Goal: Use online tool/utility: Utilize a website feature to perform a specific function

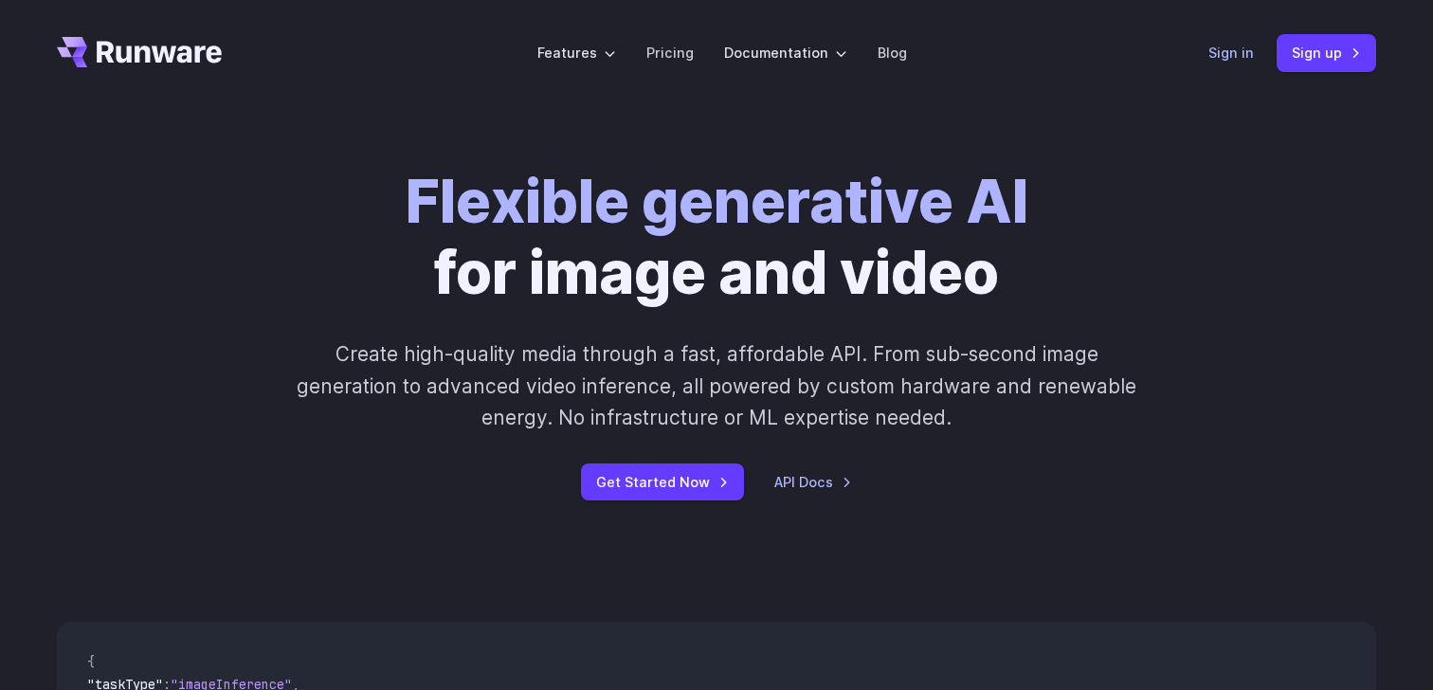
click at [1237, 45] on link "Sign in" at bounding box center [1230, 53] width 45 height 22
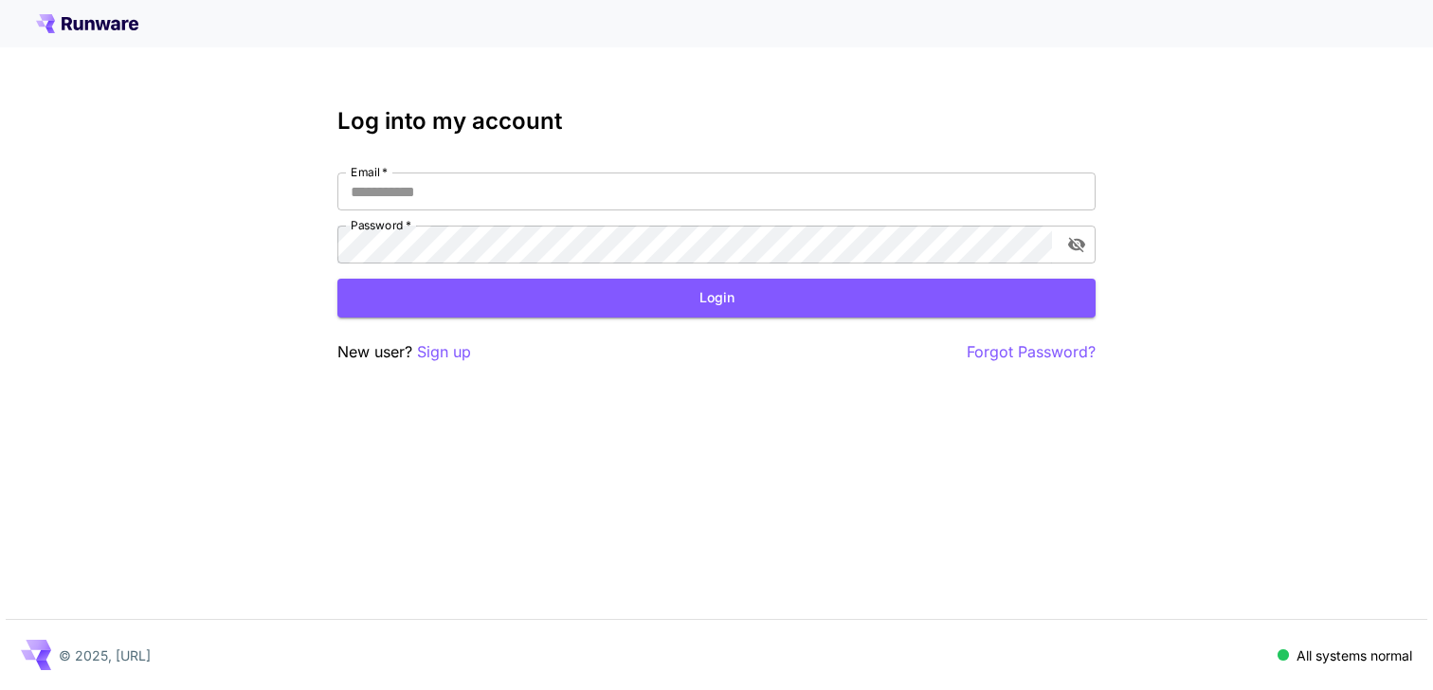
type input "**********"
click at [611, 337] on div "**********" at bounding box center [716, 236] width 758 height 256
click at [611, 322] on div "**********" at bounding box center [716, 236] width 758 height 256
click at [645, 311] on button "Login" at bounding box center [716, 298] width 758 height 39
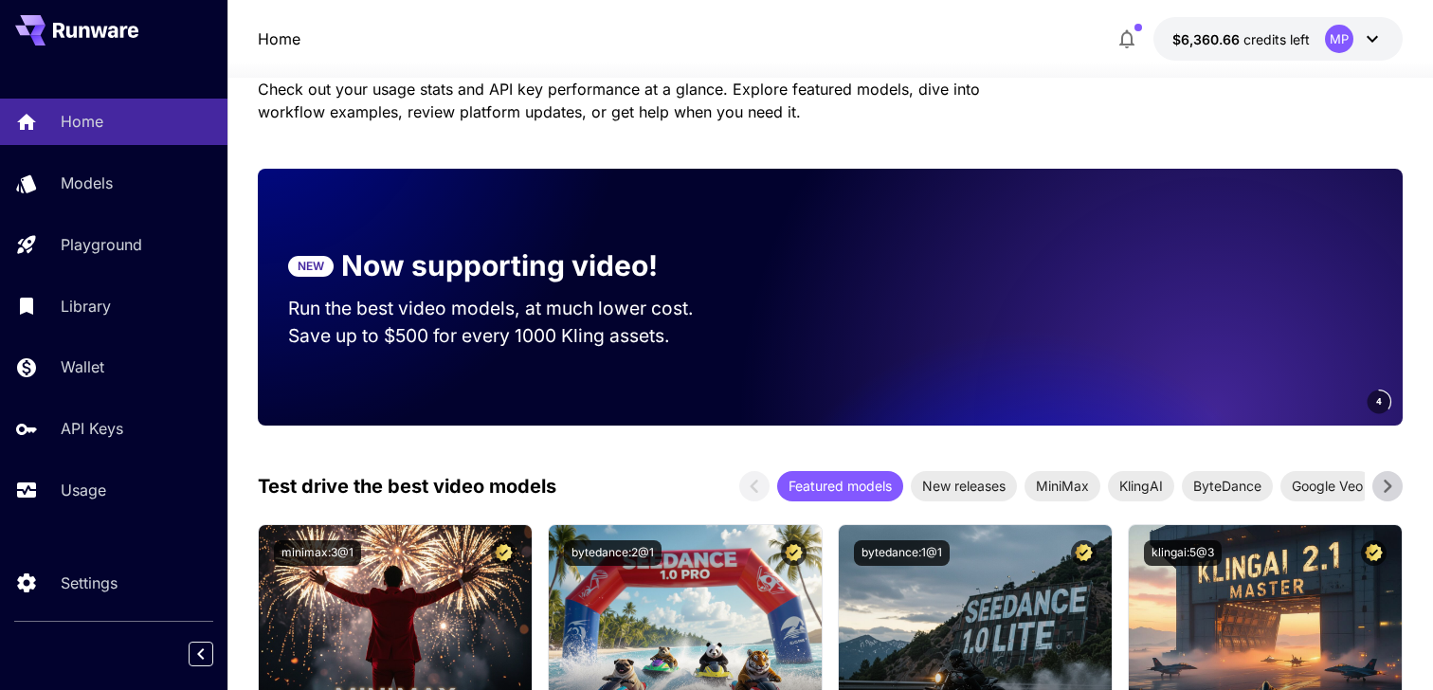
scroll to position [178, 0]
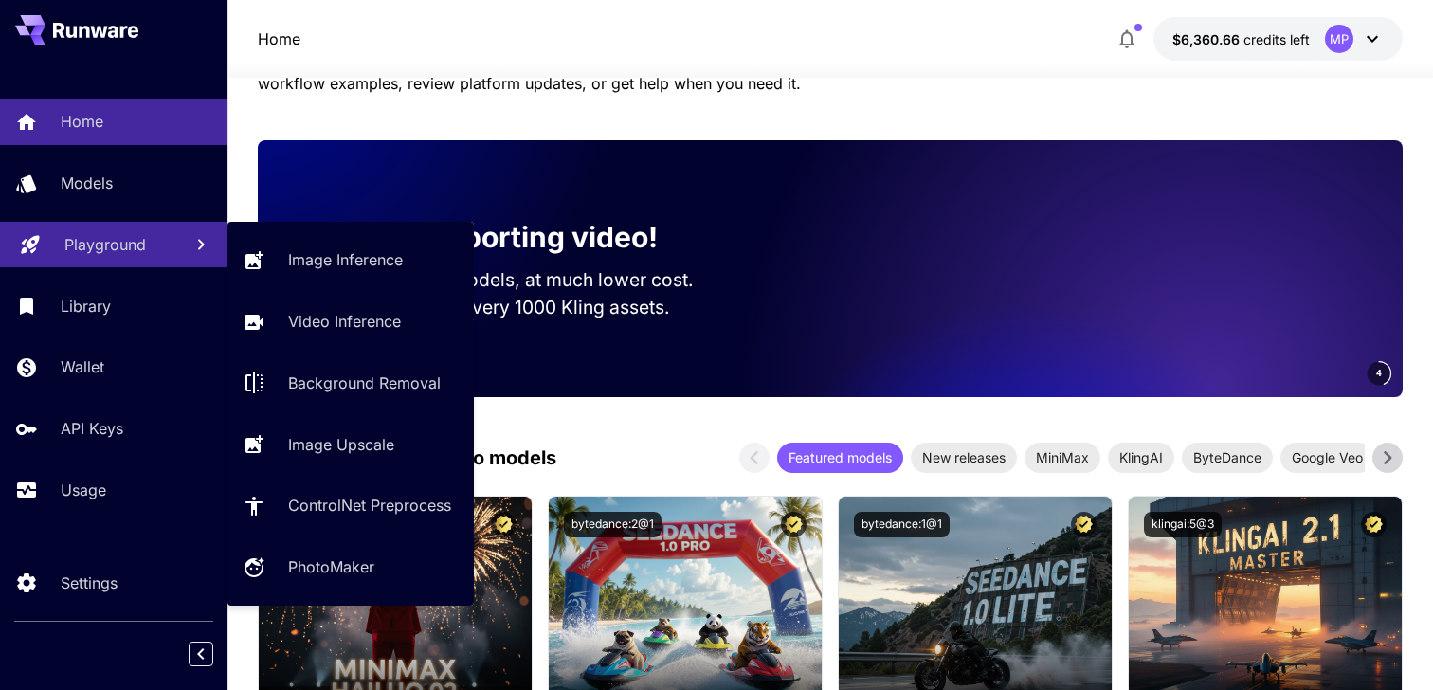
click at [174, 235] on link "Playground" at bounding box center [113, 245] width 227 height 46
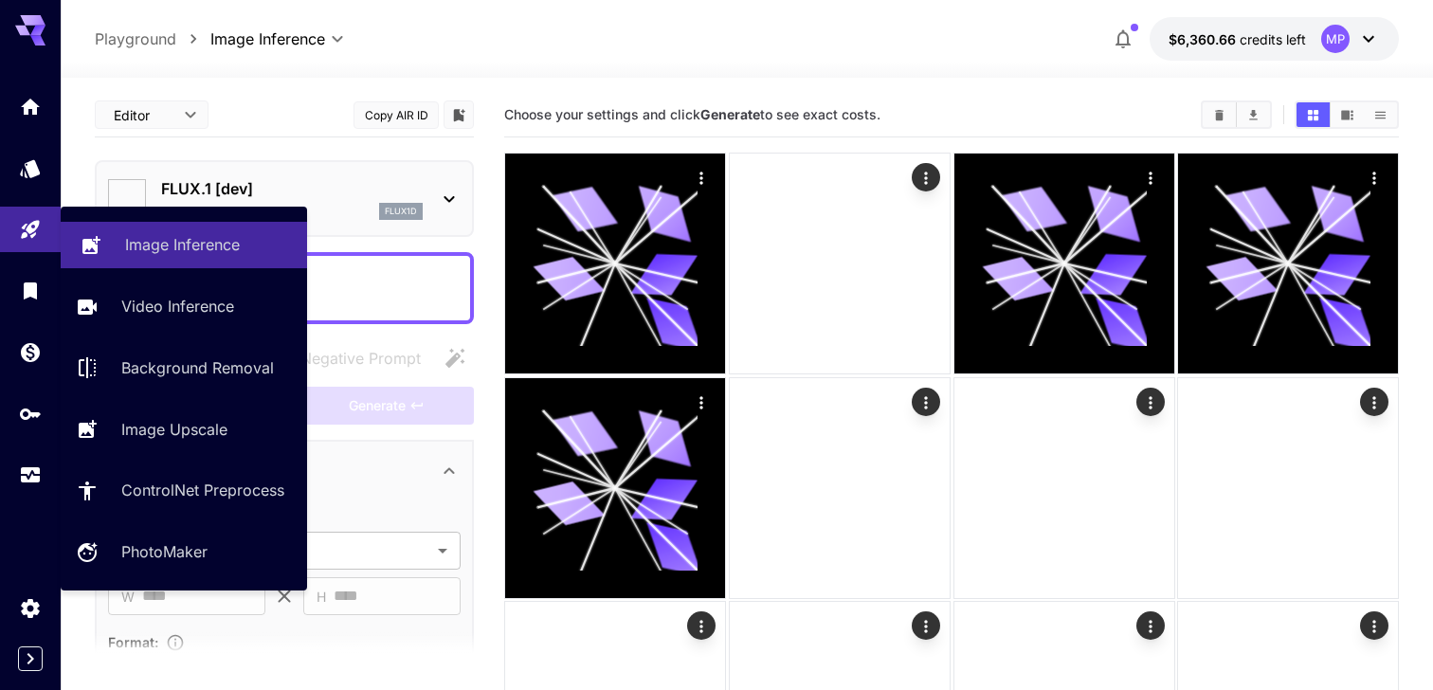
type input "**********"
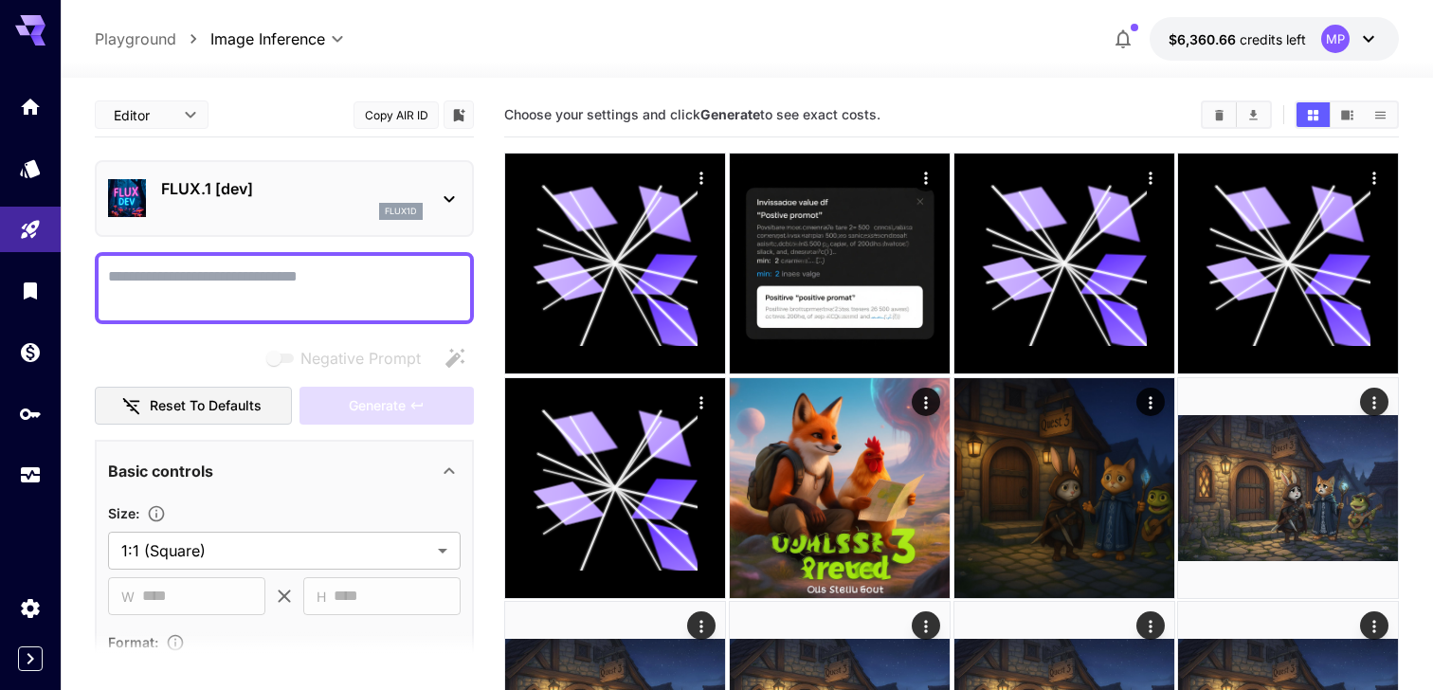
click at [267, 207] on div "flux1d" at bounding box center [292, 211] width 262 height 17
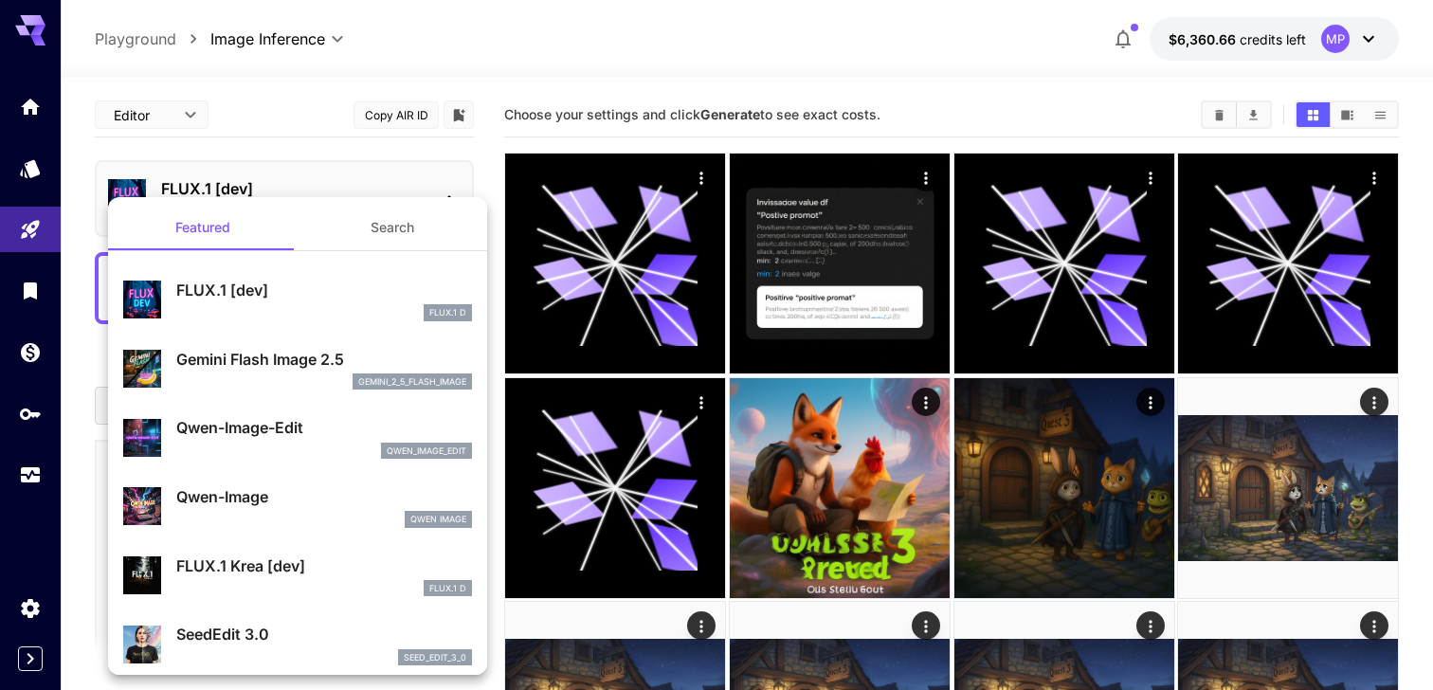
click at [239, 341] on div "Gemini Flash Image 2.5 gemini_2_5_flash_image" at bounding box center [297, 369] width 349 height 58
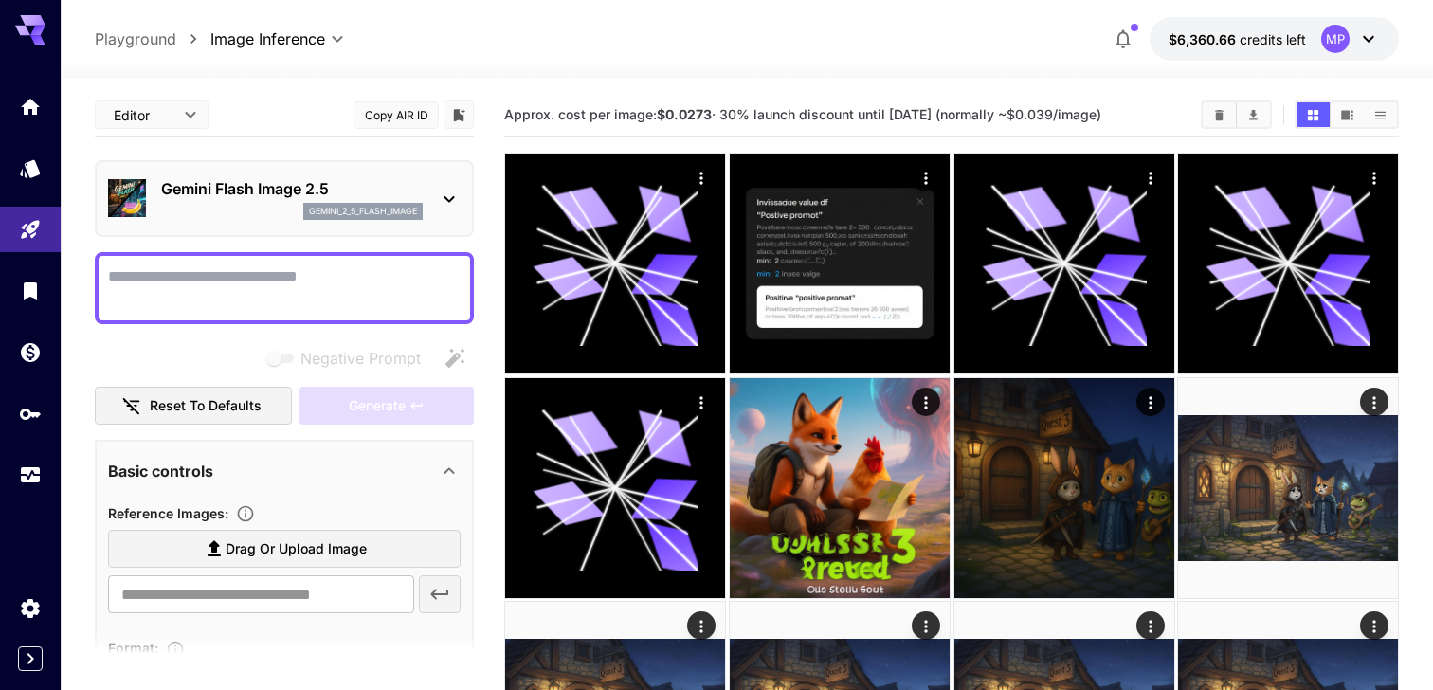
click at [285, 270] on textarea "Negative Prompt" at bounding box center [284, 287] width 353 height 45
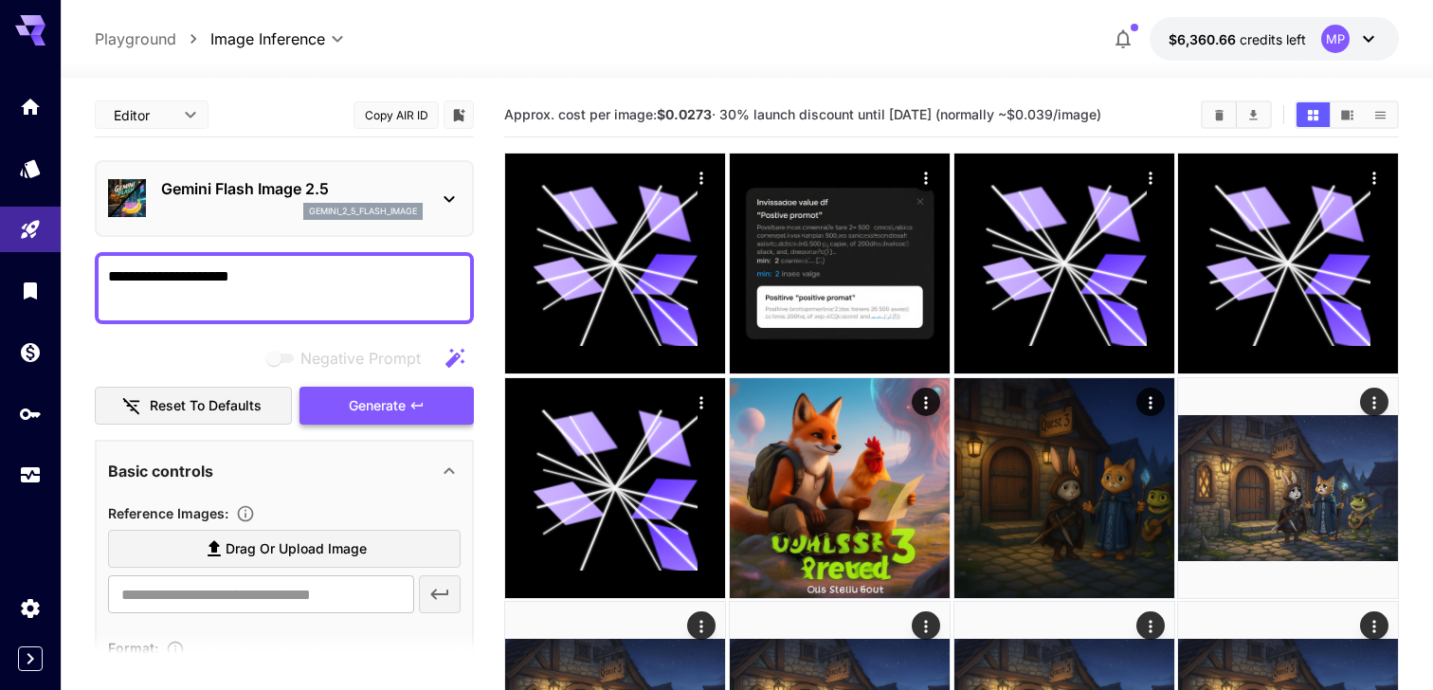
type textarea "**********"
click at [440, 422] on button "Generate" at bounding box center [387, 406] width 174 height 39
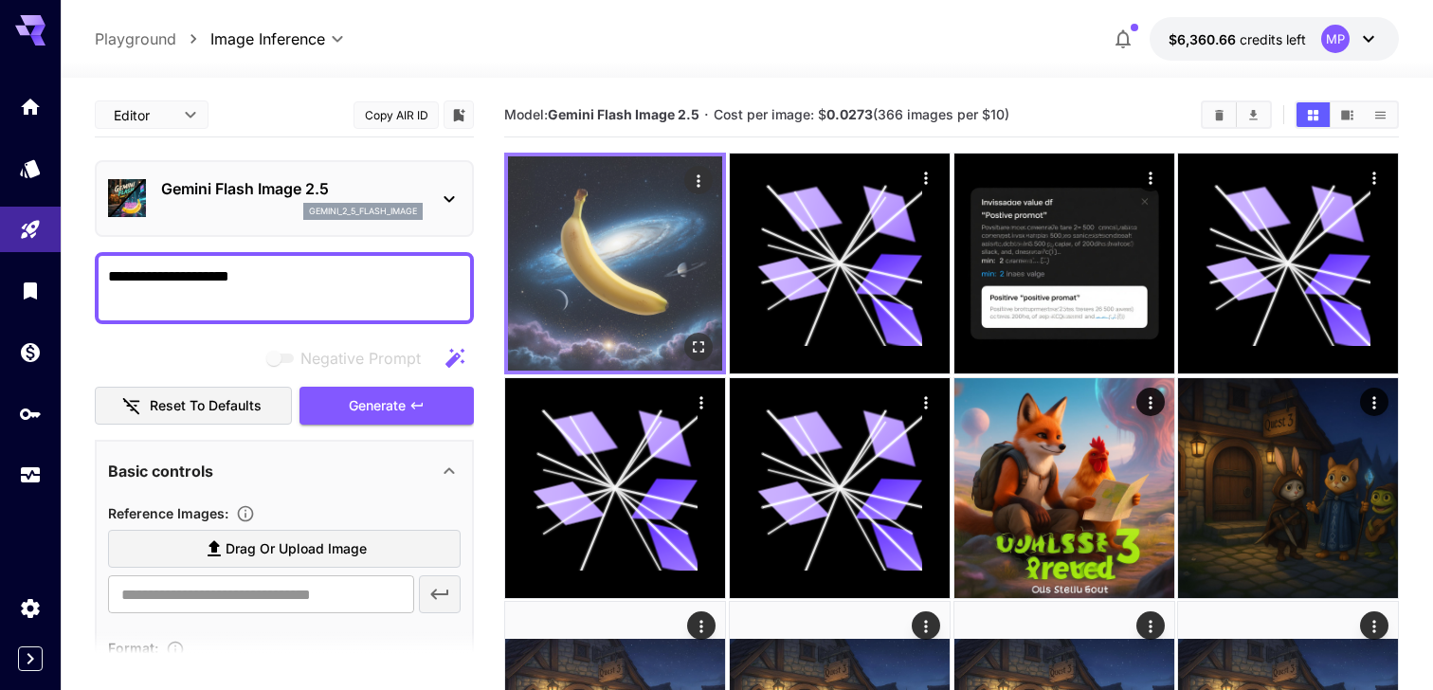
click at [590, 223] on img at bounding box center [615, 263] width 214 height 214
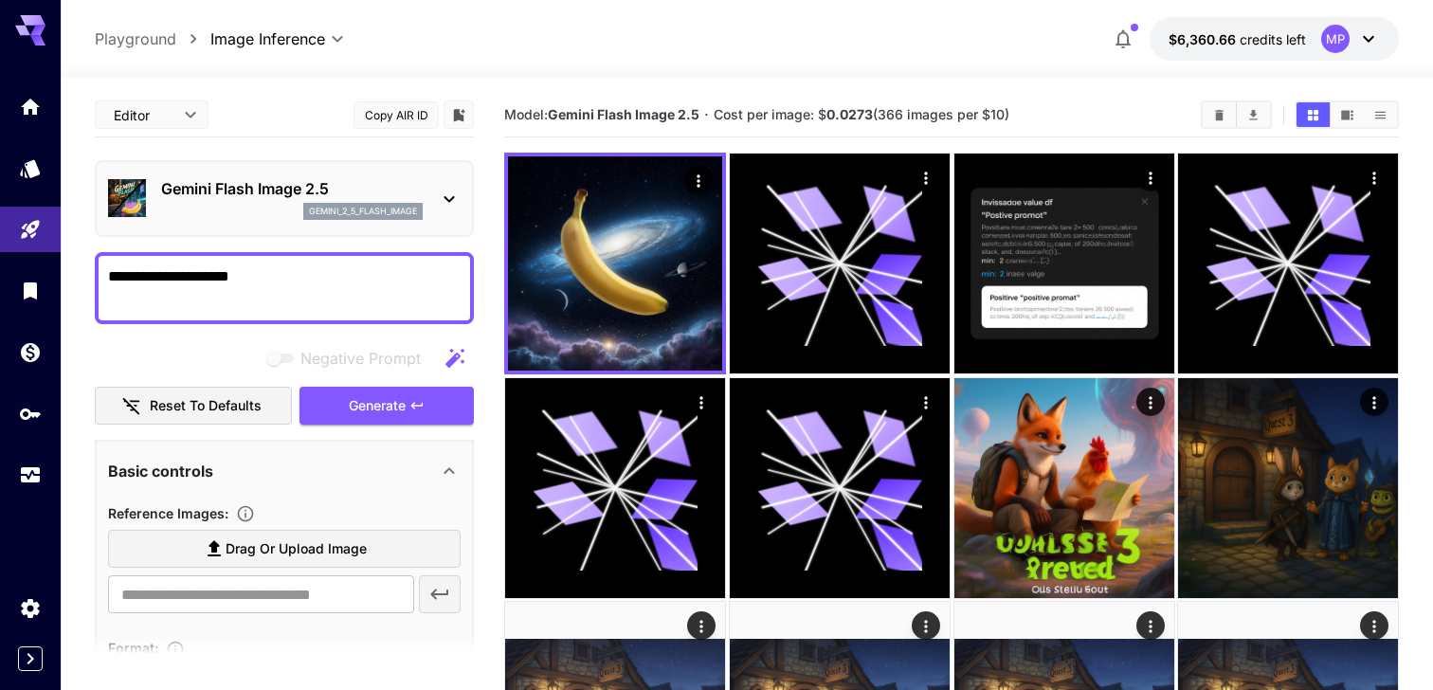
click at [844, 117] on b "0.0273" at bounding box center [849, 114] width 46 height 16
copy b "0.0273"
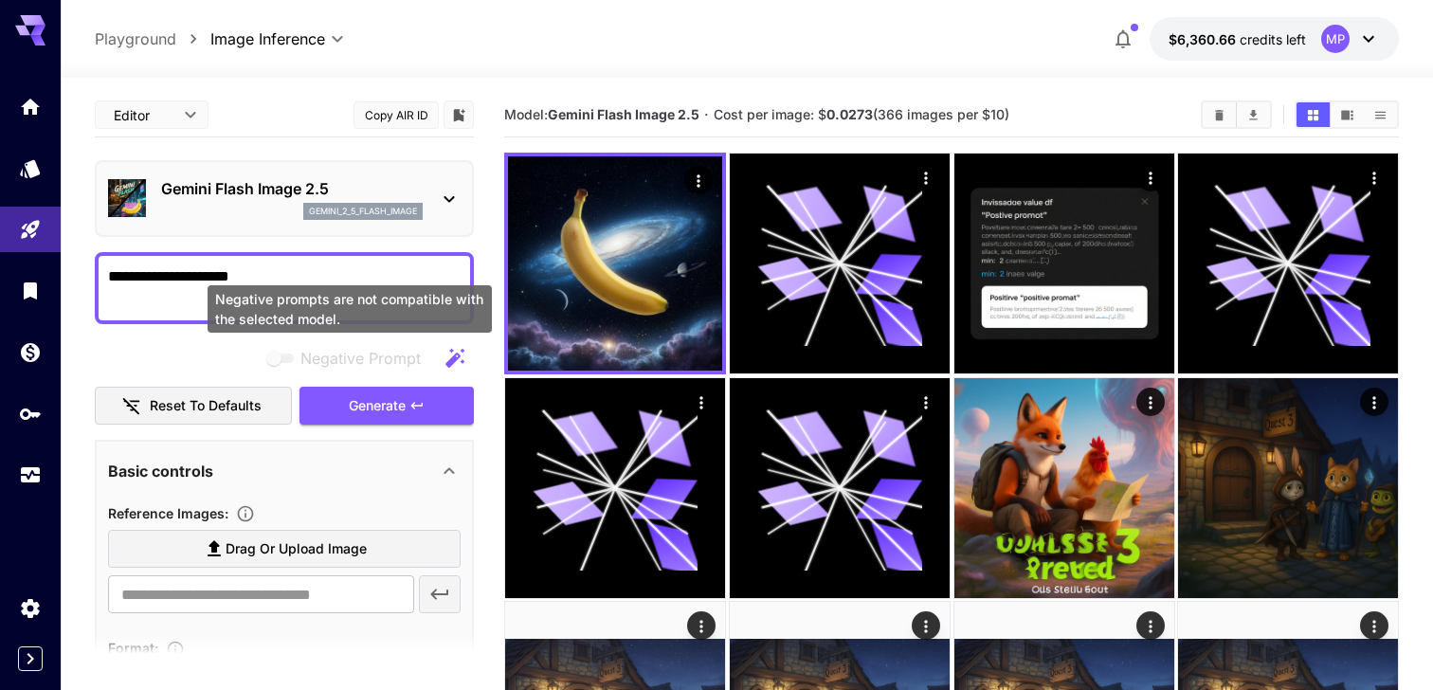
click at [368, 358] on span "Negative Prompt" at bounding box center [360, 358] width 120 height 23
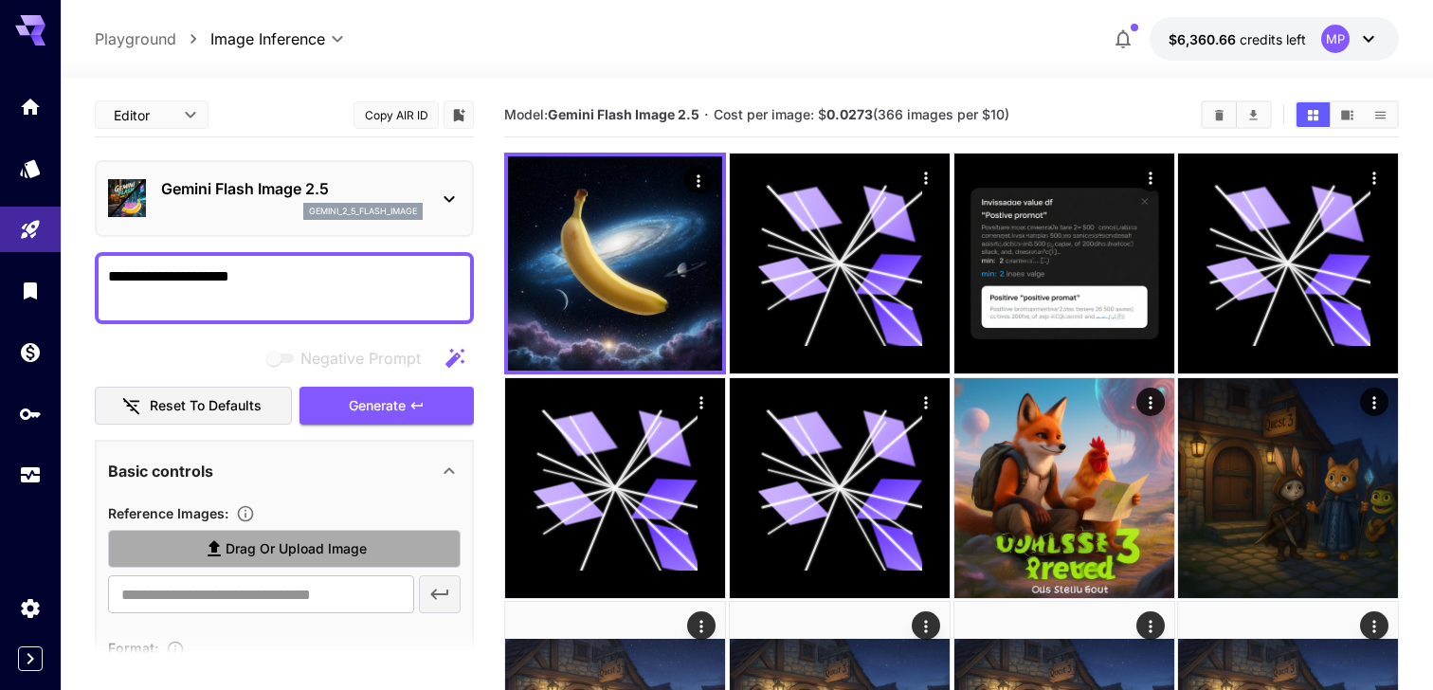
click at [258, 542] on span "Drag or upload image" at bounding box center [296, 549] width 141 height 24
click at [0, 0] on input "Drag or upload image" at bounding box center [0, 0] width 0 height 0
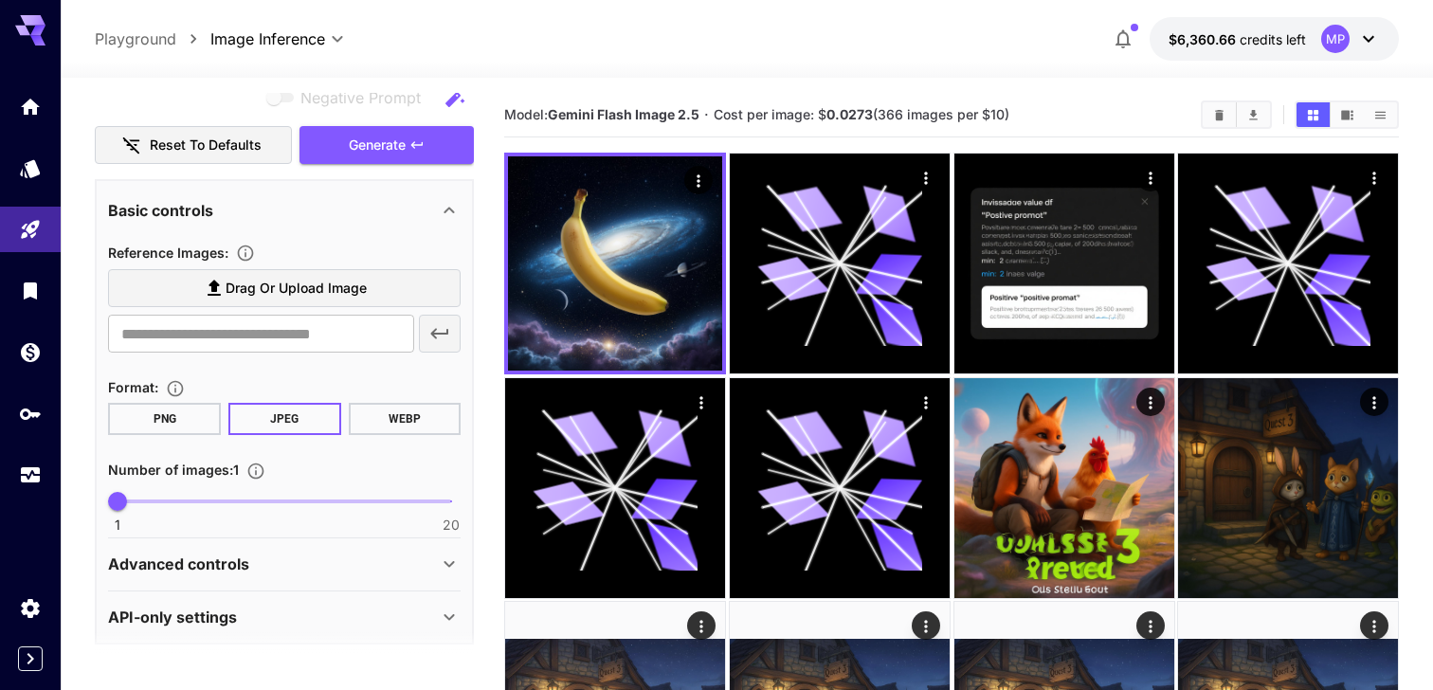
scroll to position [273, 0]
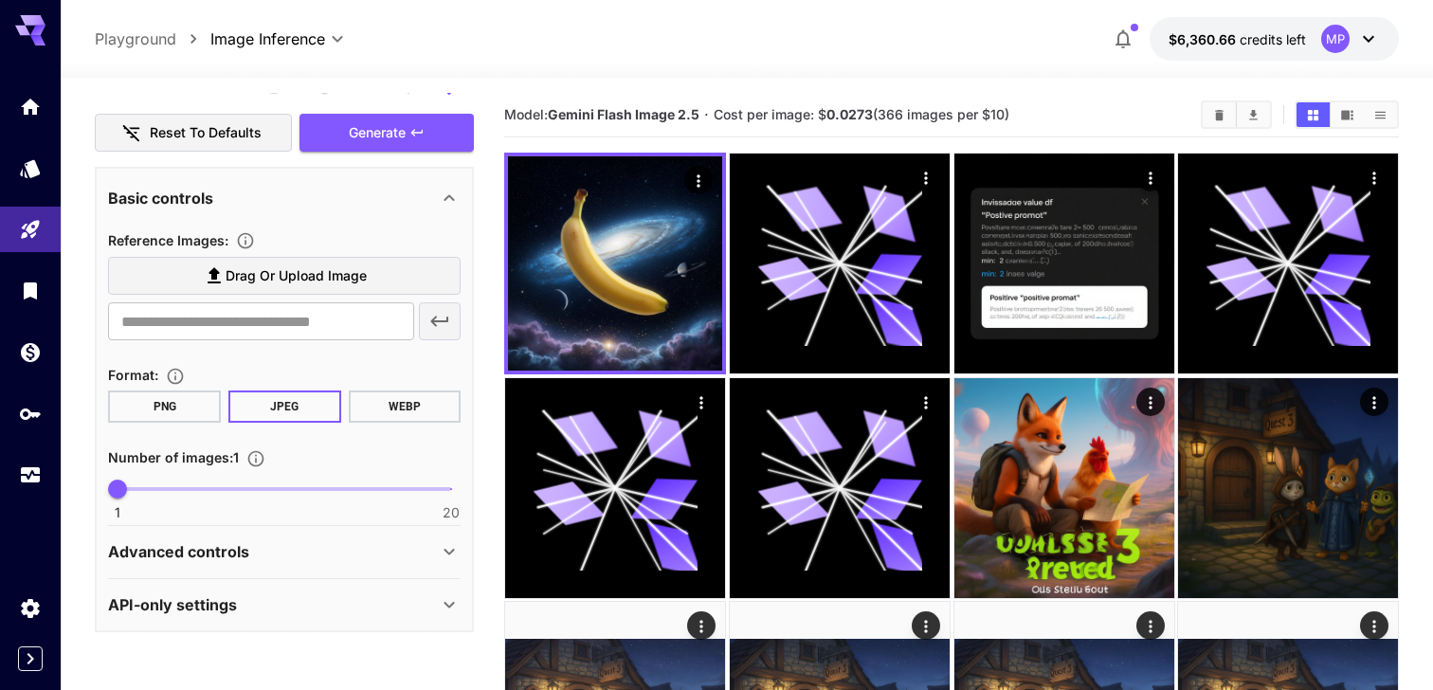
click at [270, 542] on div "Advanced controls" at bounding box center [273, 551] width 330 height 23
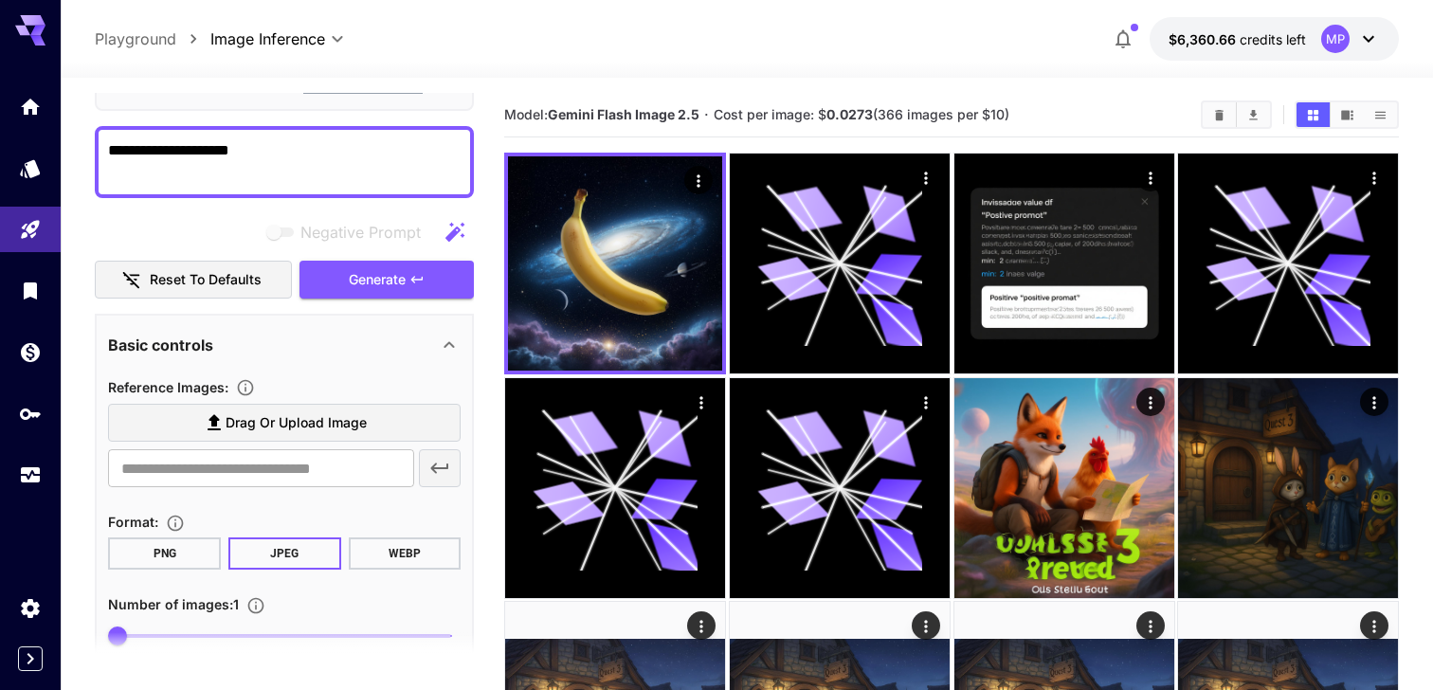
scroll to position [20, 0]
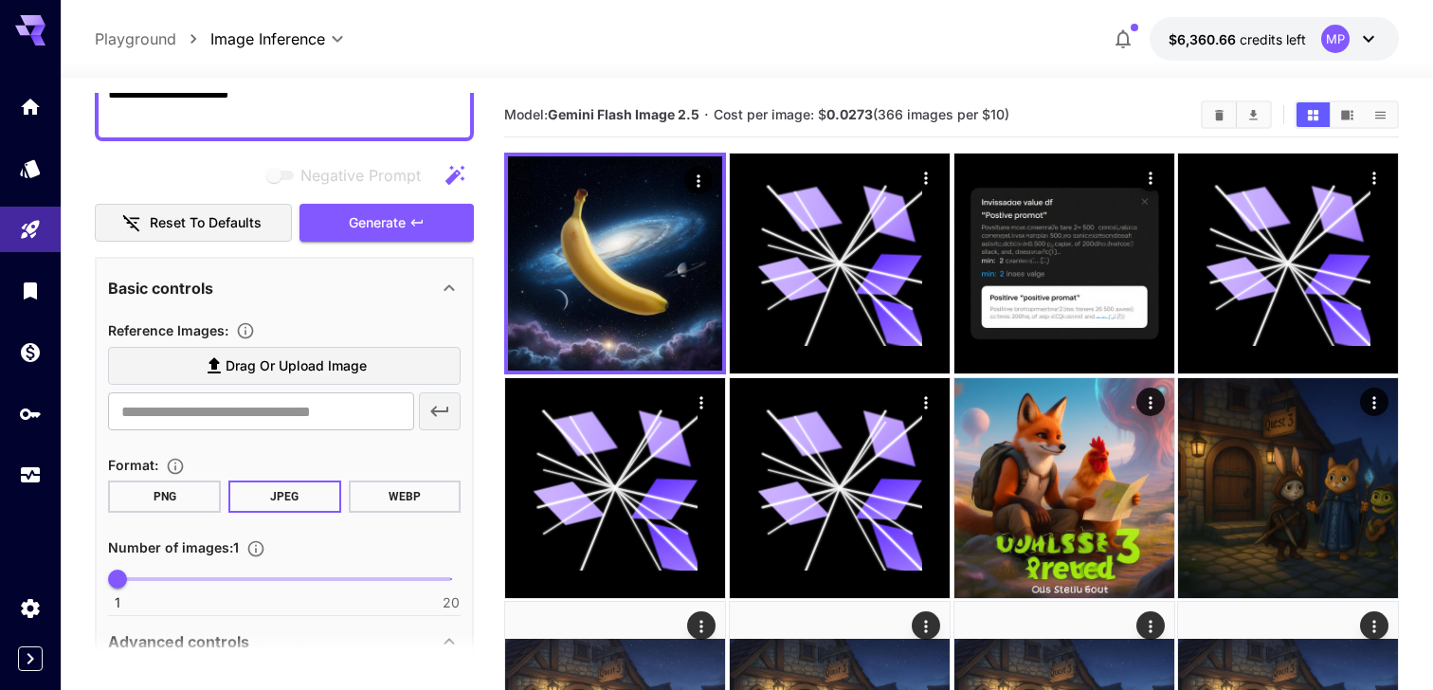
click at [440, 292] on icon at bounding box center [449, 288] width 23 height 23
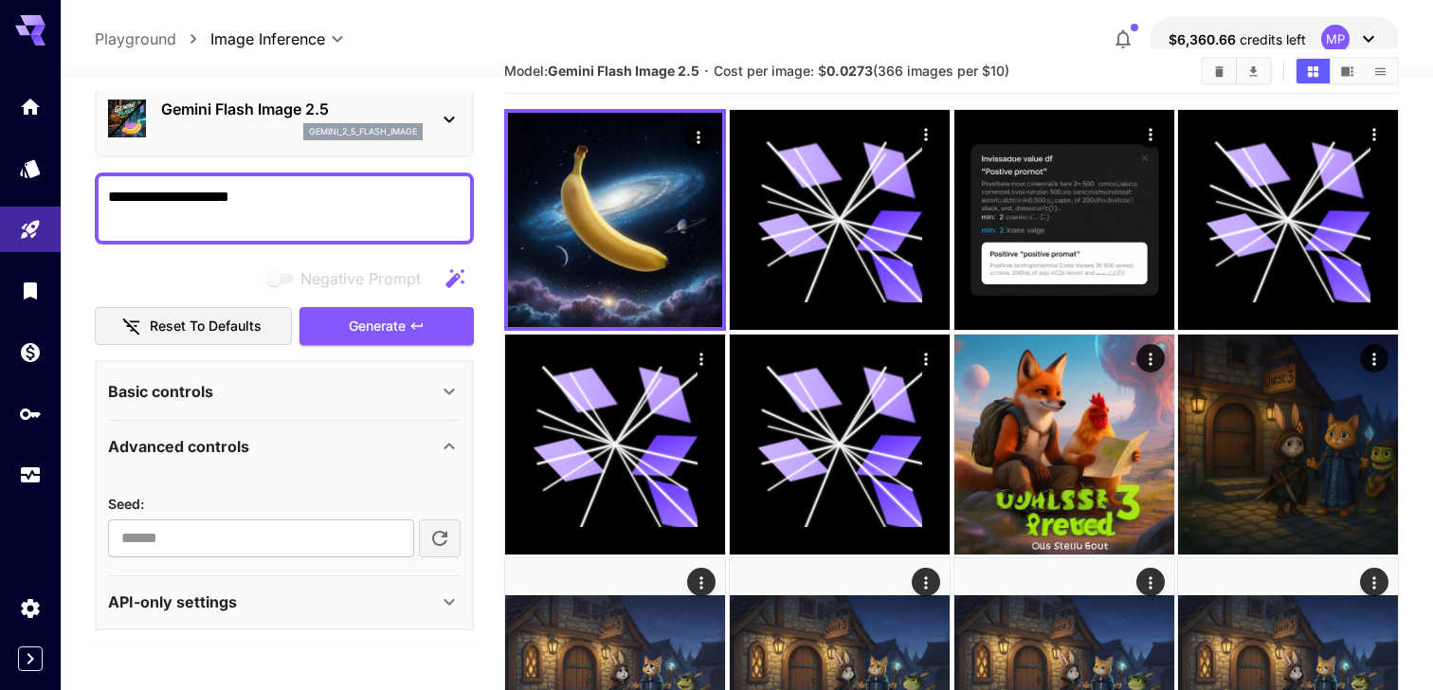
scroll to position [52, 0]
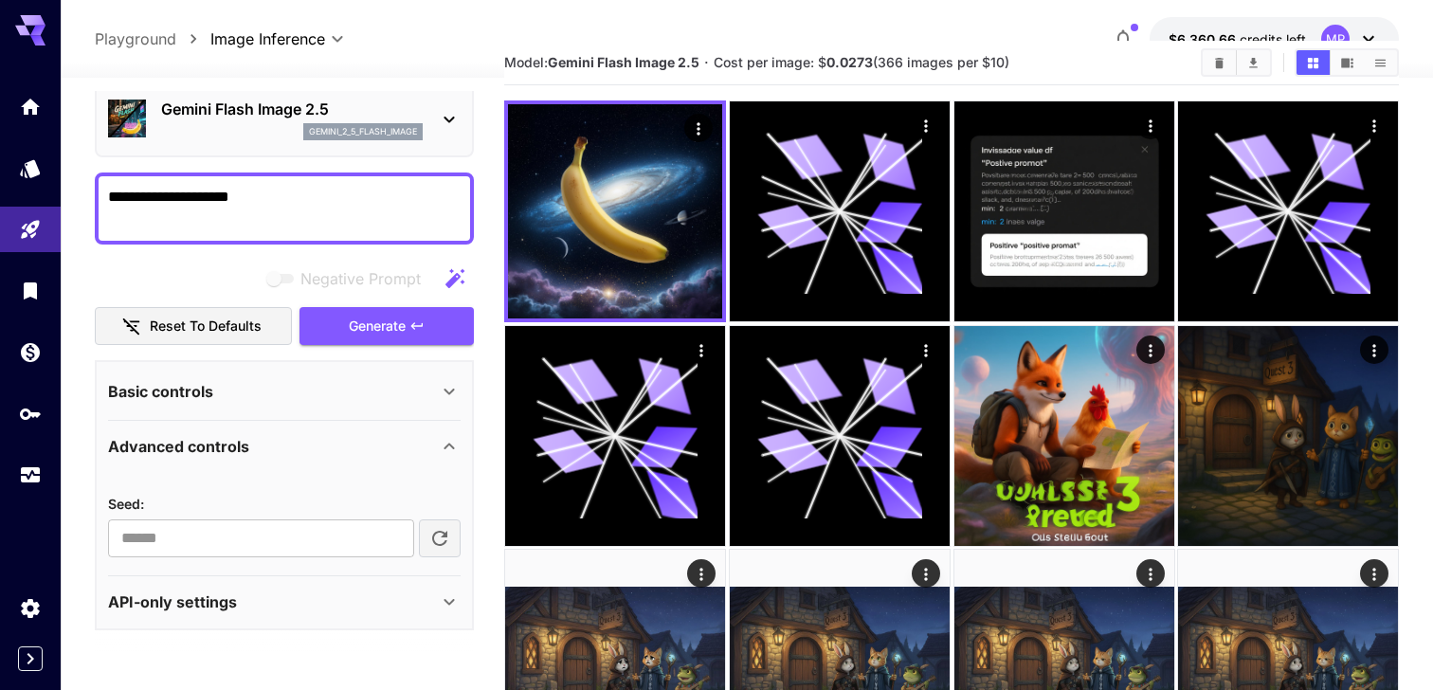
click at [452, 440] on icon at bounding box center [449, 446] width 23 height 23
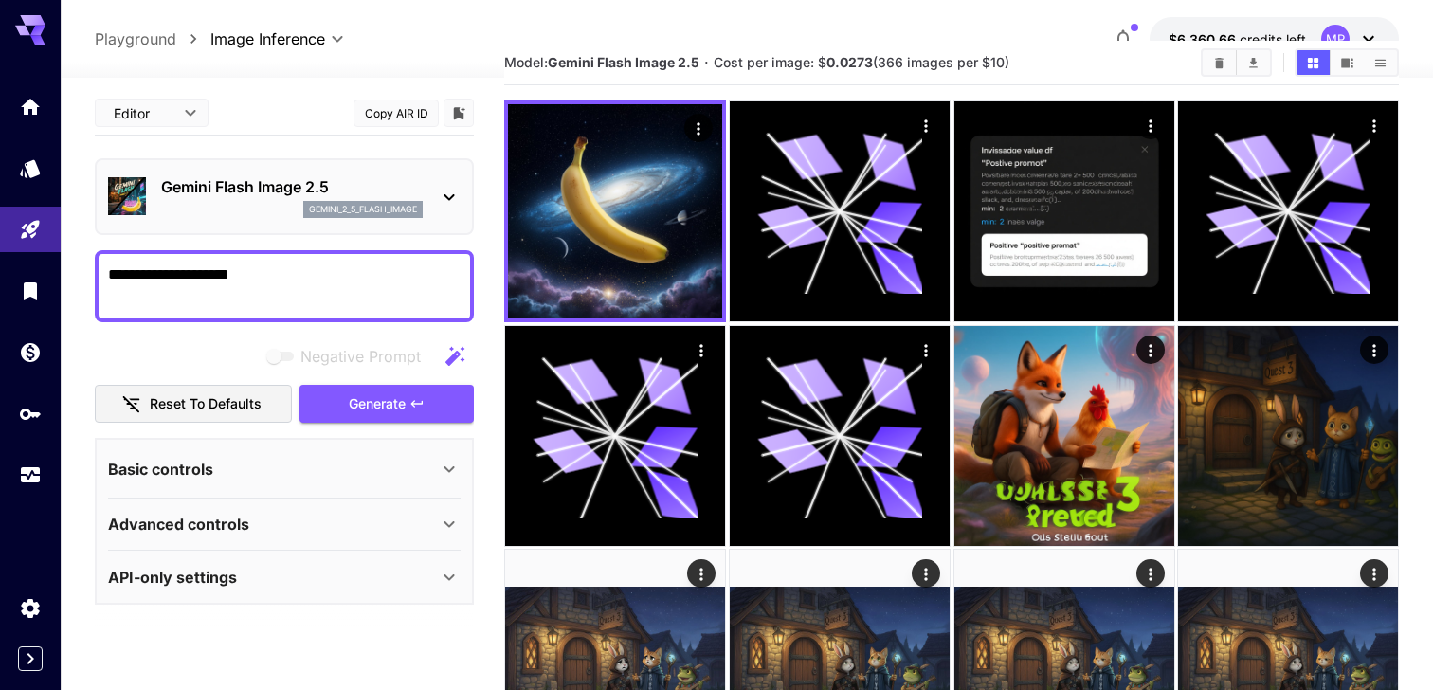
scroll to position [0, 0]
click at [450, 521] on icon at bounding box center [449, 524] width 23 height 23
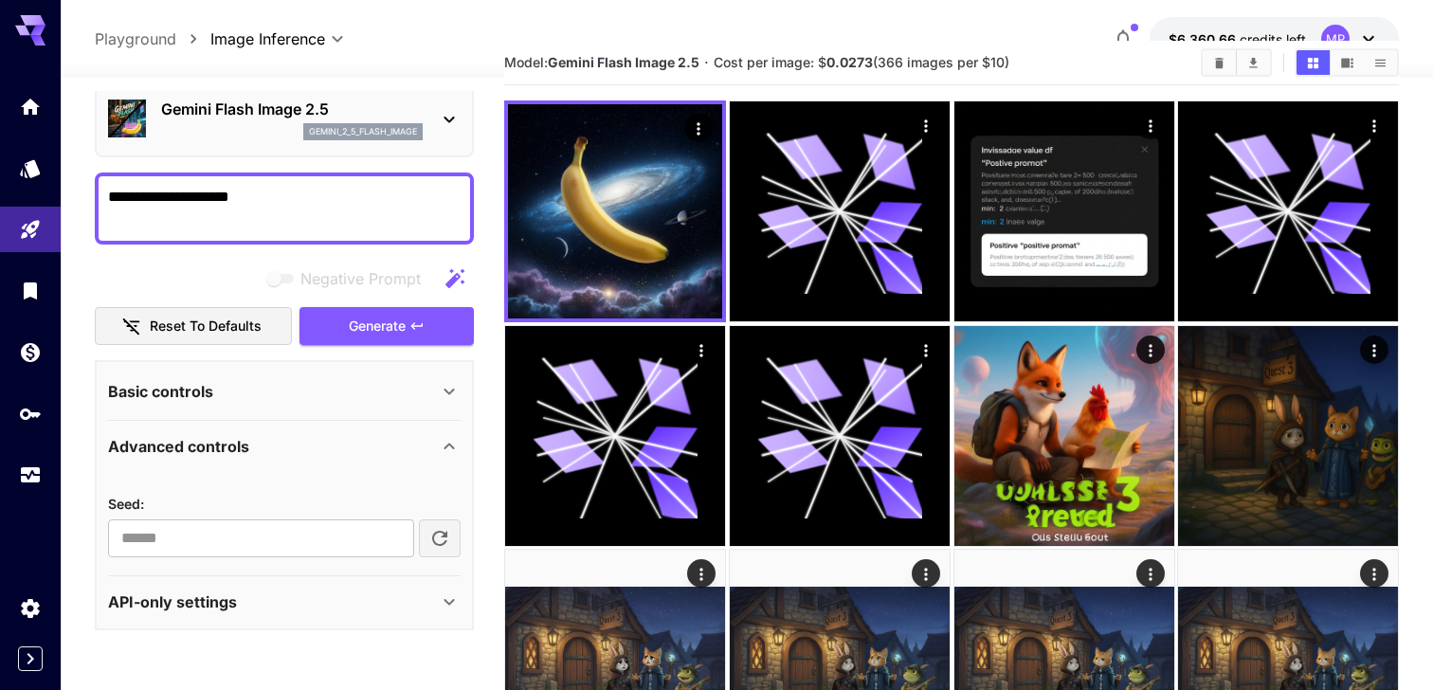
click at [450, 378] on div "Basic controls" at bounding box center [284, 391] width 353 height 45
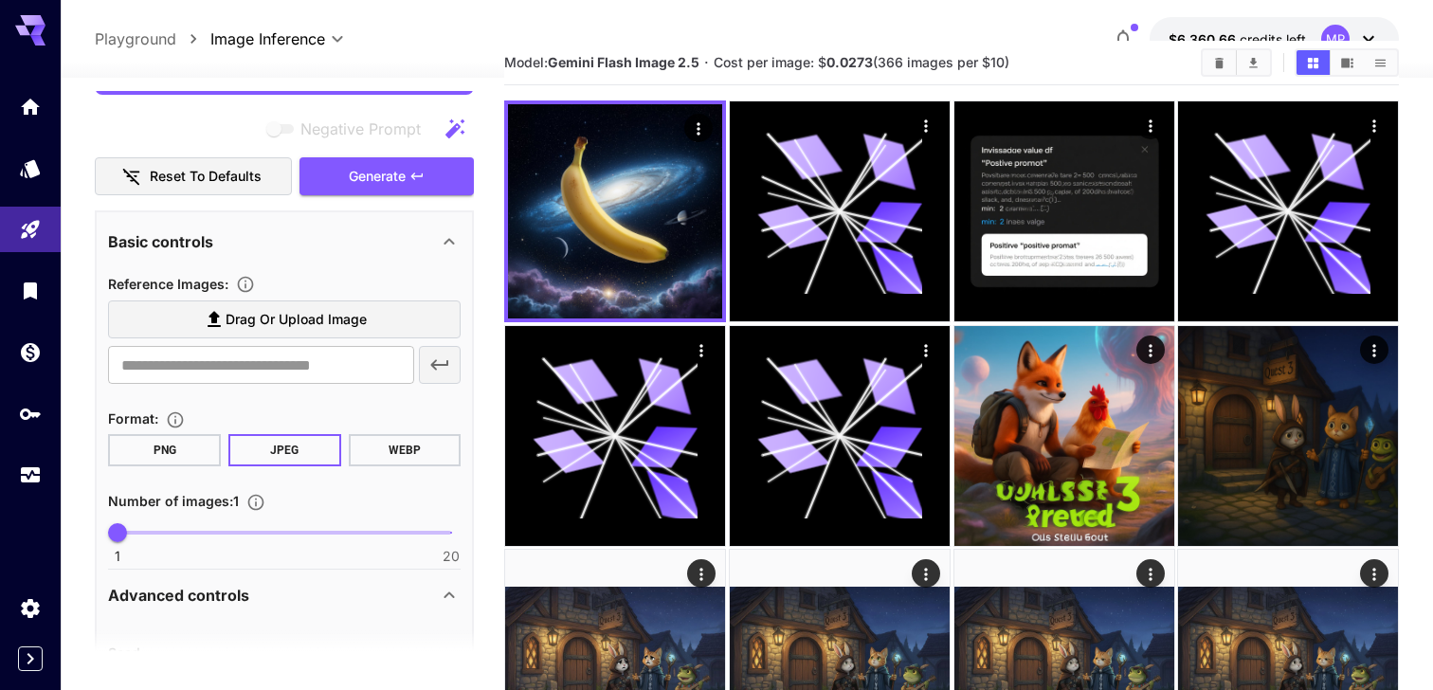
scroll to position [292, 0]
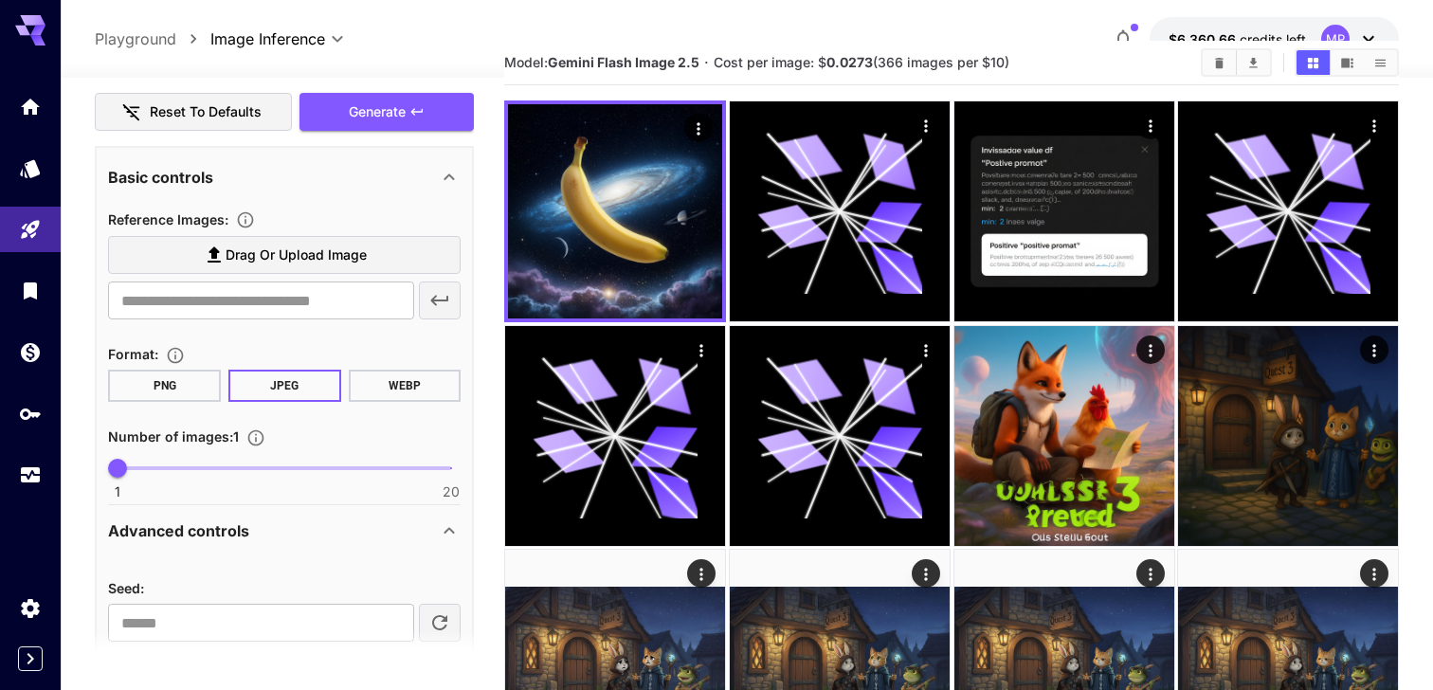
click at [263, 222] on p "Reference Images :" at bounding box center [185, 219] width 154 height 23
click at [254, 222] on icon "Upload a reference image to guide the result. This is needed for Image-to-Image…" at bounding box center [246, 220] width 16 height 16
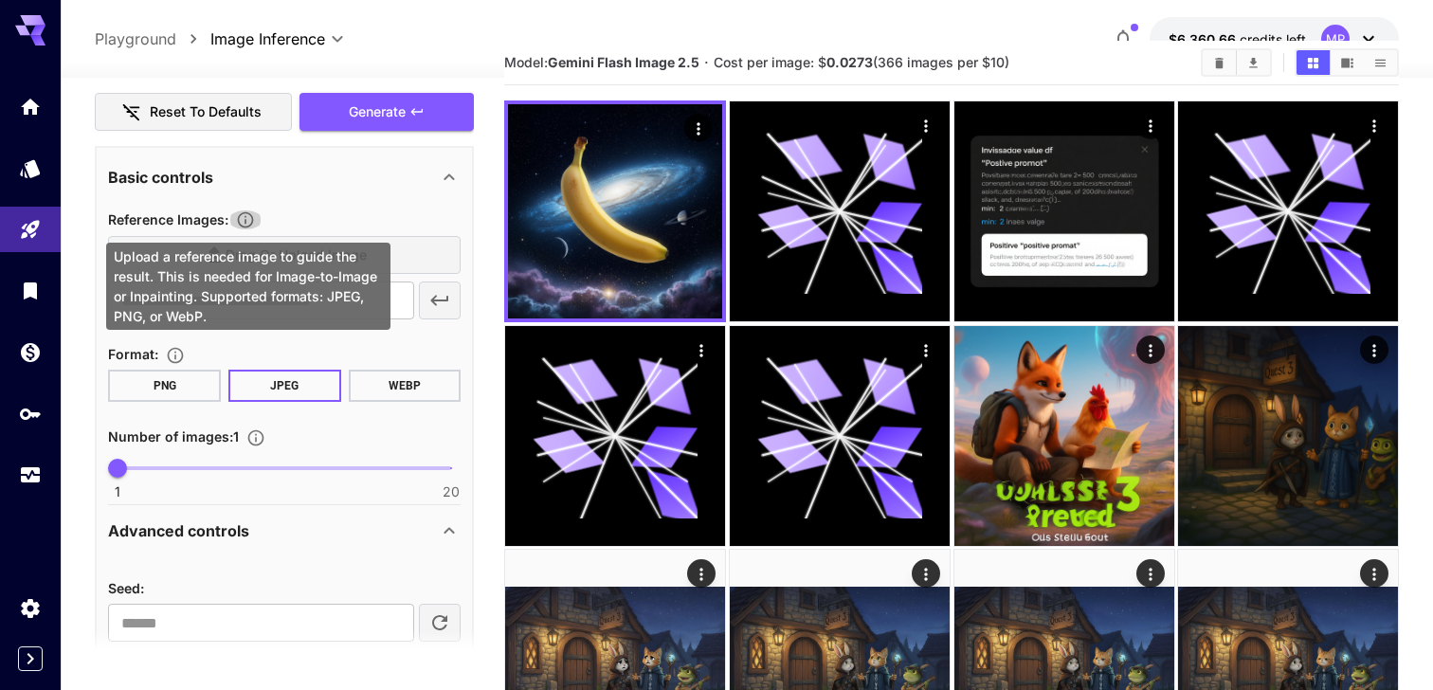
click at [243, 219] on icon "Upload a reference image to guide the result. This is needed for Image-to-Image…" at bounding box center [245, 219] width 19 height 19
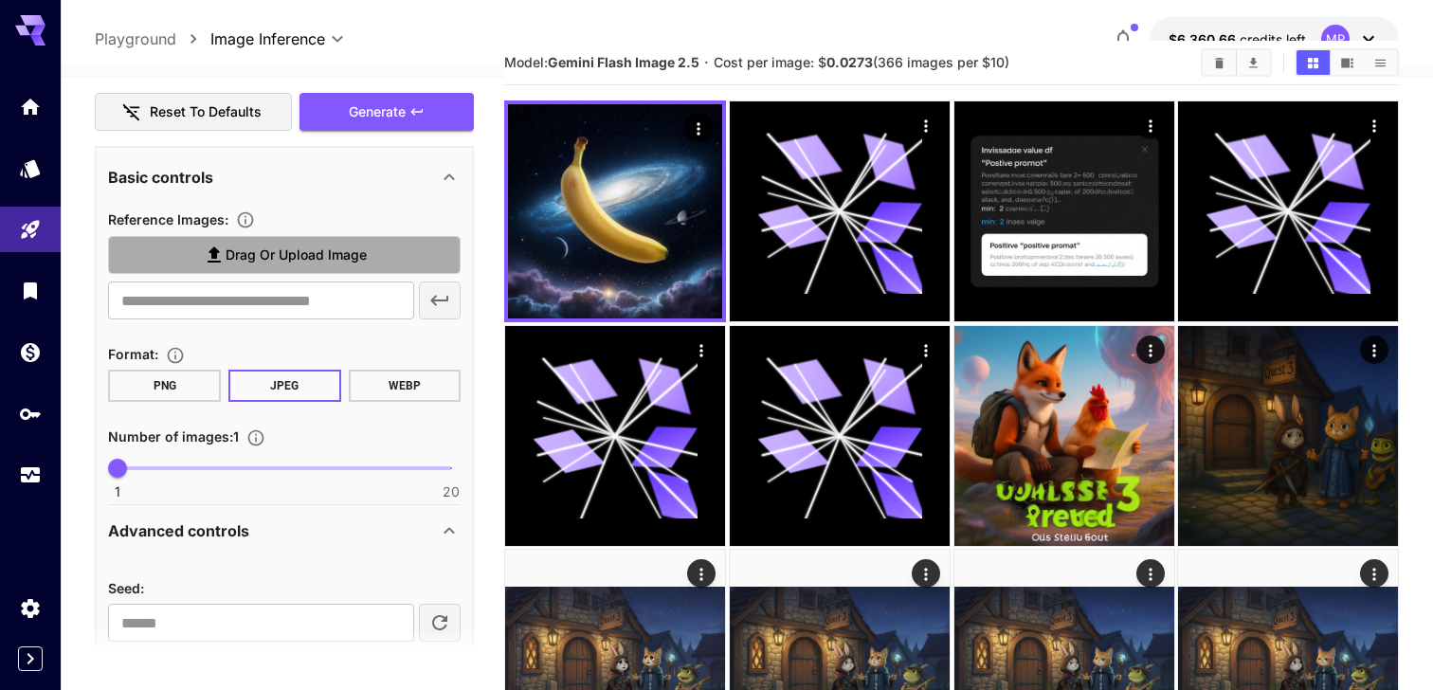
click at [271, 244] on span "Drag or upload image" at bounding box center [296, 256] width 141 height 24
click at [0, 0] on input "Drag or upload image" at bounding box center [0, 0] width 0 height 0
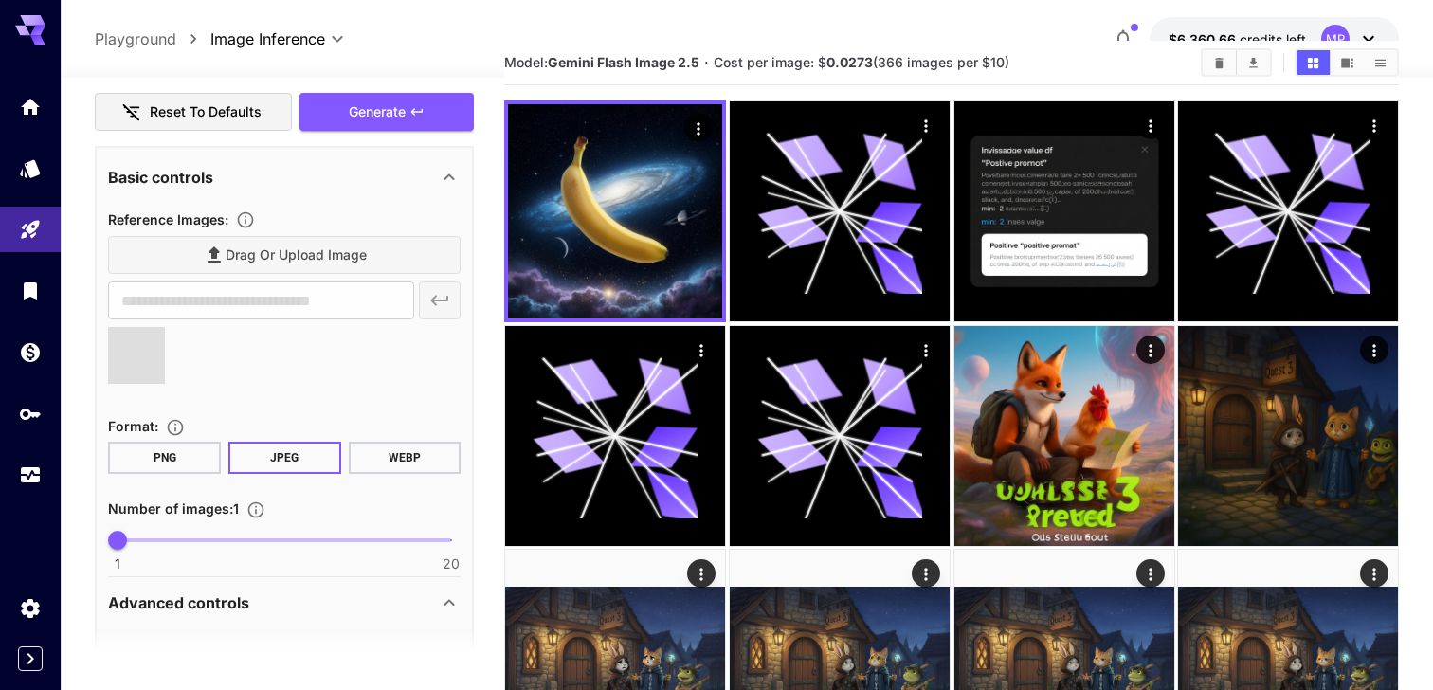
click at [348, 237] on div "Drag or upload image" at bounding box center [284, 255] width 353 height 39
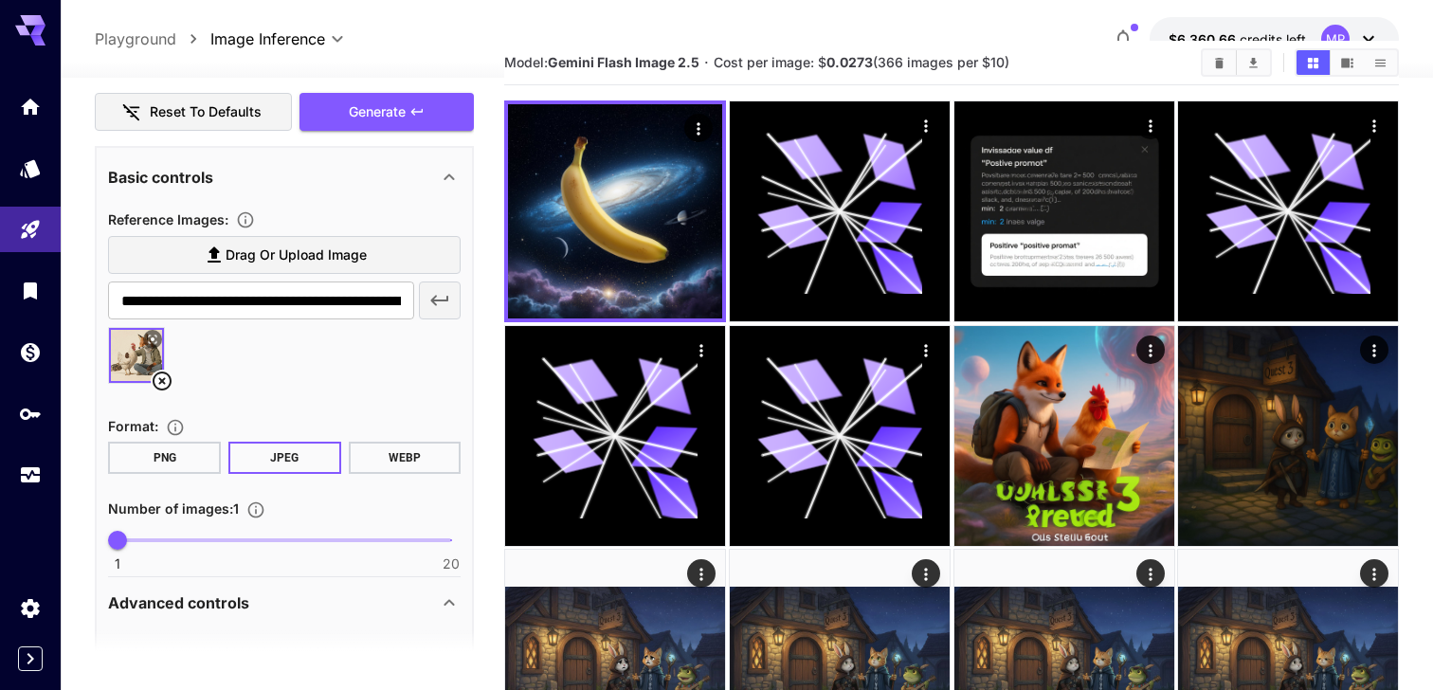
click at [335, 244] on div "Drag or upload image" at bounding box center [284, 255] width 353 height 39
click at [313, 247] on span "Drag or upload image" at bounding box center [296, 256] width 141 height 24
click at [0, 0] on input "Drag or upload image" at bounding box center [0, 0] width 0 height 0
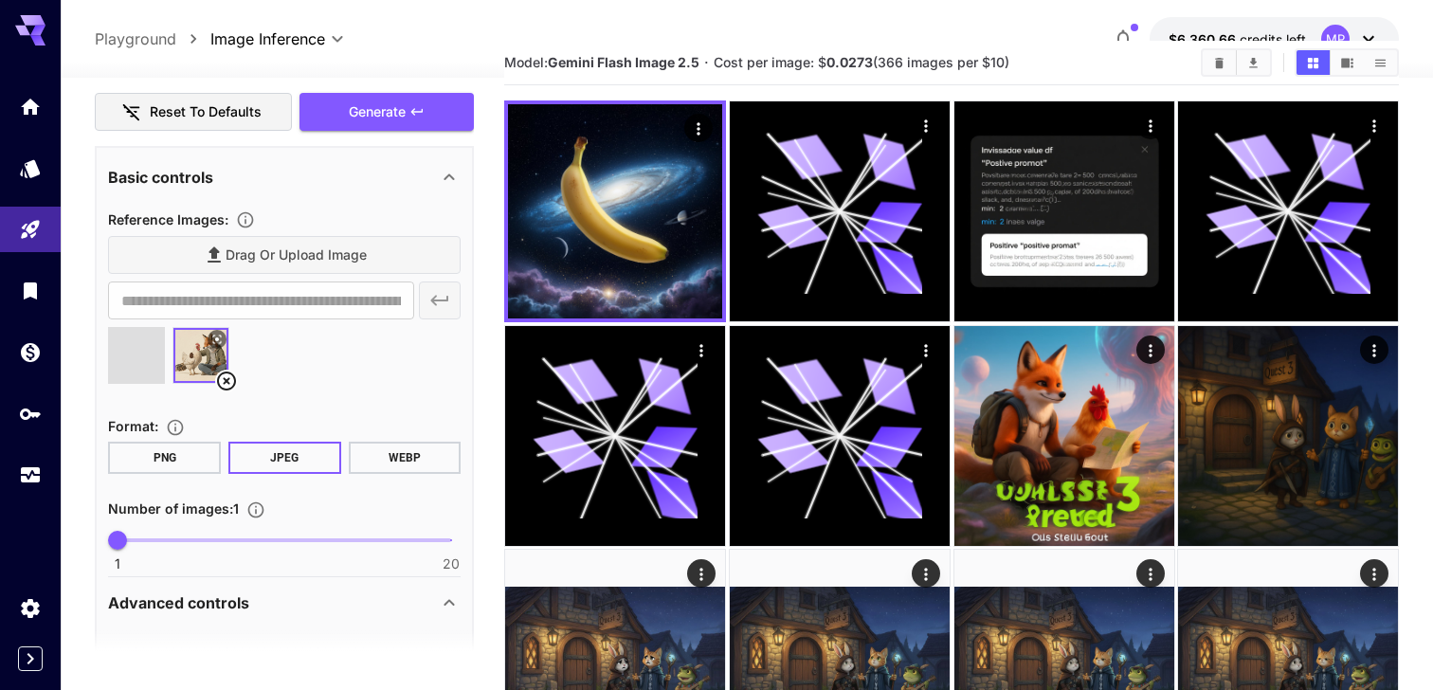
scroll to position [0, 0]
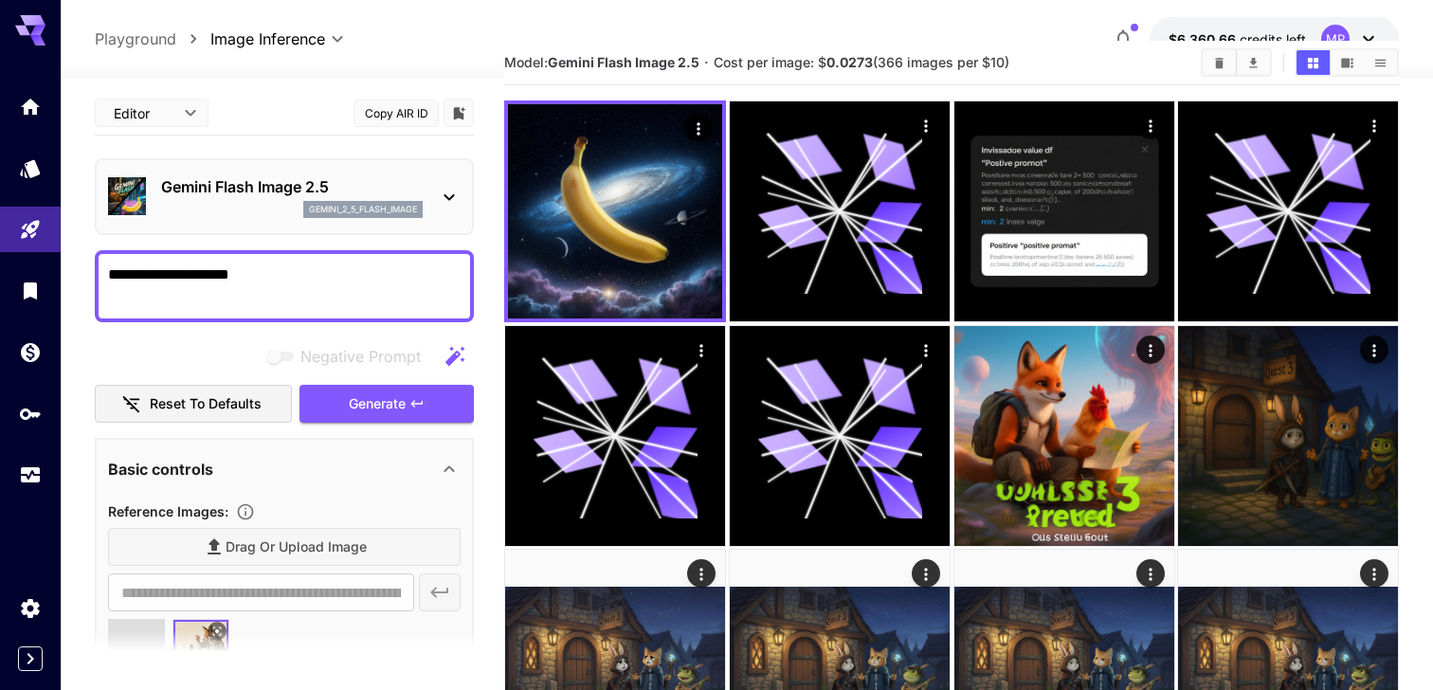
type input "**********"
click at [273, 281] on textarea "**********" at bounding box center [284, 285] width 353 height 45
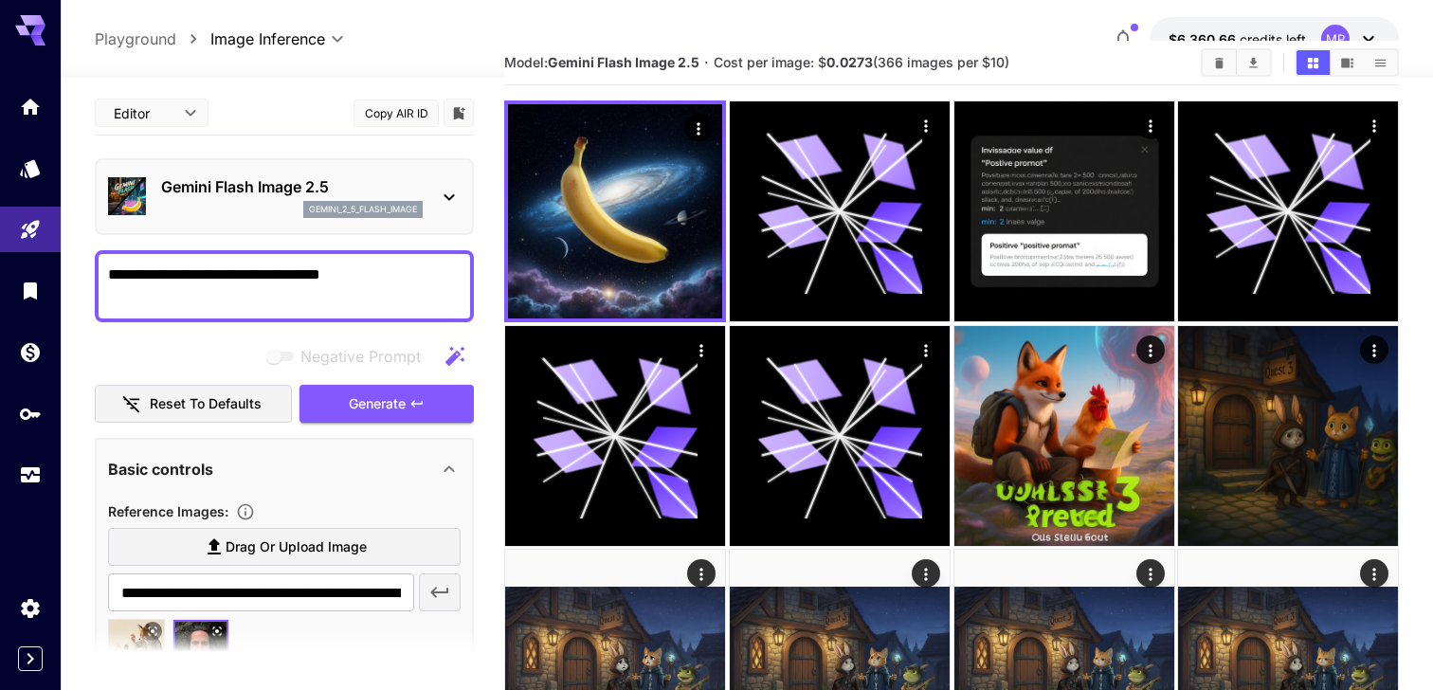
type textarea "**********"
click at [389, 392] on span "Generate" at bounding box center [377, 404] width 57 height 24
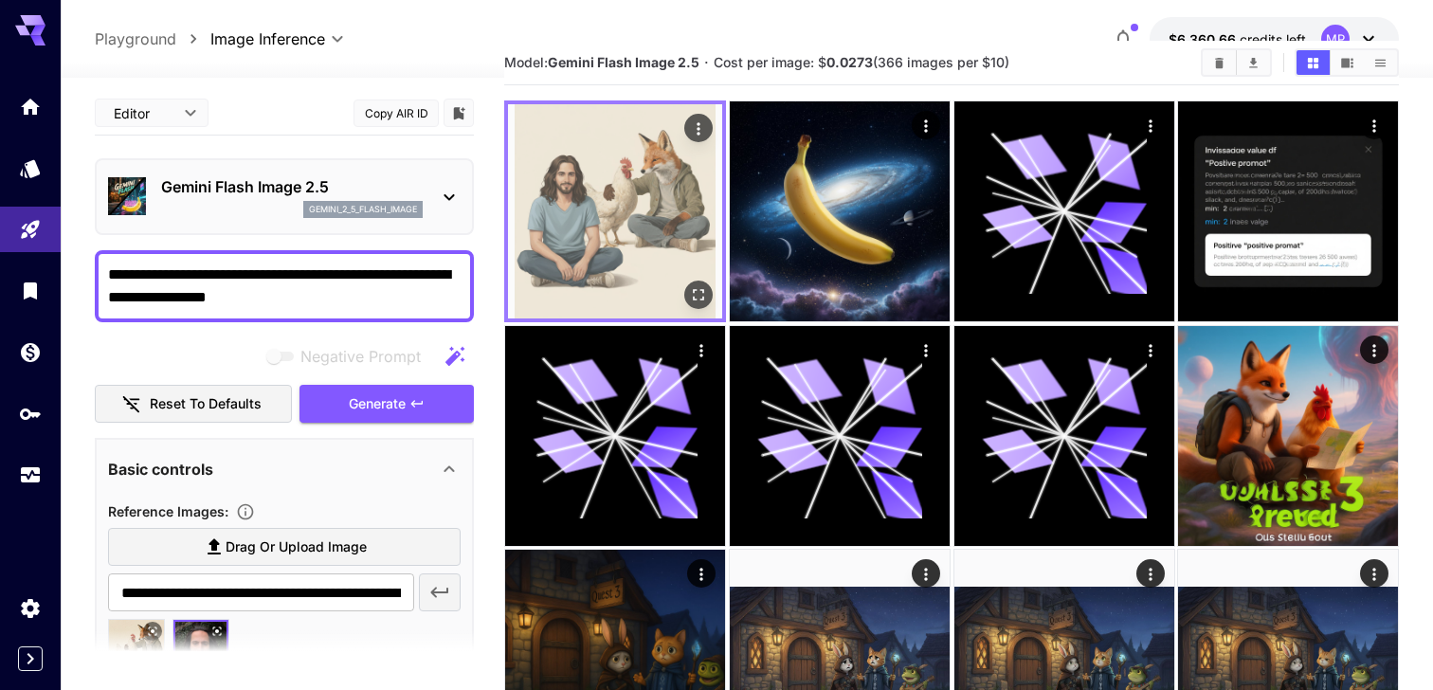
click at [644, 178] on img at bounding box center [615, 211] width 214 height 214
click at [695, 136] on icon "Actions" at bounding box center [698, 128] width 19 height 19
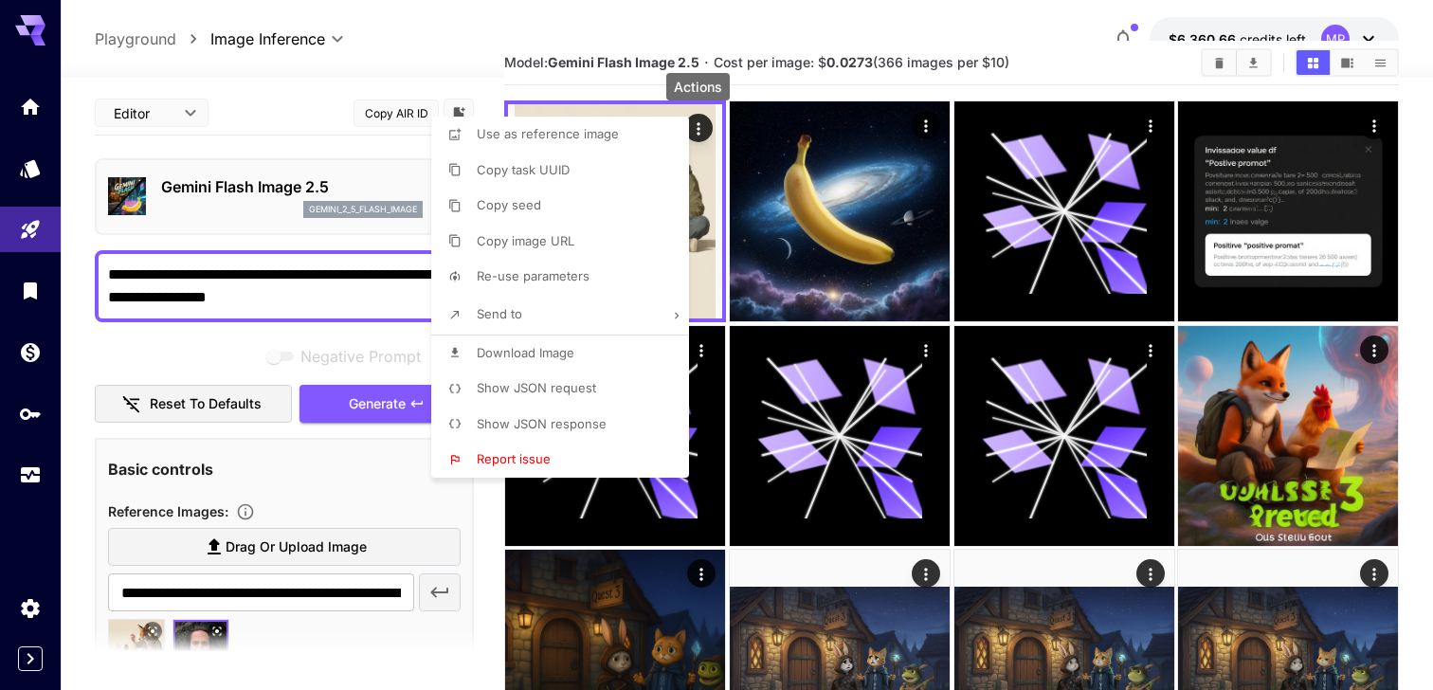
click at [572, 362] on li "Download Image" at bounding box center [565, 354] width 269 height 36
click at [282, 351] on div at bounding box center [716, 345] width 1433 height 690
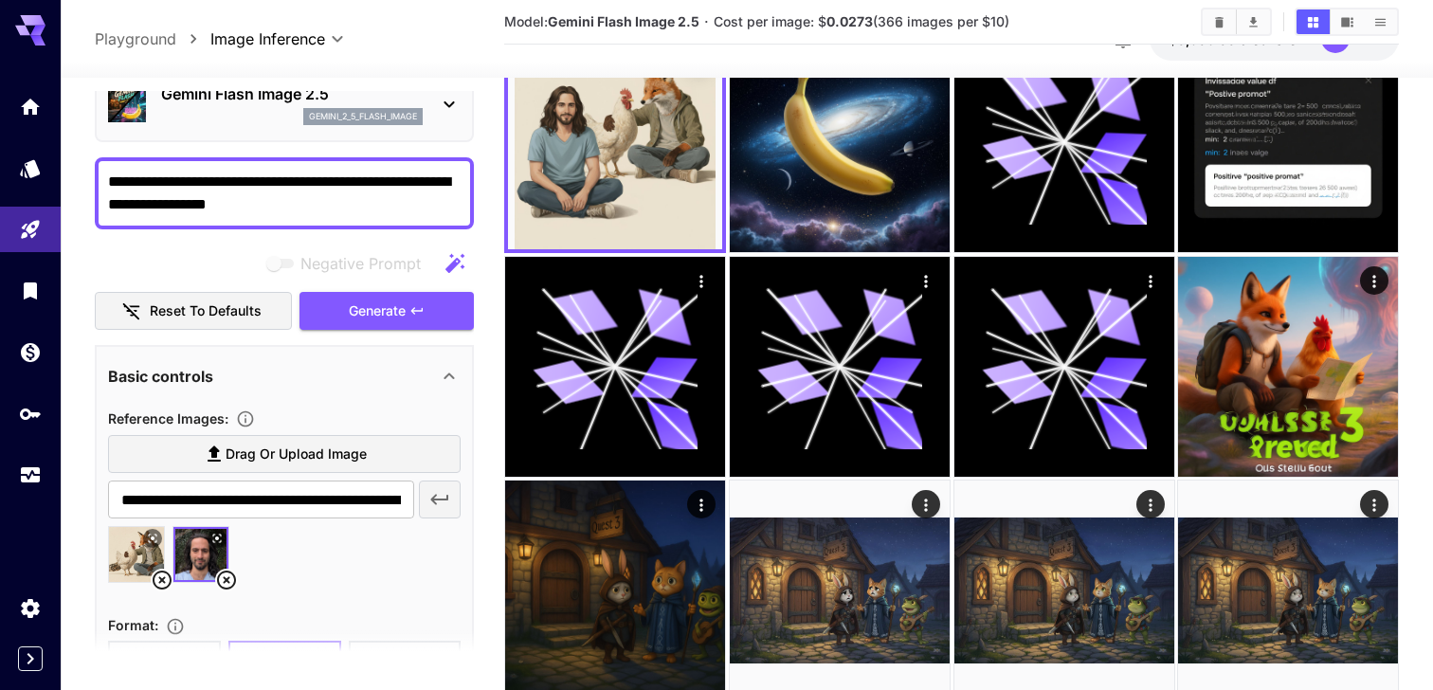
scroll to position [91, 0]
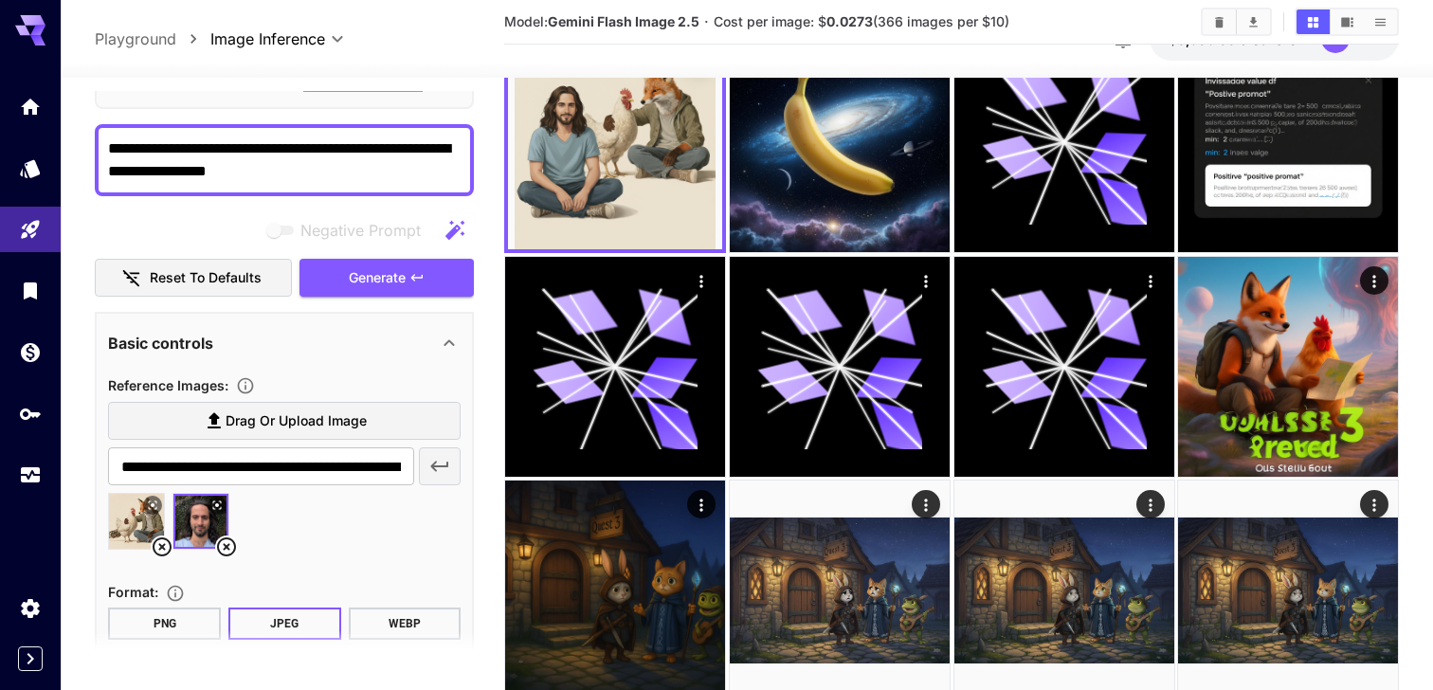
scroll to position [125, 0]
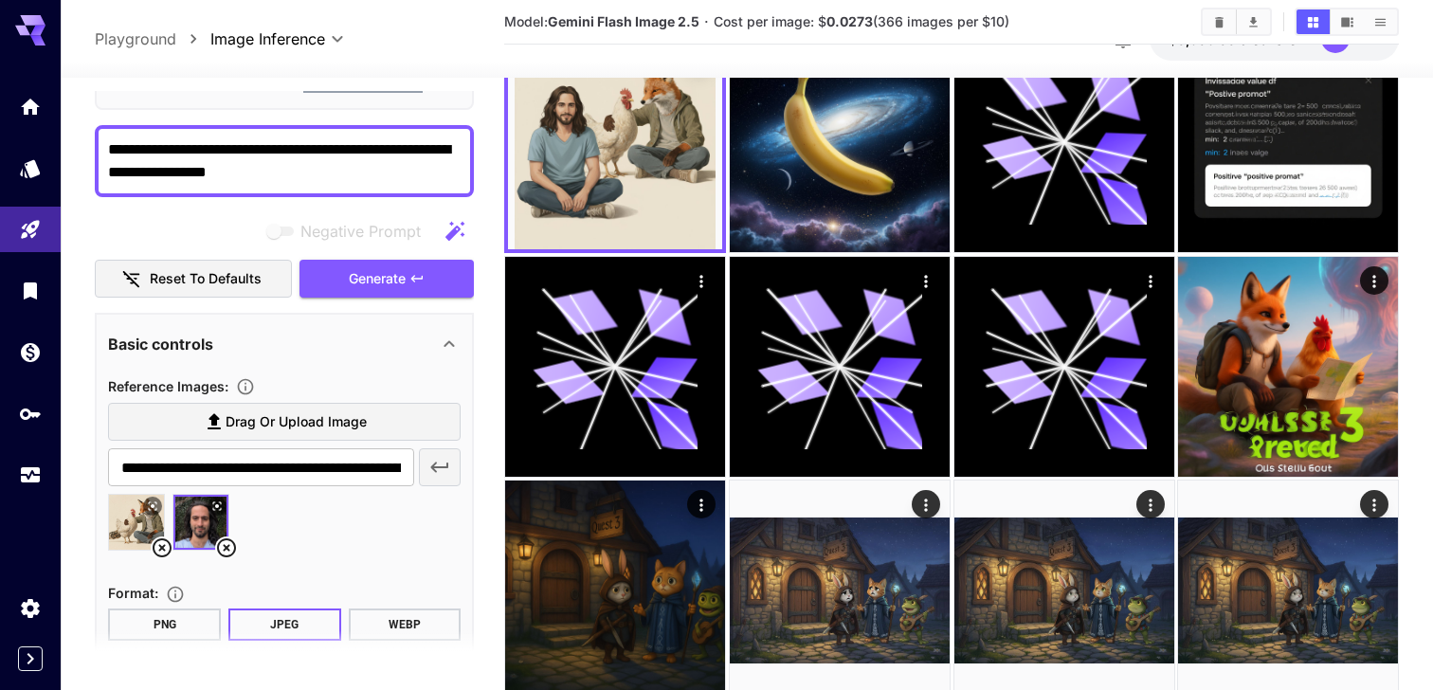
click at [141, 520] on img at bounding box center [136, 522] width 55 height 55
type input "**********"
click at [156, 548] on icon at bounding box center [162, 547] width 23 height 23
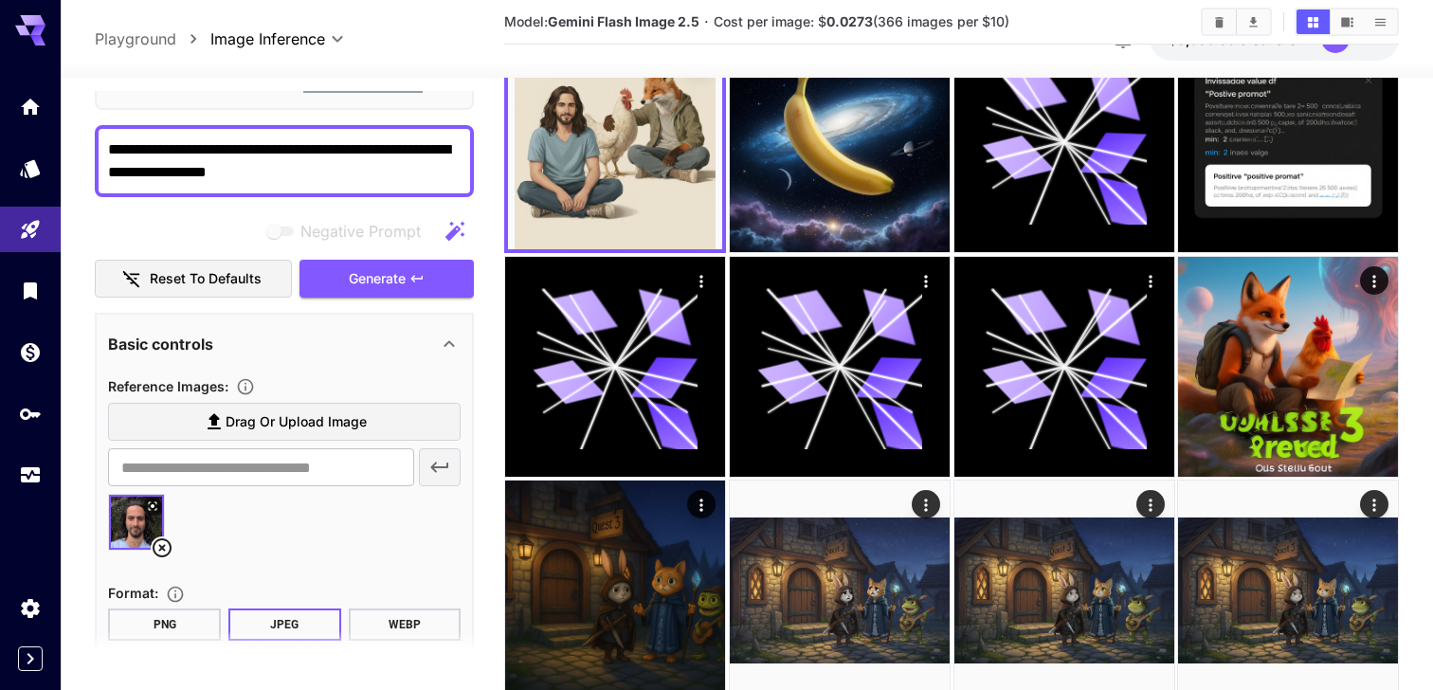
click at [156, 548] on icon at bounding box center [162, 547] width 23 height 23
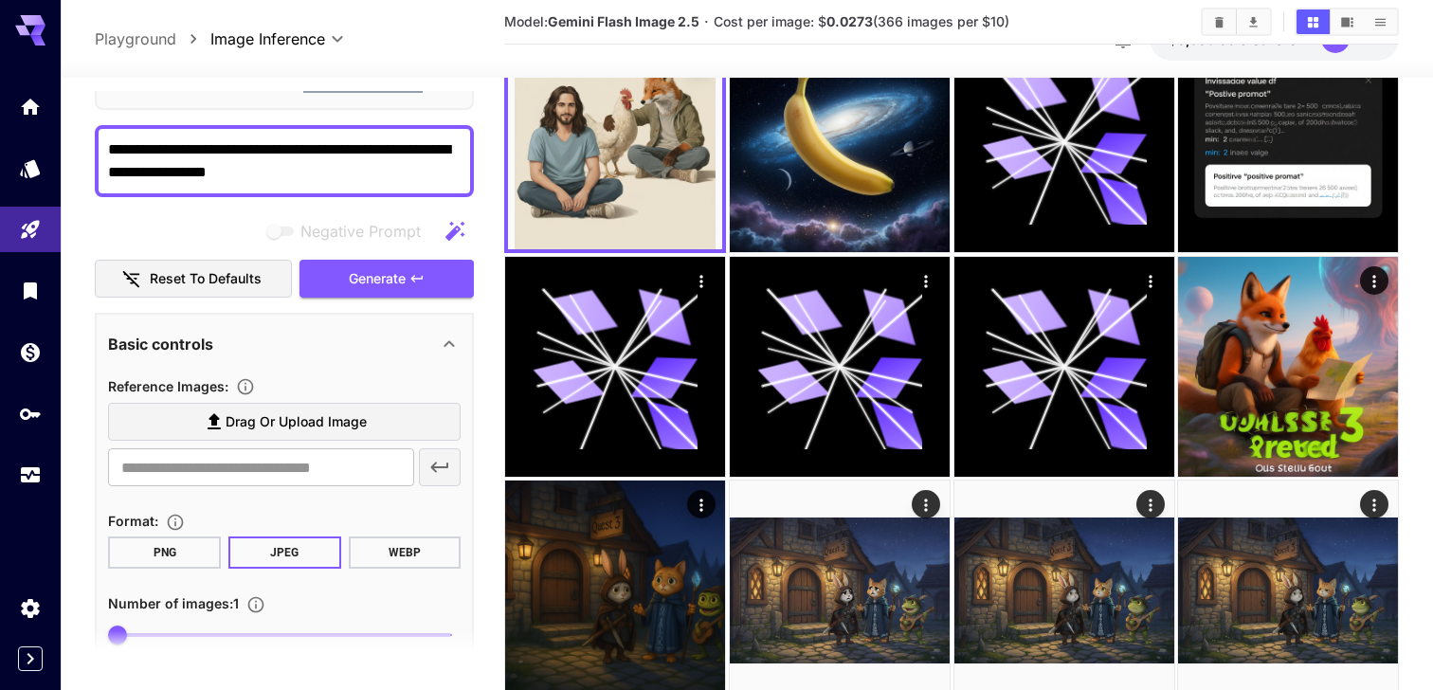
click at [264, 405] on label "Drag or upload image" at bounding box center [284, 422] width 353 height 39
click at [0, 0] on input "Drag or upload image" at bounding box center [0, 0] width 0 height 0
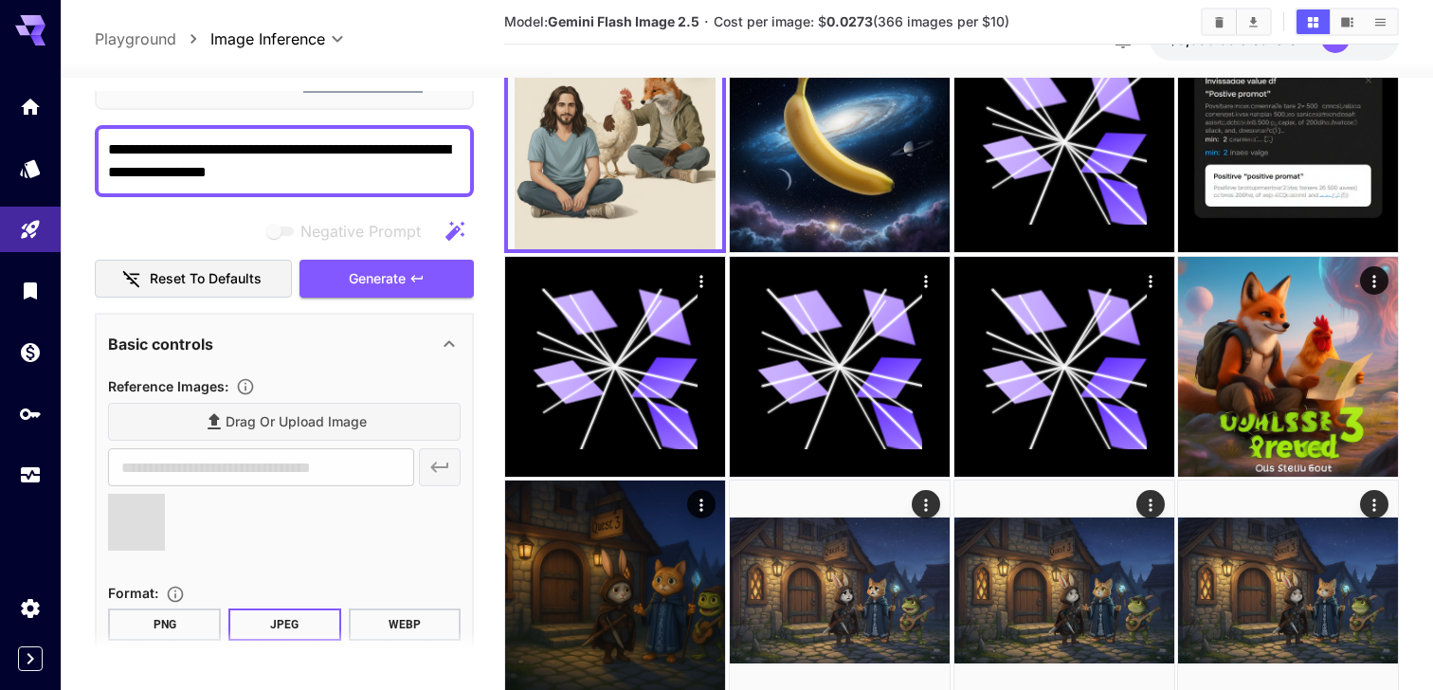
click at [209, 427] on div "Drag or upload image" at bounding box center [284, 422] width 353 height 39
click at [304, 416] on div "Drag or upload image" at bounding box center [284, 422] width 353 height 39
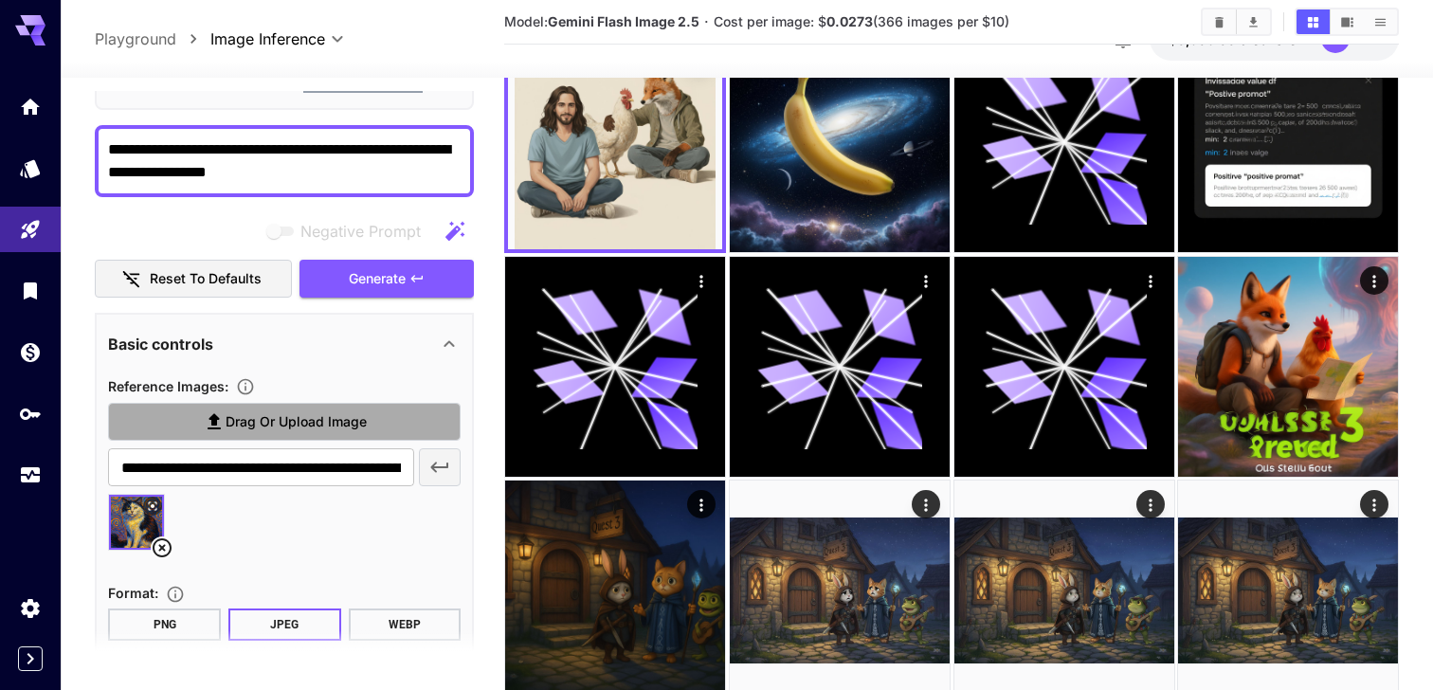
click at [298, 429] on span "Drag or upload image" at bounding box center [296, 422] width 141 height 24
click at [0, 0] on input "Drag or upload image" at bounding box center [0, 0] width 0 height 0
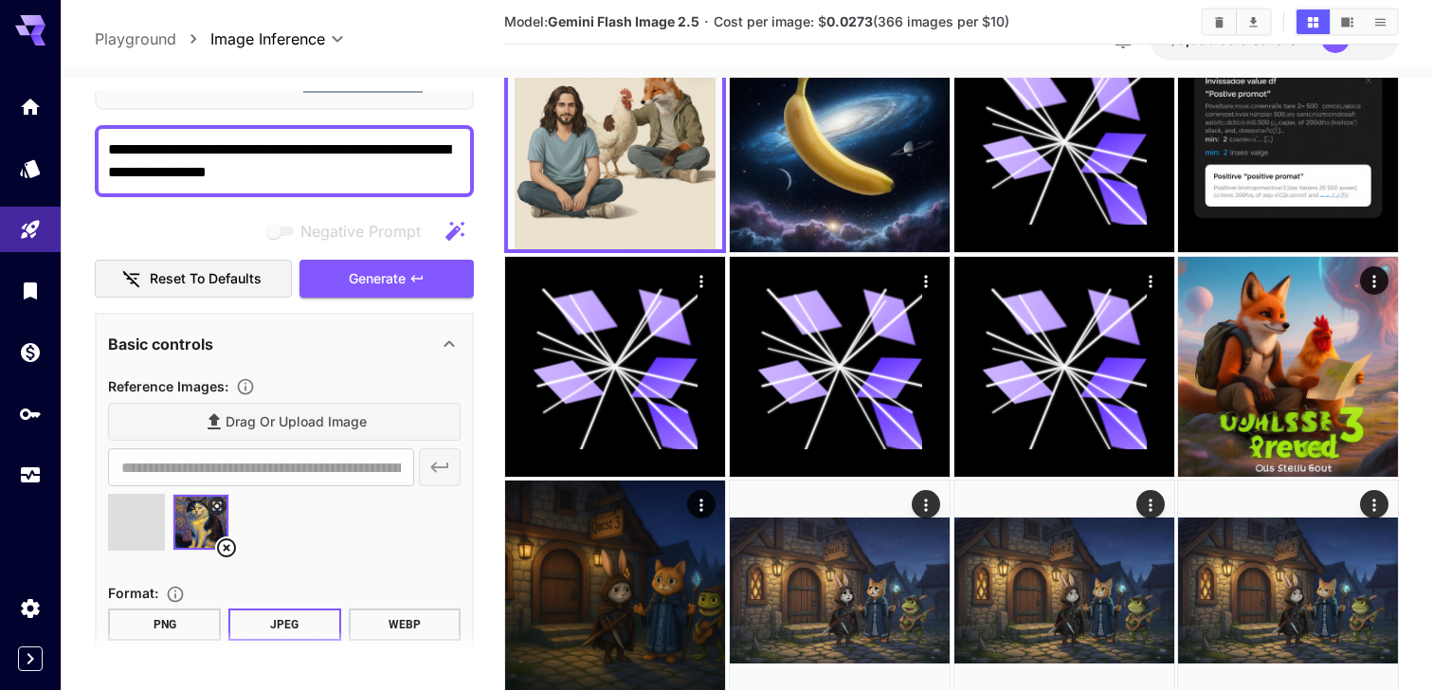
click at [256, 183] on textarea "**********" at bounding box center [284, 160] width 353 height 45
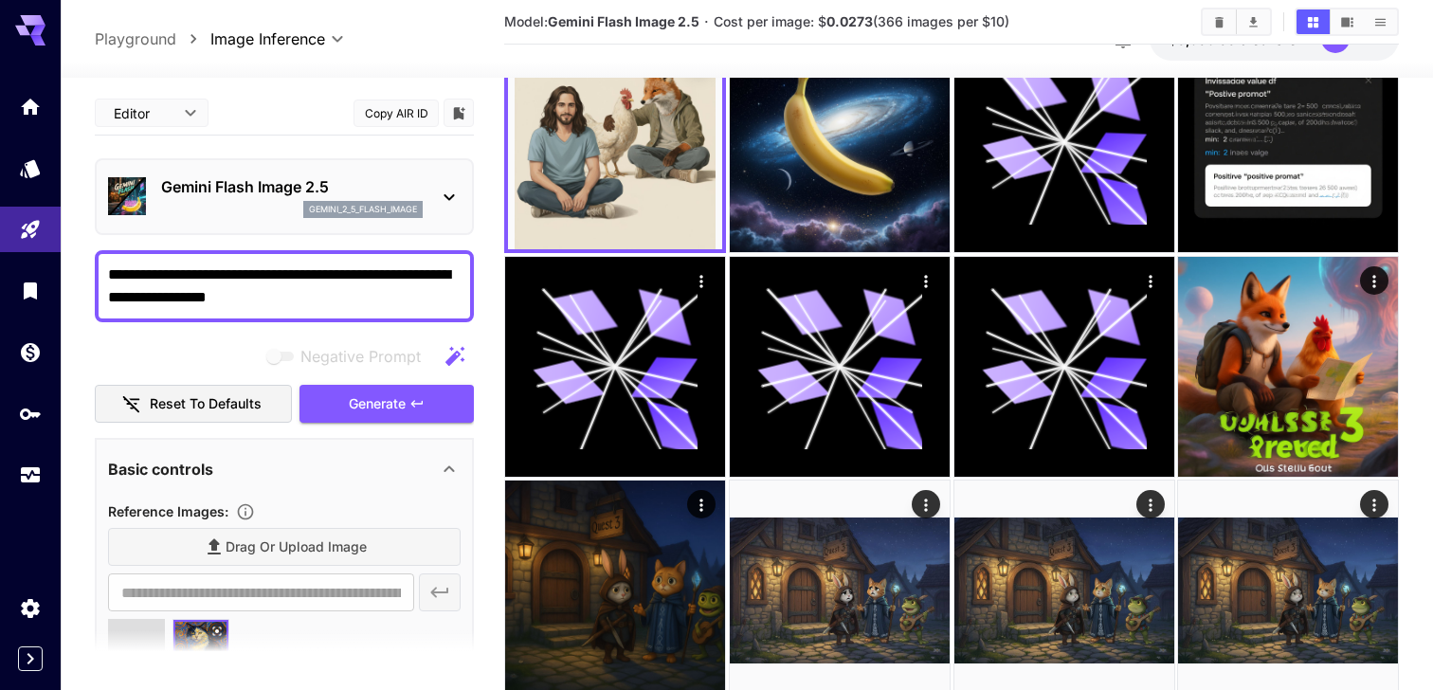
drag, startPoint x: 324, startPoint y: 174, endPoint x: 8, endPoint y: 15, distance: 354.4
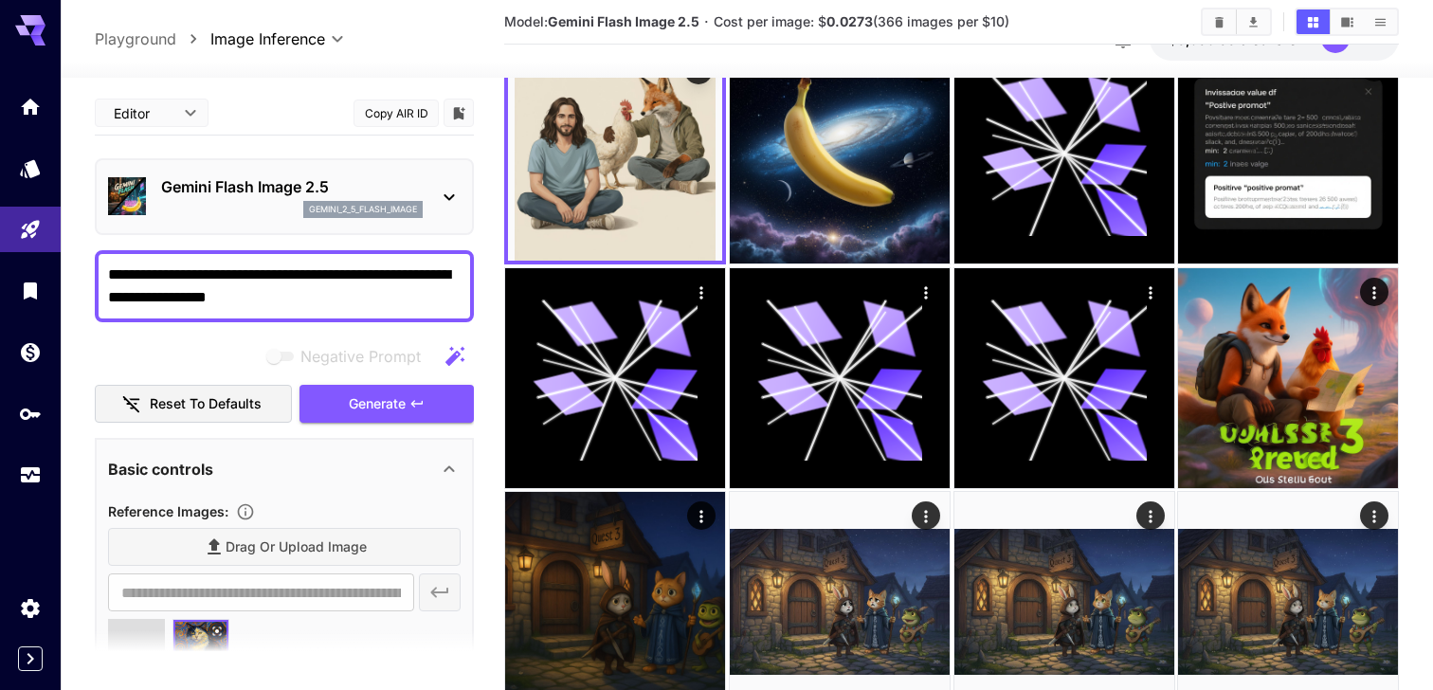
type input "**********"
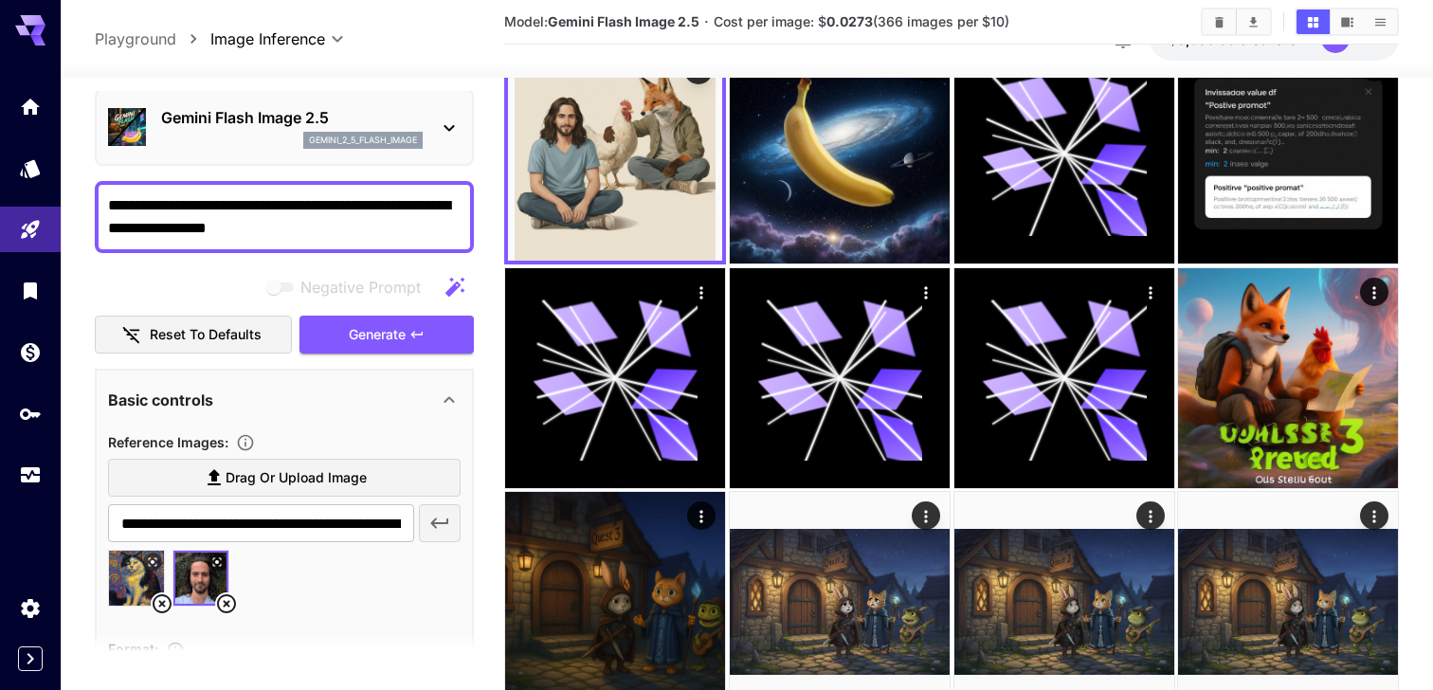
scroll to position [73, 0]
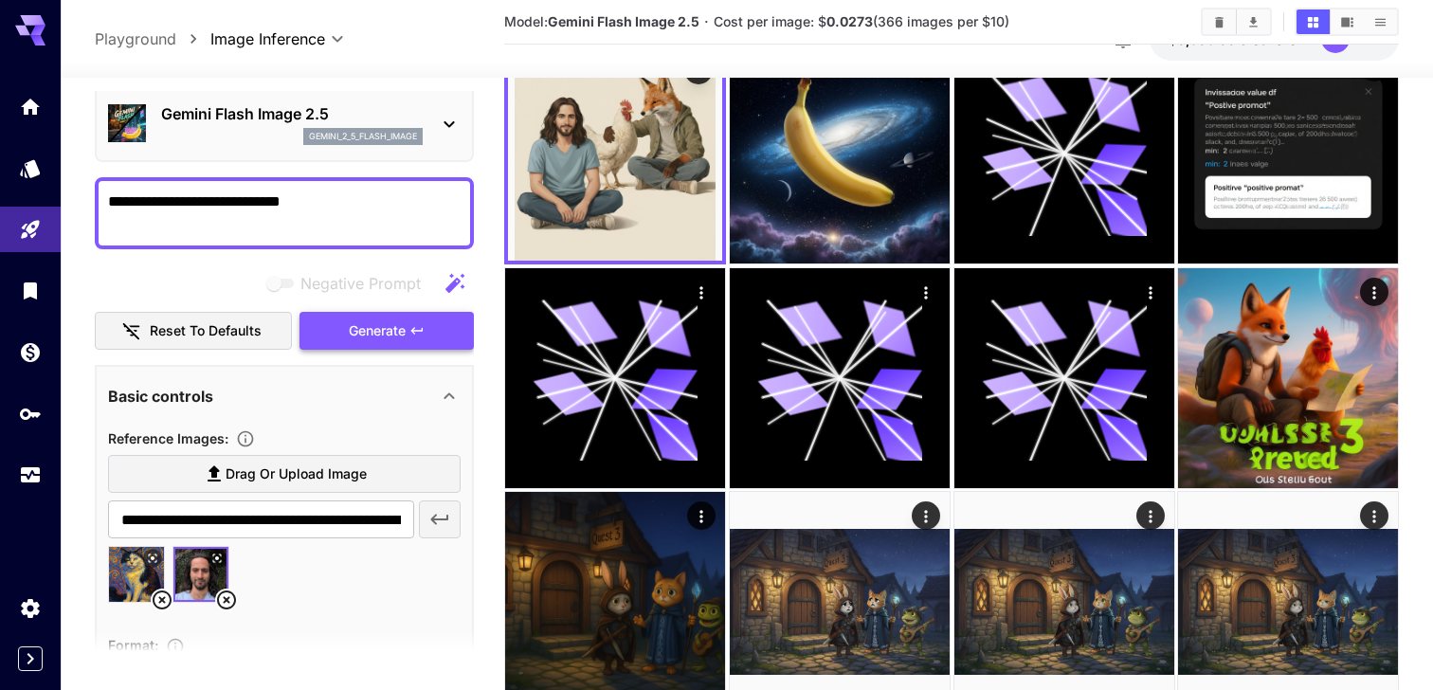
type textarea "**********"
click at [384, 337] on span "Generate" at bounding box center [377, 331] width 57 height 24
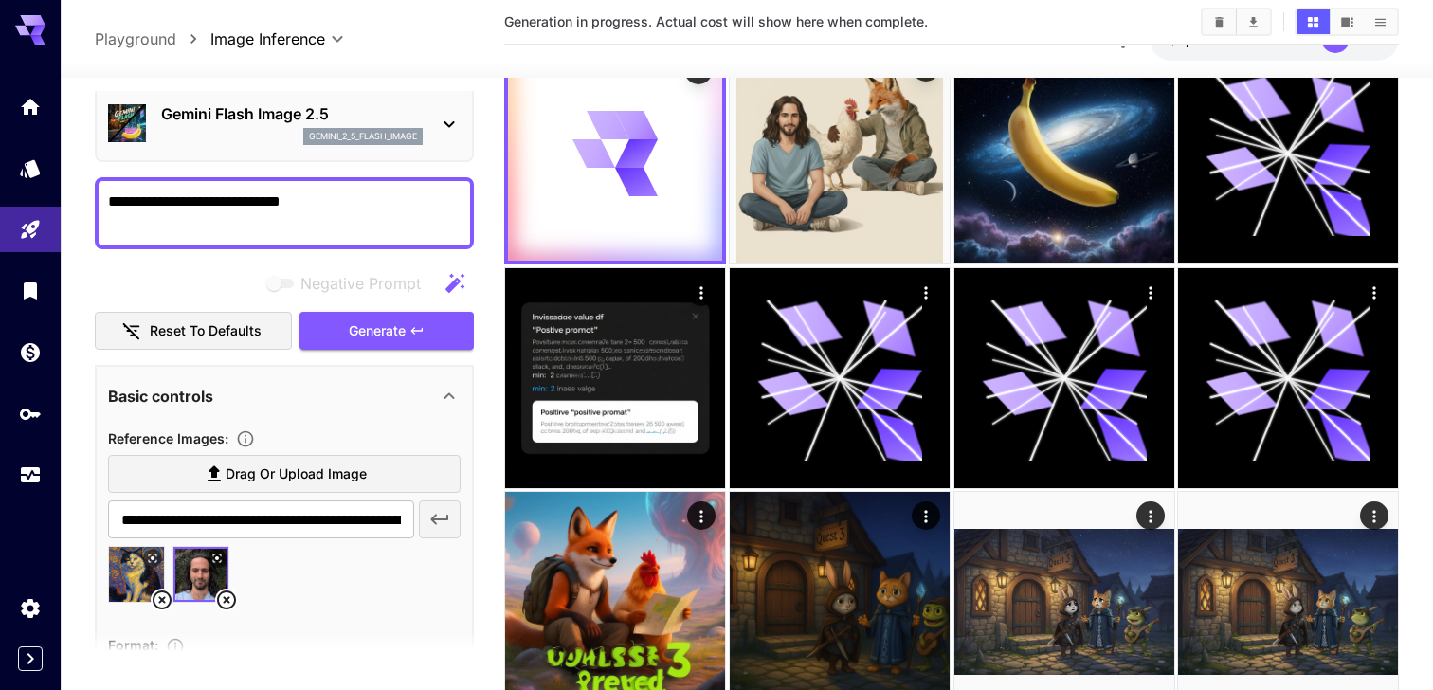
click at [163, 600] on icon at bounding box center [162, 599] width 19 height 19
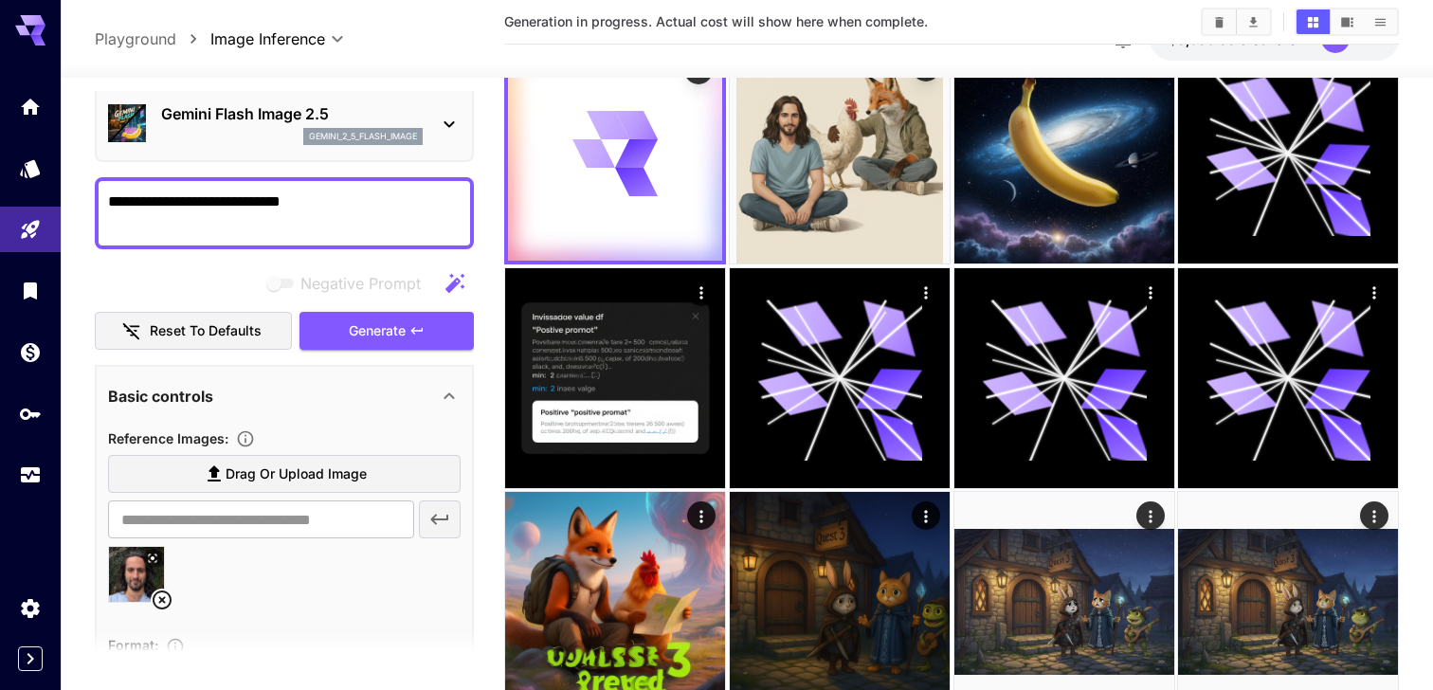
click at [261, 483] on span "Drag or upload image" at bounding box center [296, 475] width 141 height 24
click at [0, 0] on input "Drag or upload image" at bounding box center [0, 0] width 0 height 0
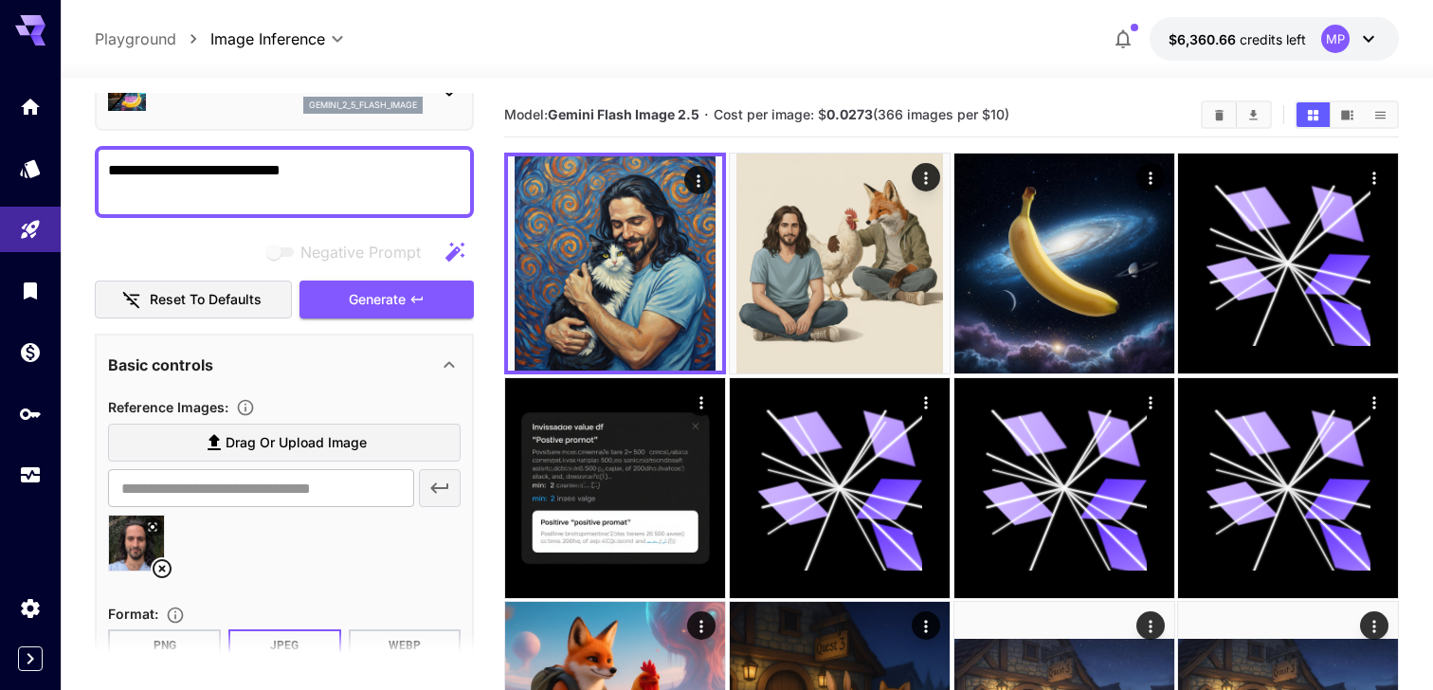
scroll to position [109, 0]
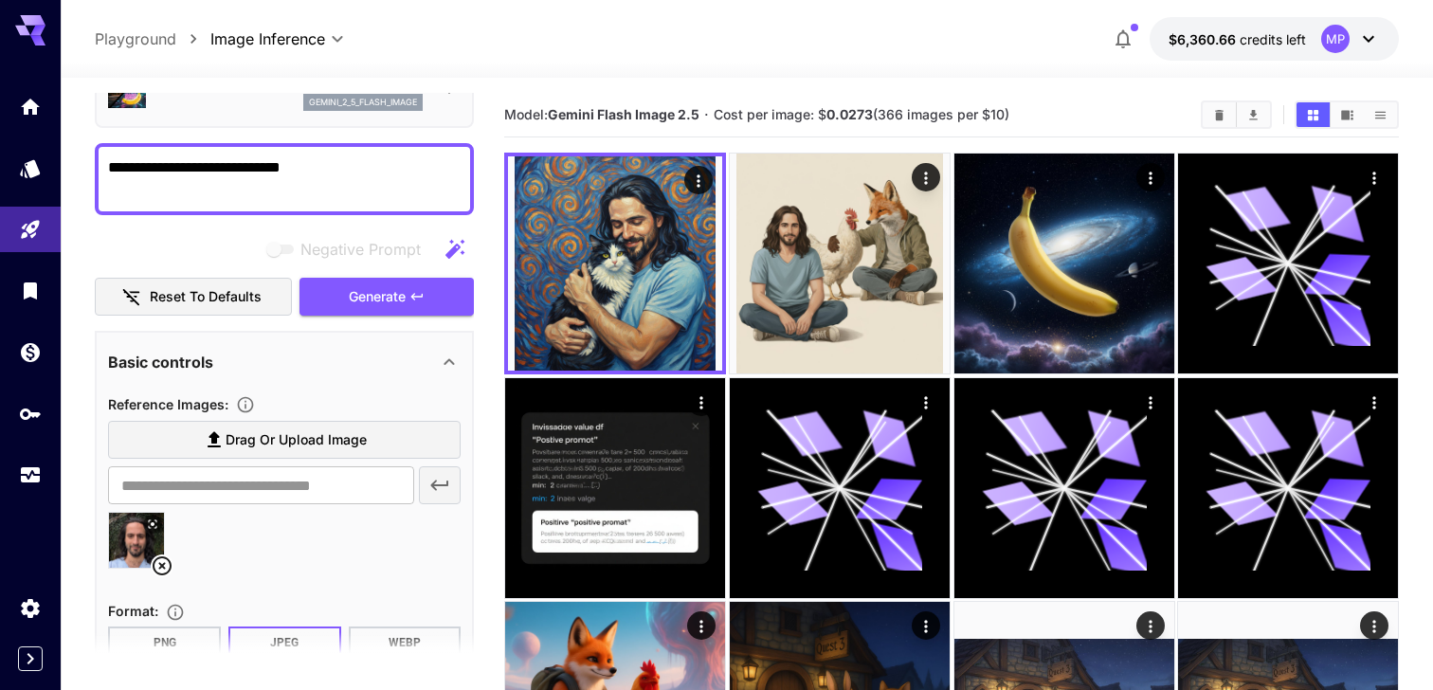
click at [312, 453] on label "Drag or upload image" at bounding box center [284, 440] width 353 height 39
click at [0, 0] on input "Drag or upload image" at bounding box center [0, 0] width 0 height 0
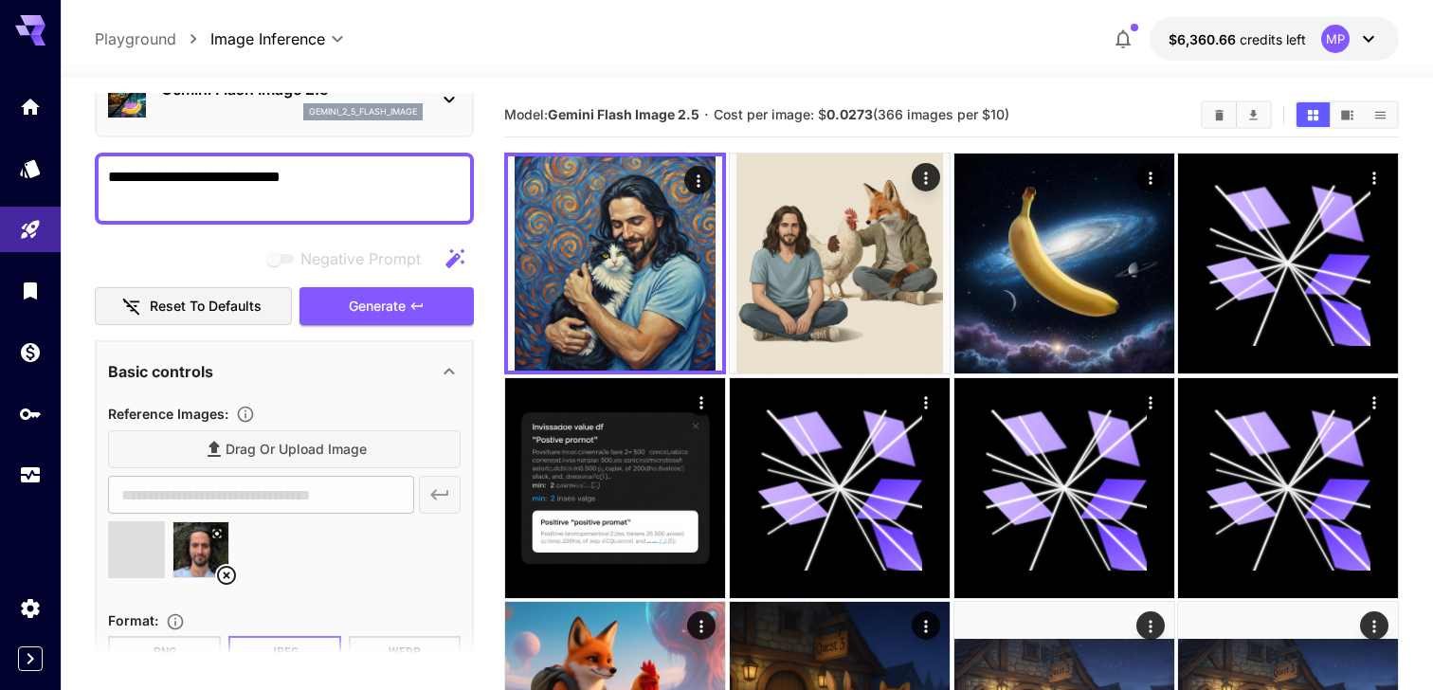
type input "**********"
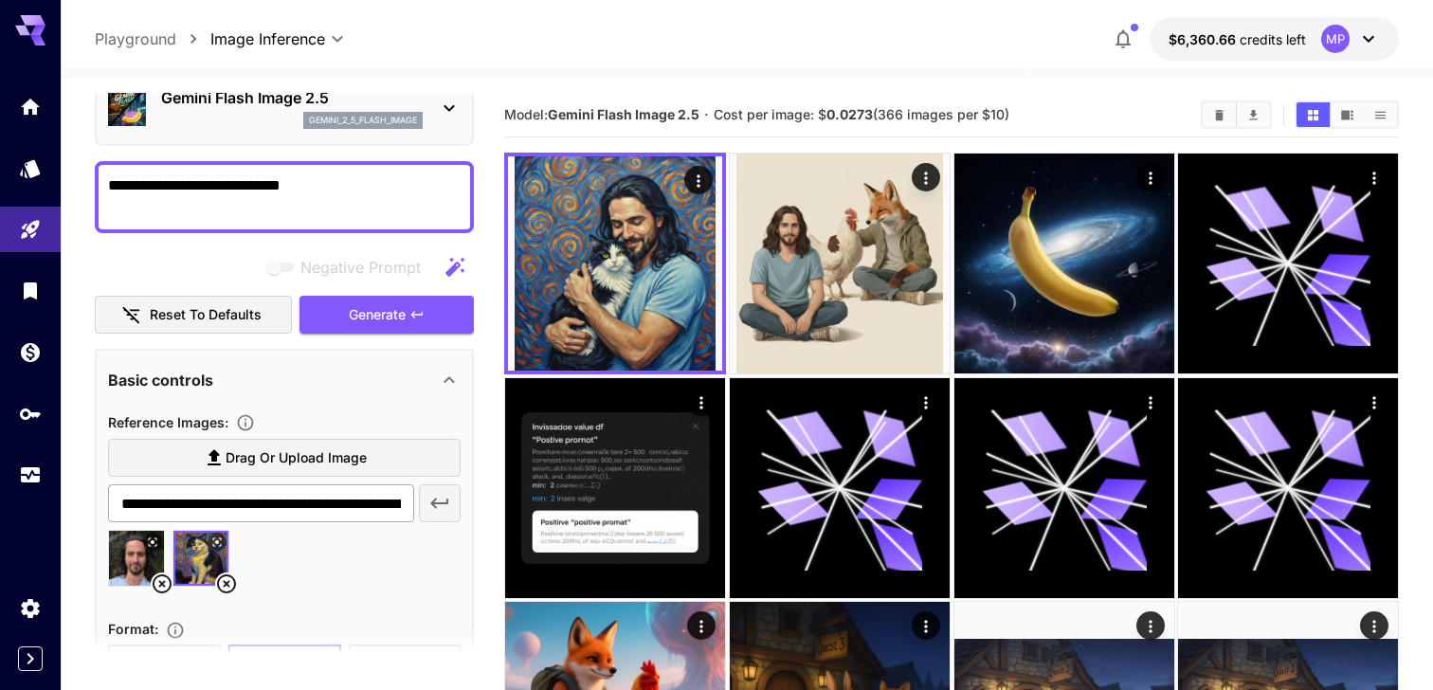
scroll to position [93, 0]
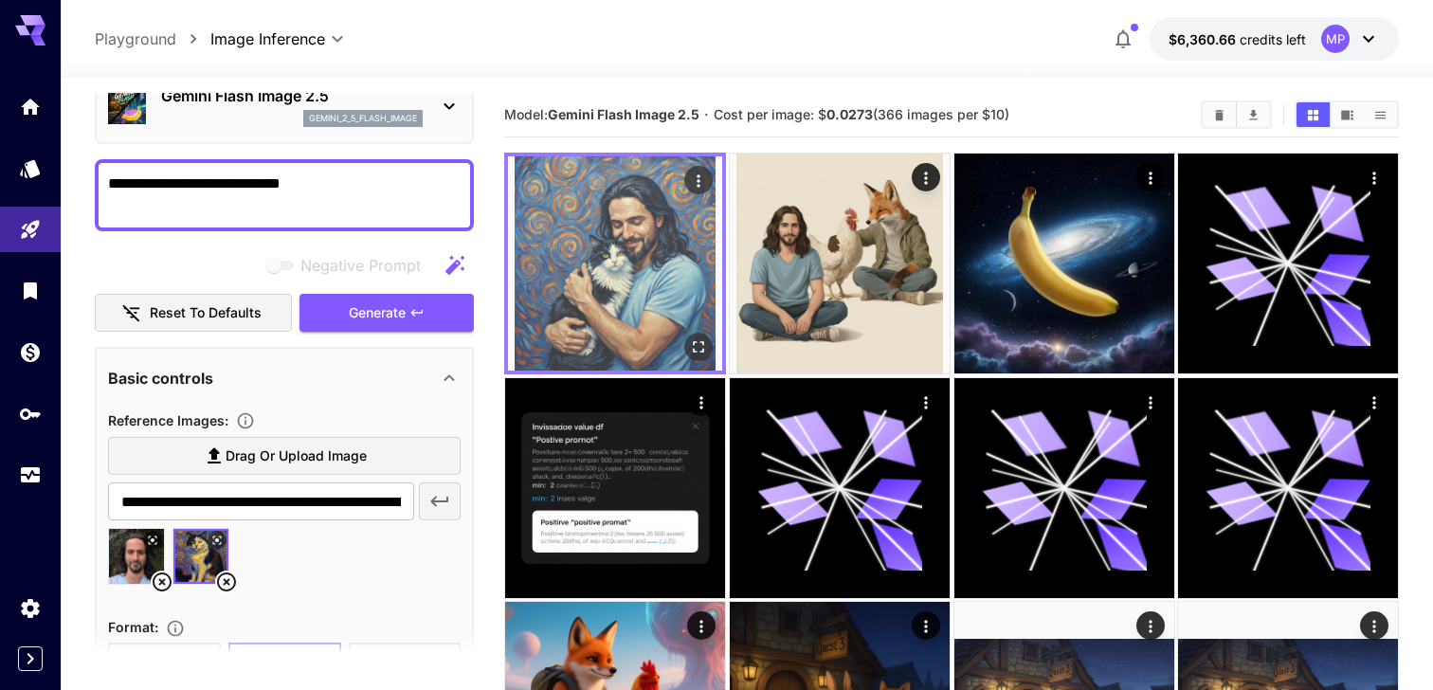
click at [714, 175] on img at bounding box center [615, 263] width 214 height 214
click at [699, 174] on icon "Actions" at bounding box center [698, 181] width 19 height 19
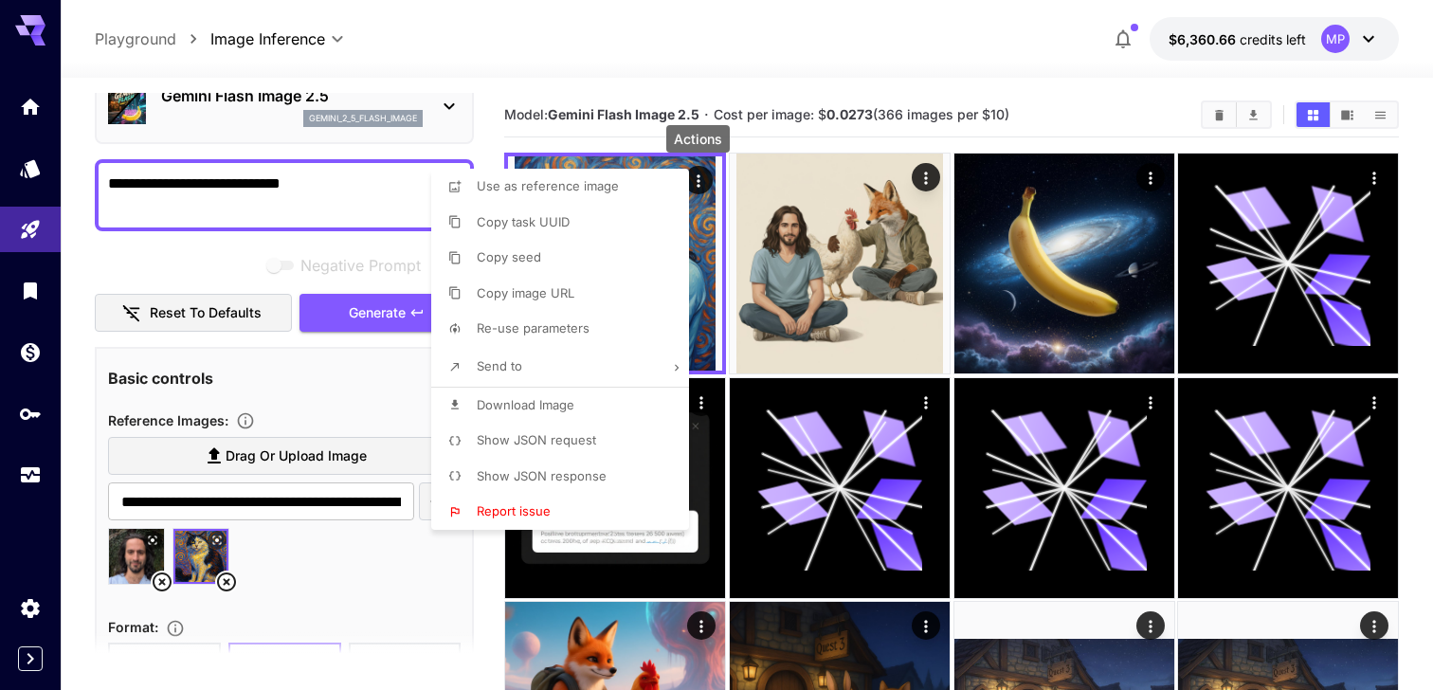
click at [534, 397] on span "Download Image" at bounding box center [526, 404] width 98 height 15
click at [267, 254] on div at bounding box center [716, 345] width 1433 height 690
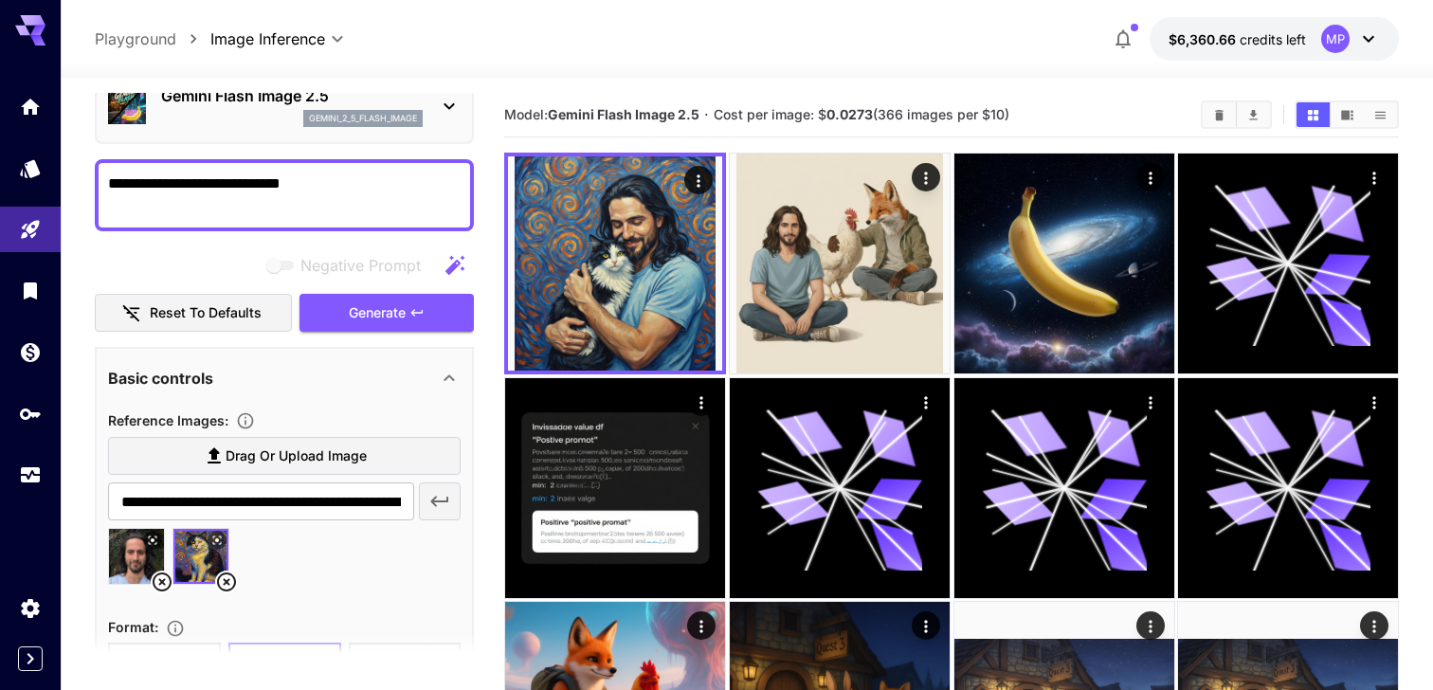
click at [245, 196] on textarea "**********" at bounding box center [284, 194] width 353 height 45
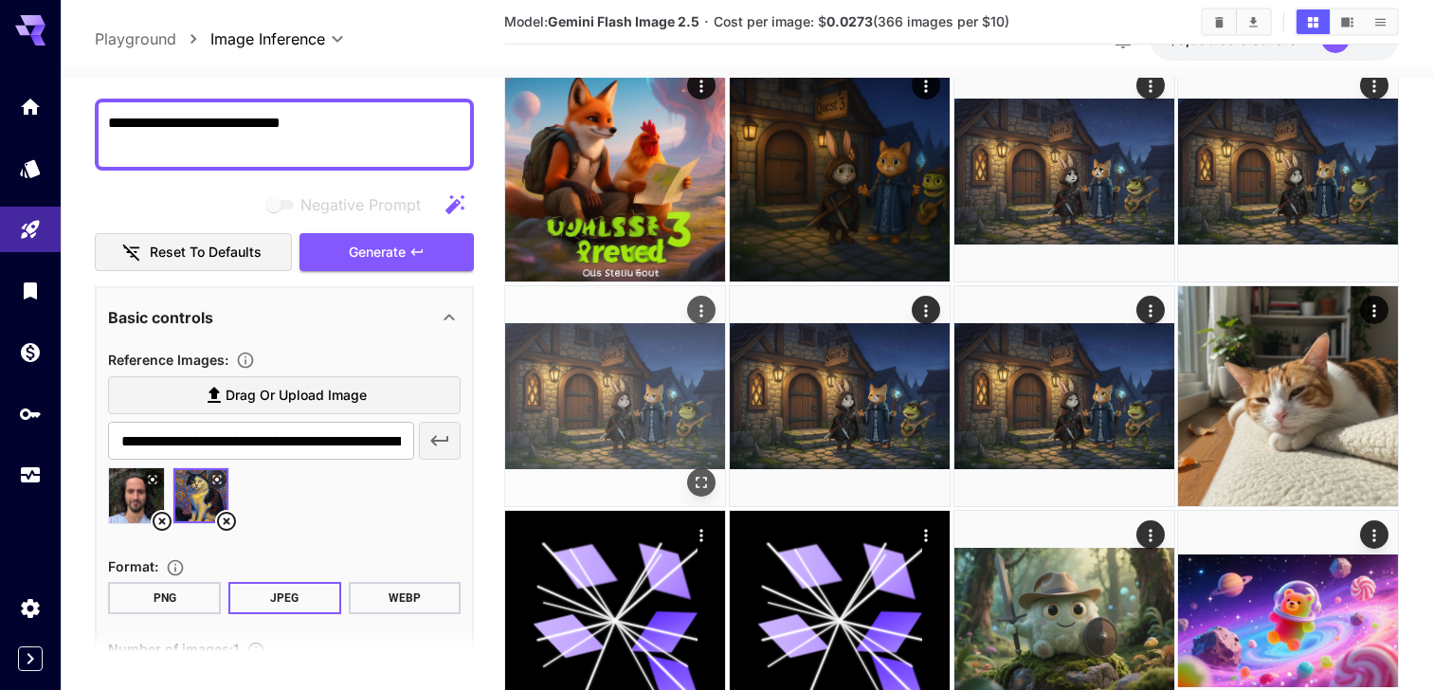
scroll to position [0, 0]
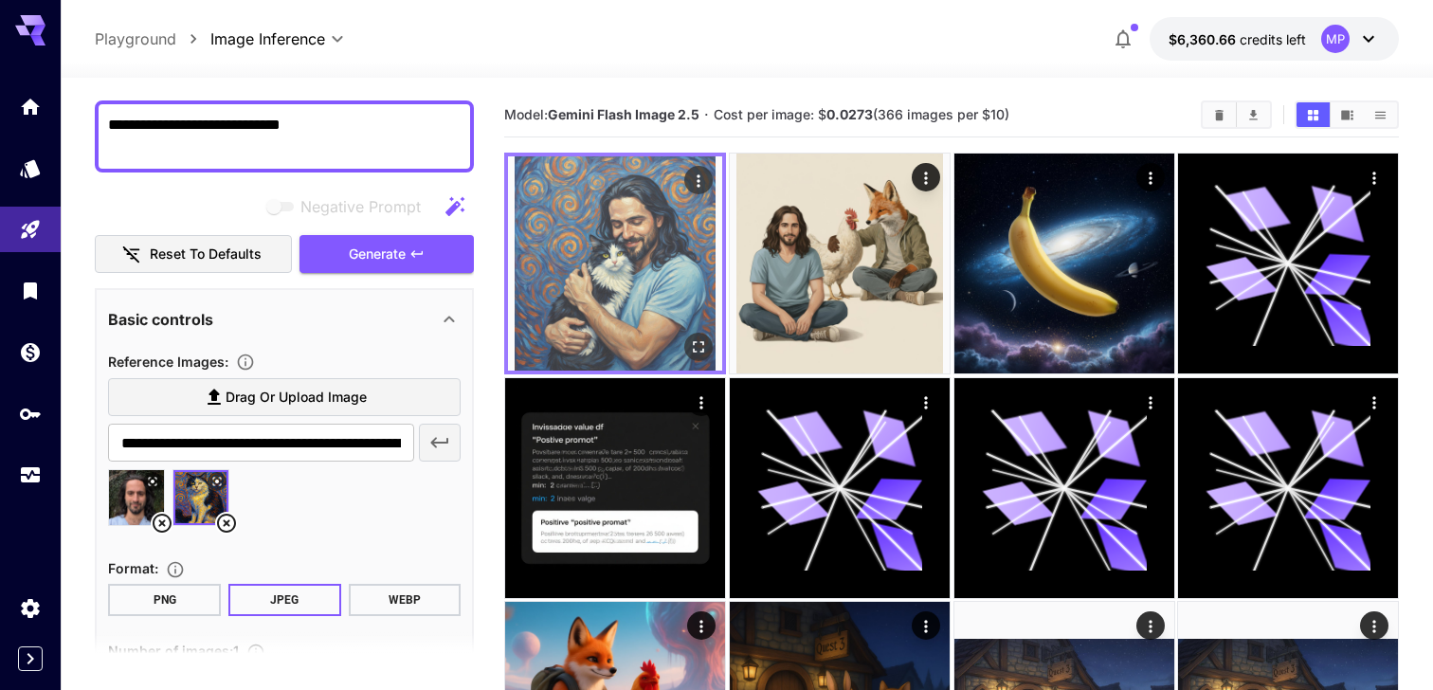
click at [704, 180] on icon "Actions" at bounding box center [698, 181] width 19 height 19
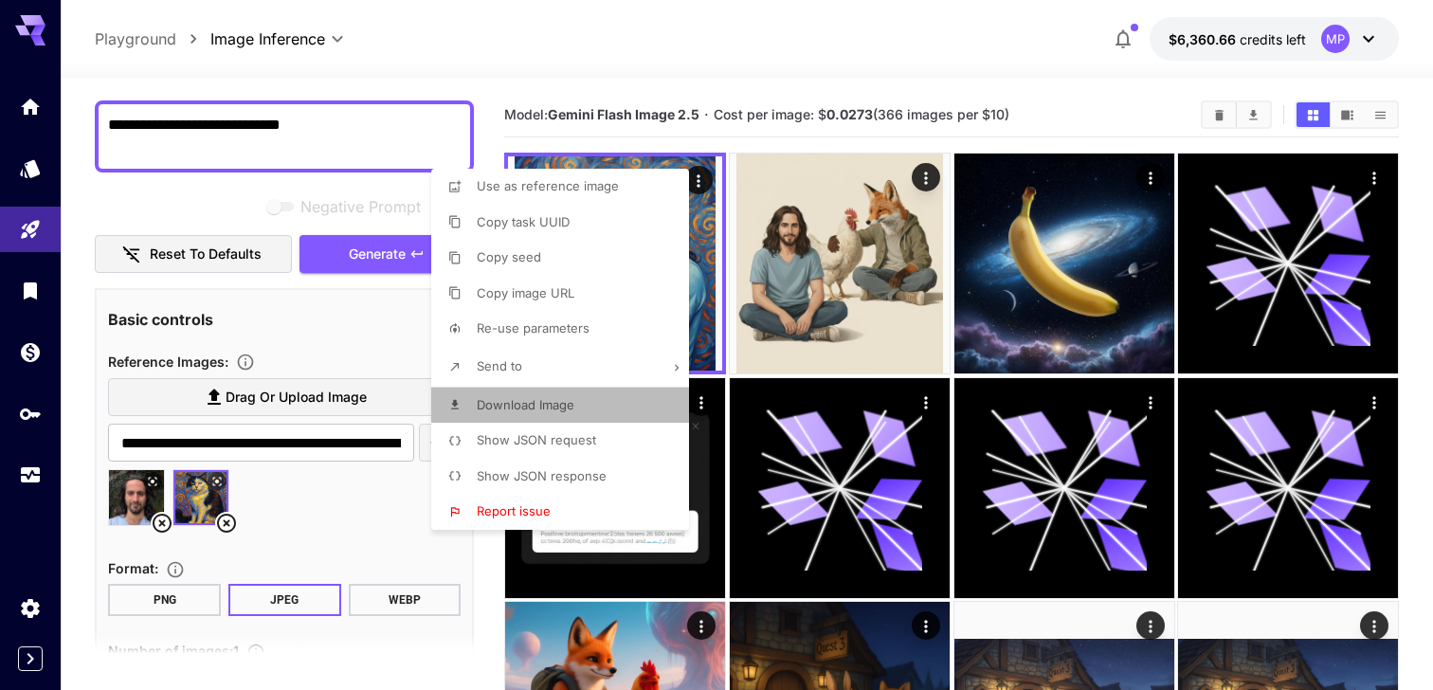
click at [584, 401] on li "Download Image" at bounding box center [565, 406] width 269 height 36
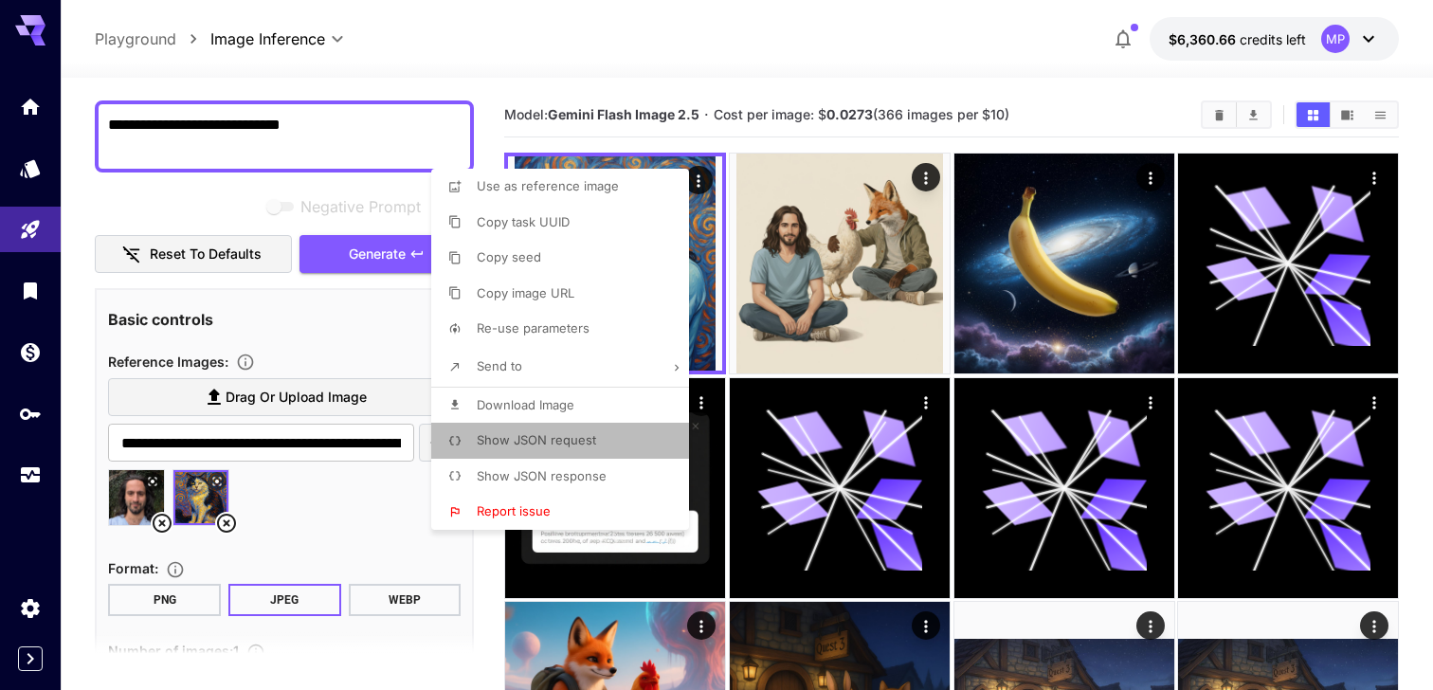
click at [554, 455] on li "Show JSON request" at bounding box center [565, 441] width 269 height 36
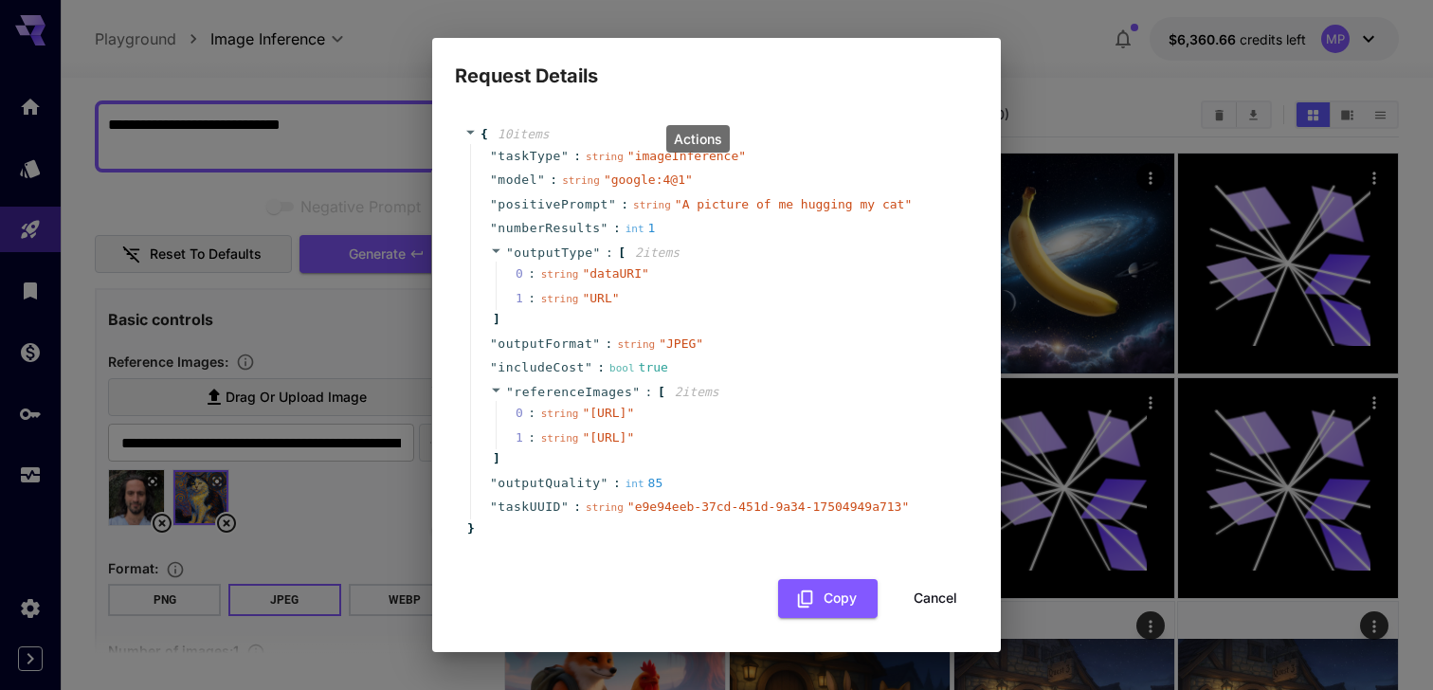
scroll to position [59, 0]
click at [1153, 176] on div "Request Details { 10 item s " taskType " : string " imageInference " " model " …" at bounding box center [716, 345] width 1433 height 690
click at [385, 125] on div "Request Details { 10 item s " taskType " : string " imageInference " " model " …" at bounding box center [716, 345] width 1433 height 690
click at [233, 360] on div "Request Details { 10 item s " taskType " : string " imageInference " " model " …" at bounding box center [716, 345] width 1433 height 690
click at [954, 596] on button "Cancel" at bounding box center [935, 598] width 85 height 39
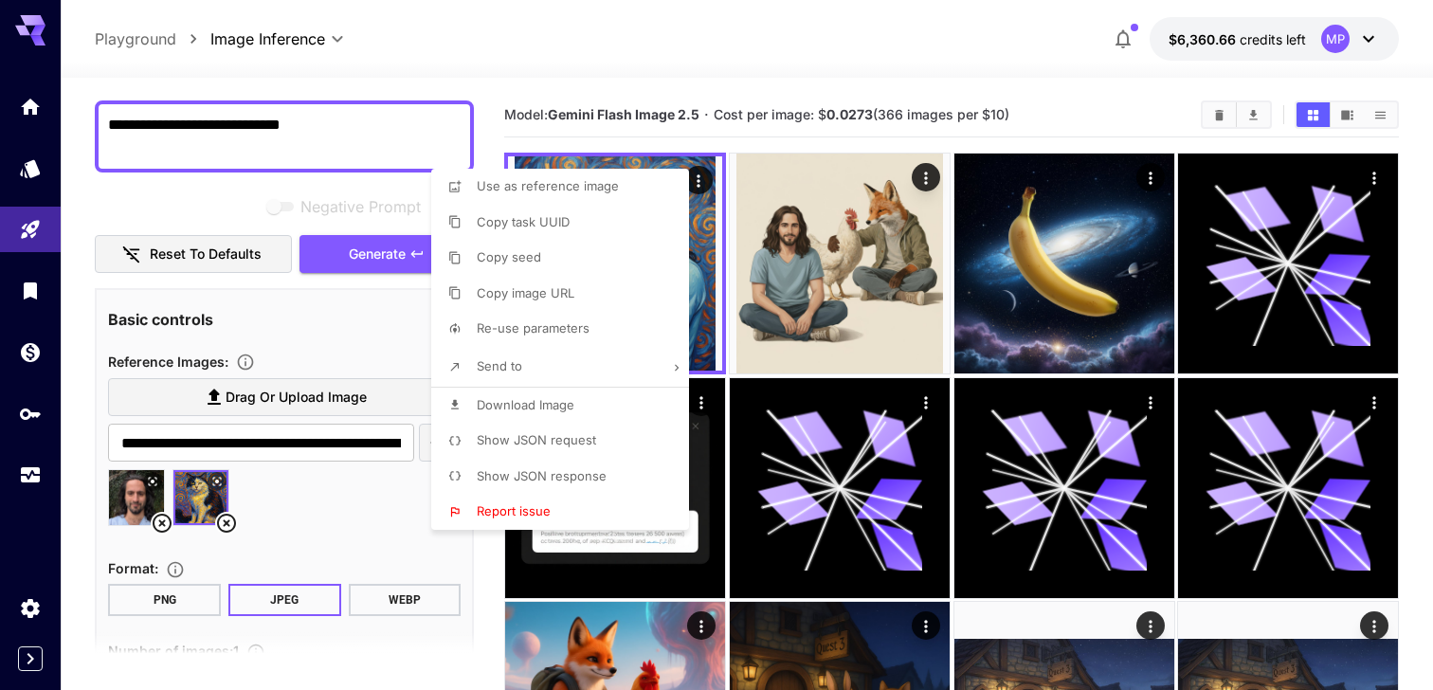
click at [161, 493] on div at bounding box center [716, 345] width 1433 height 690
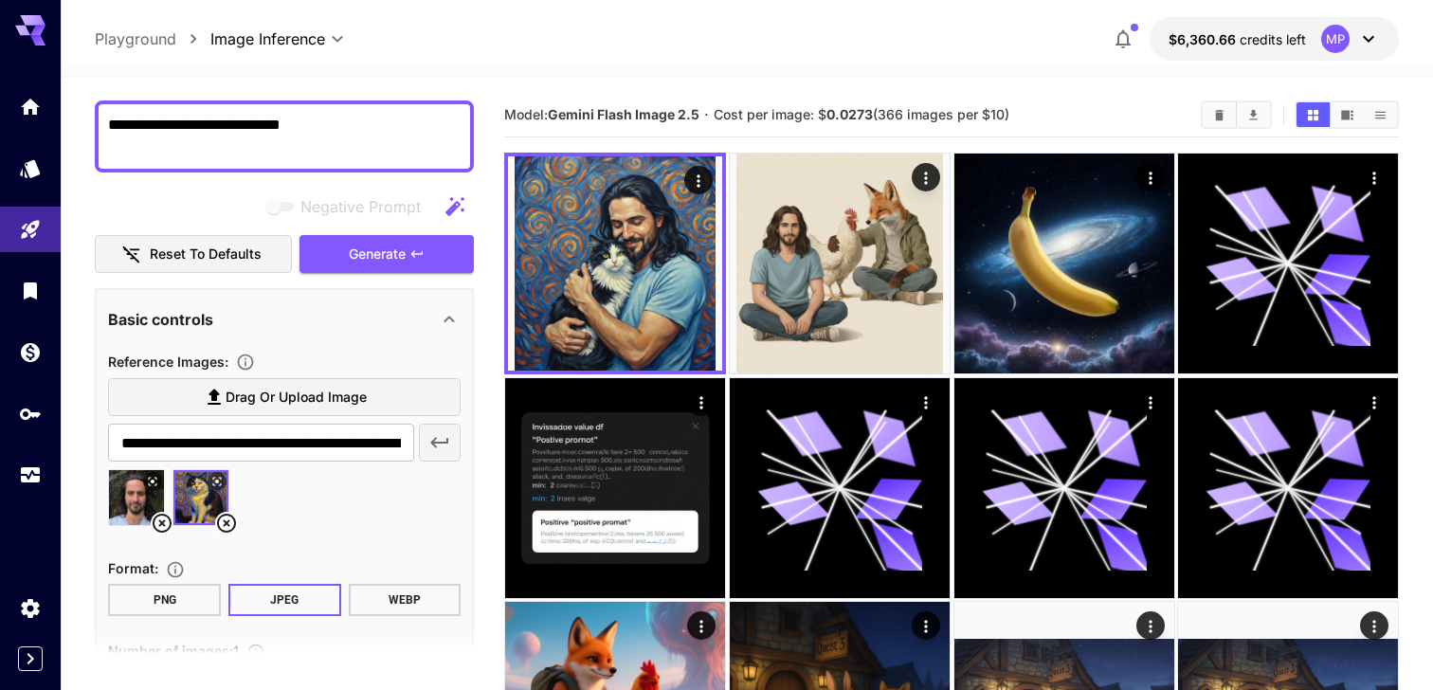
click at [151, 484] on icon at bounding box center [152, 481] width 11 height 11
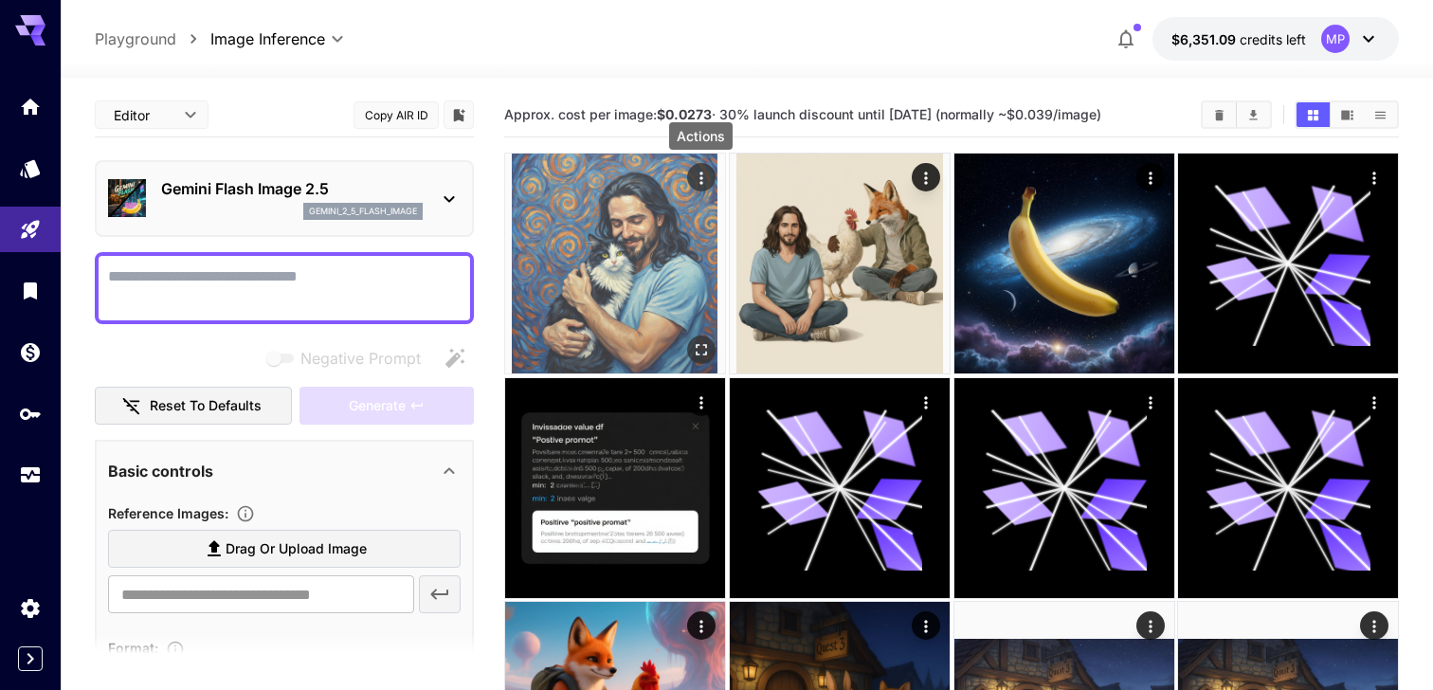
click at [695, 169] on icon "Actions" at bounding box center [701, 178] width 19 height 19
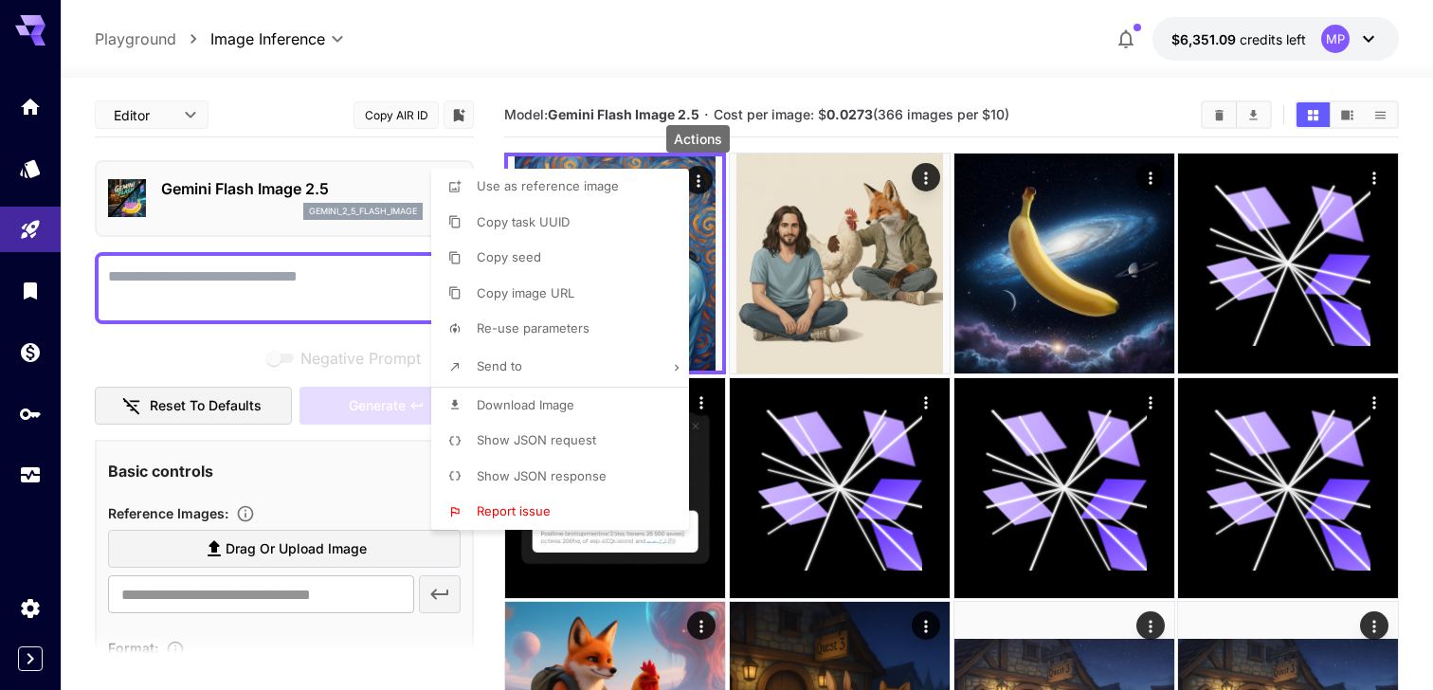
click at [533, 398] on span "Download Image" at bounding box center [526, 404] width 98 height 15
click at [544, 37] on div at bounding box center [716, 345] width 1433 height 690
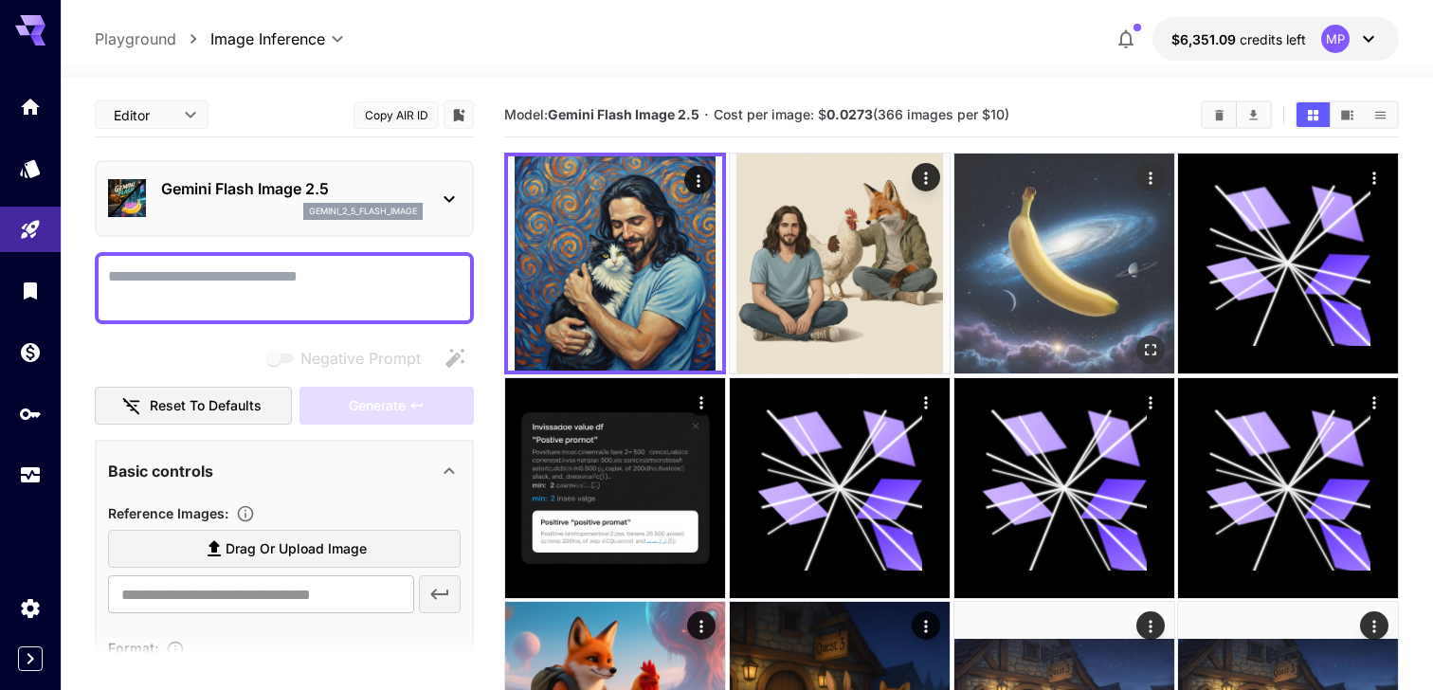
click at [1037, 220] on img at bounding box center [1064, 264] width 220 height 220
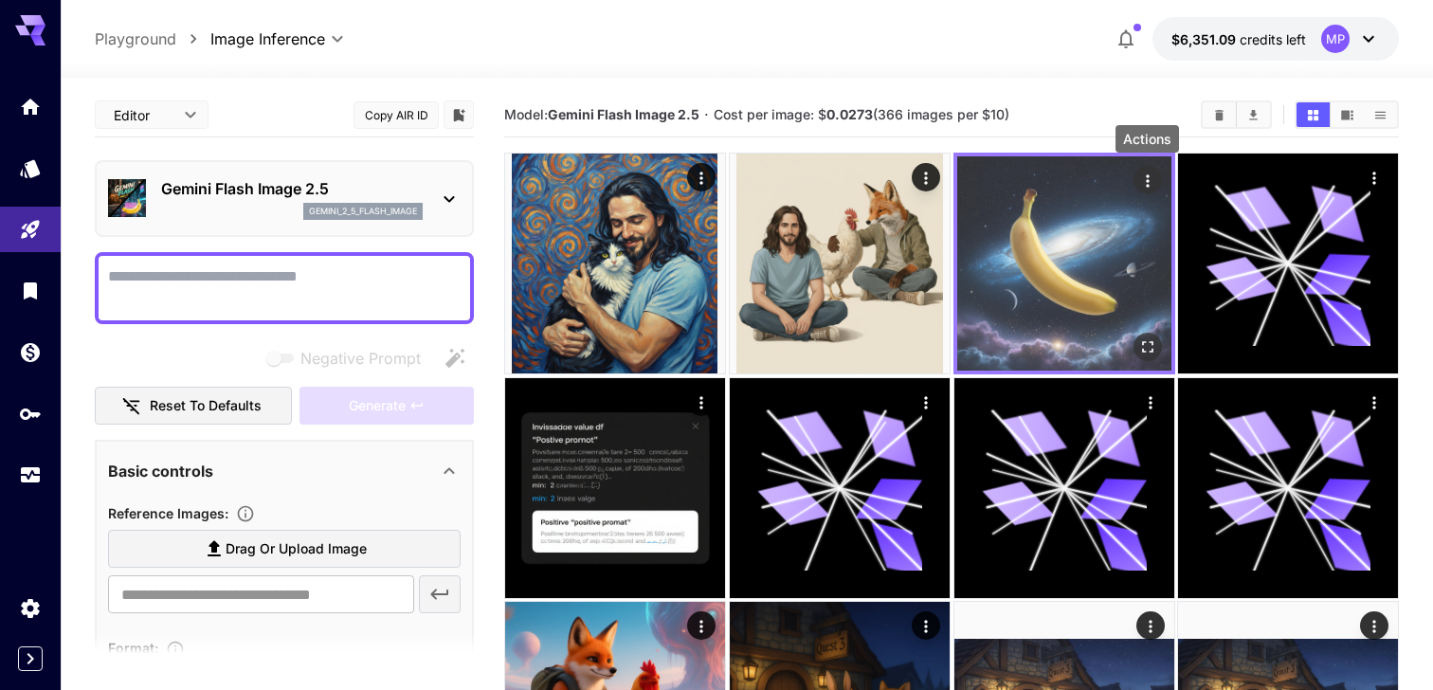
click at [1152, 178] on icon "Actions" at bounding box center [1146, 181] width 19 height 19
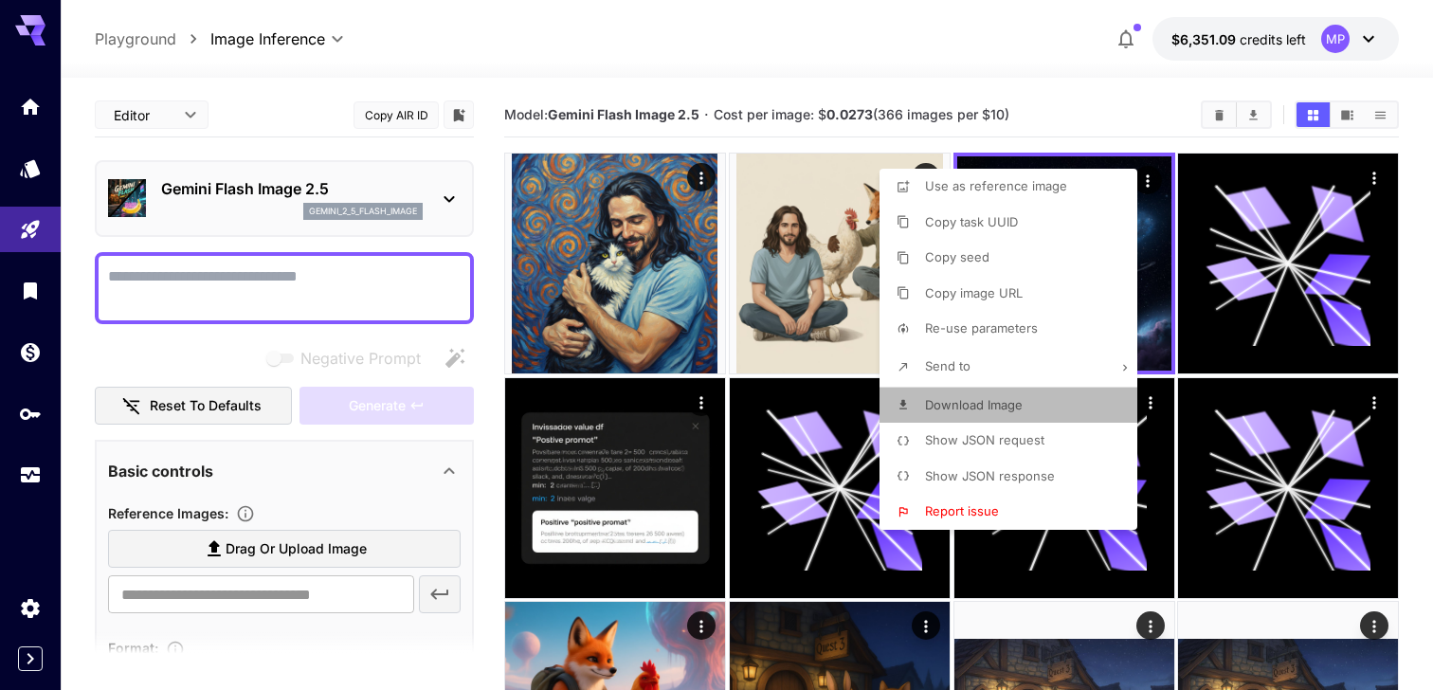
click at [953, 408] on span "Download Image" at bounding box center [974, 404] width 98 height 15
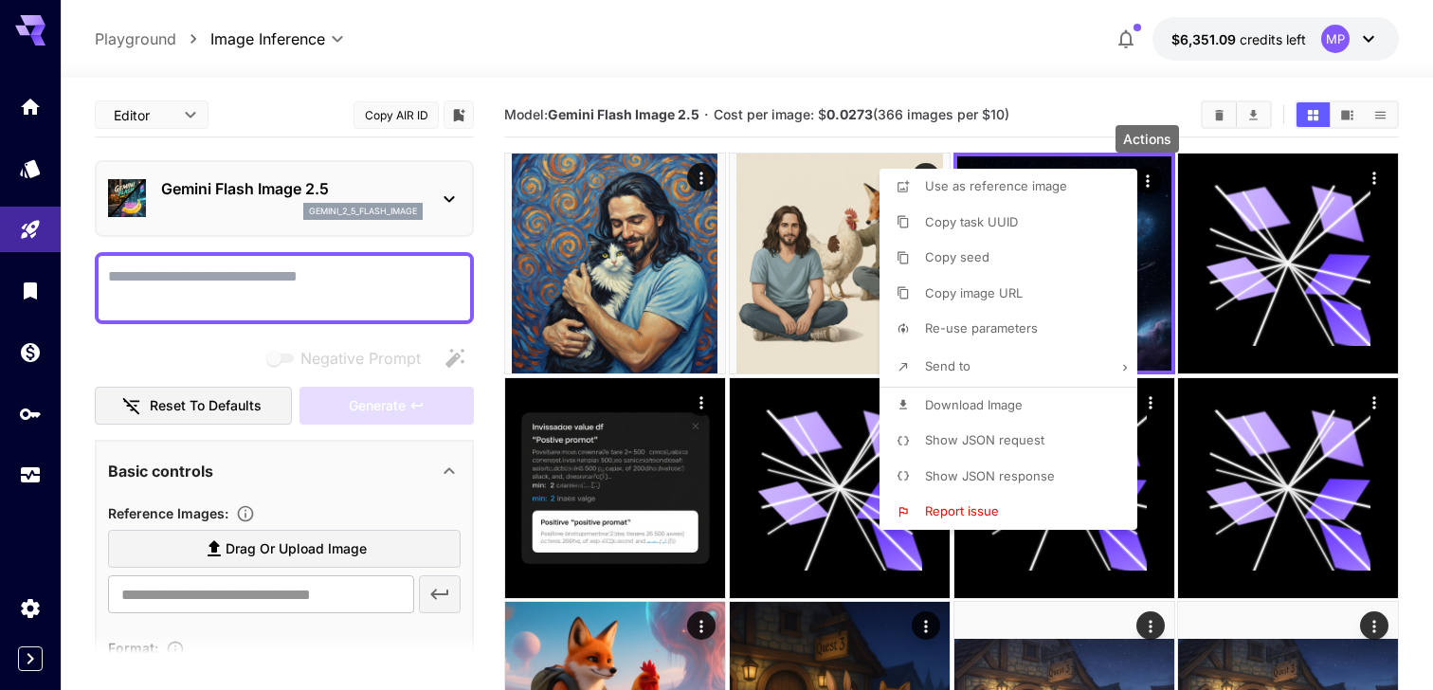
click at [296, 537] on div at bounding box center [716, 345] width 1433 height 690
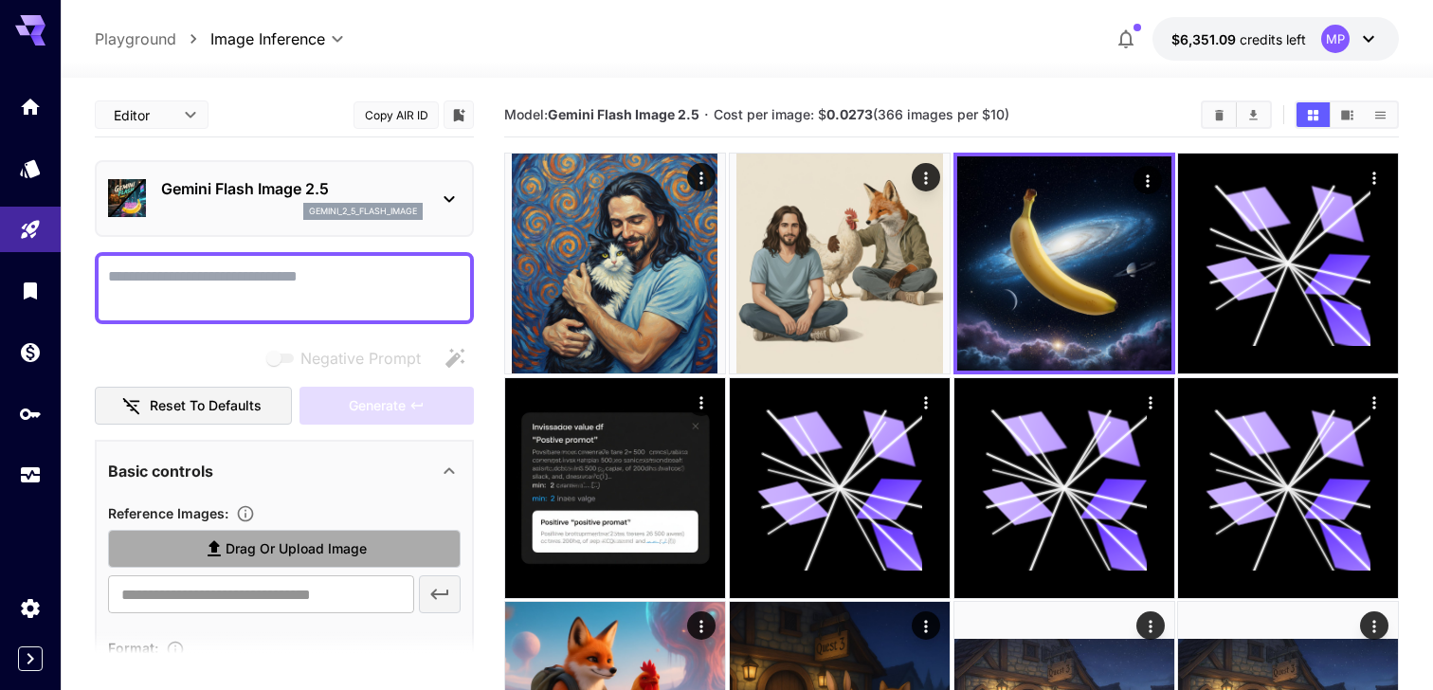
click at [278, 538] on span "Drag or upload image" at bounding box center [296, 549] width 141 height 24
click at [0, 0] on input "Drag or upload image" at bounding box center [0, 0] width 0 height 0
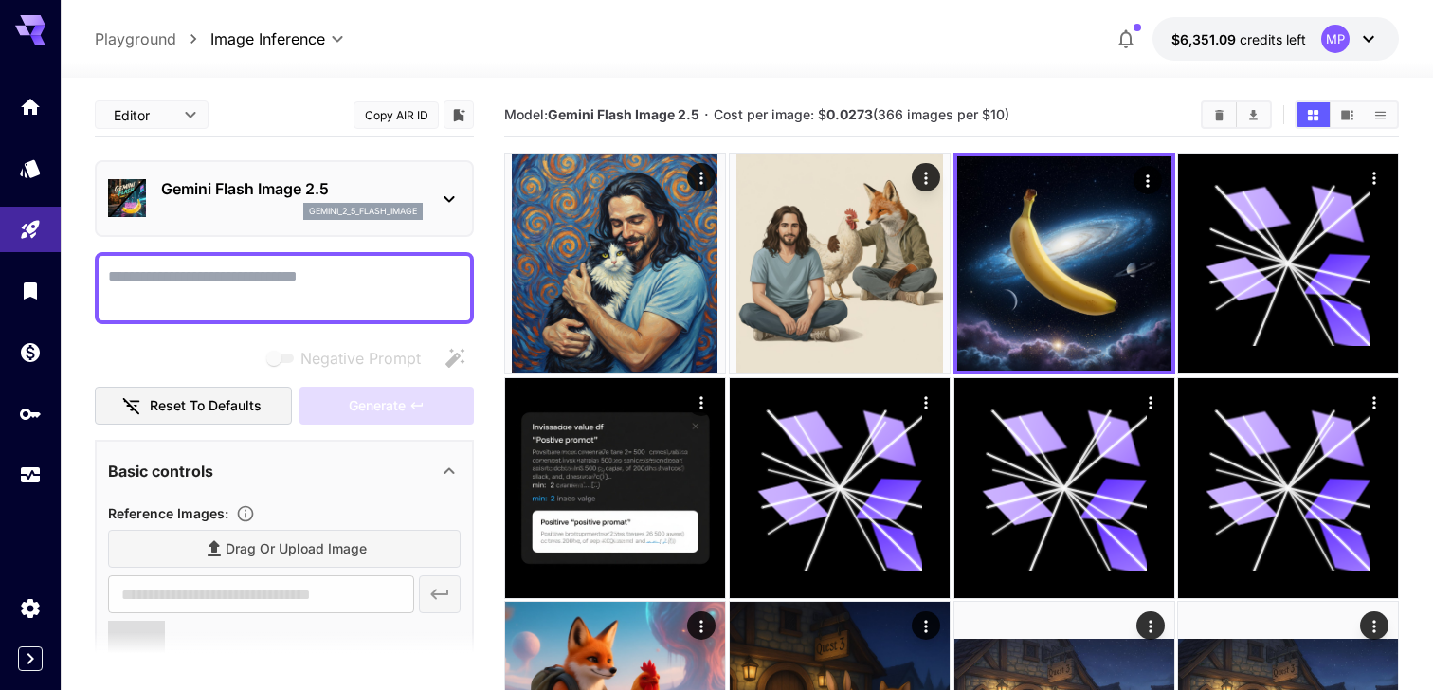
scroll to position [154, 0]
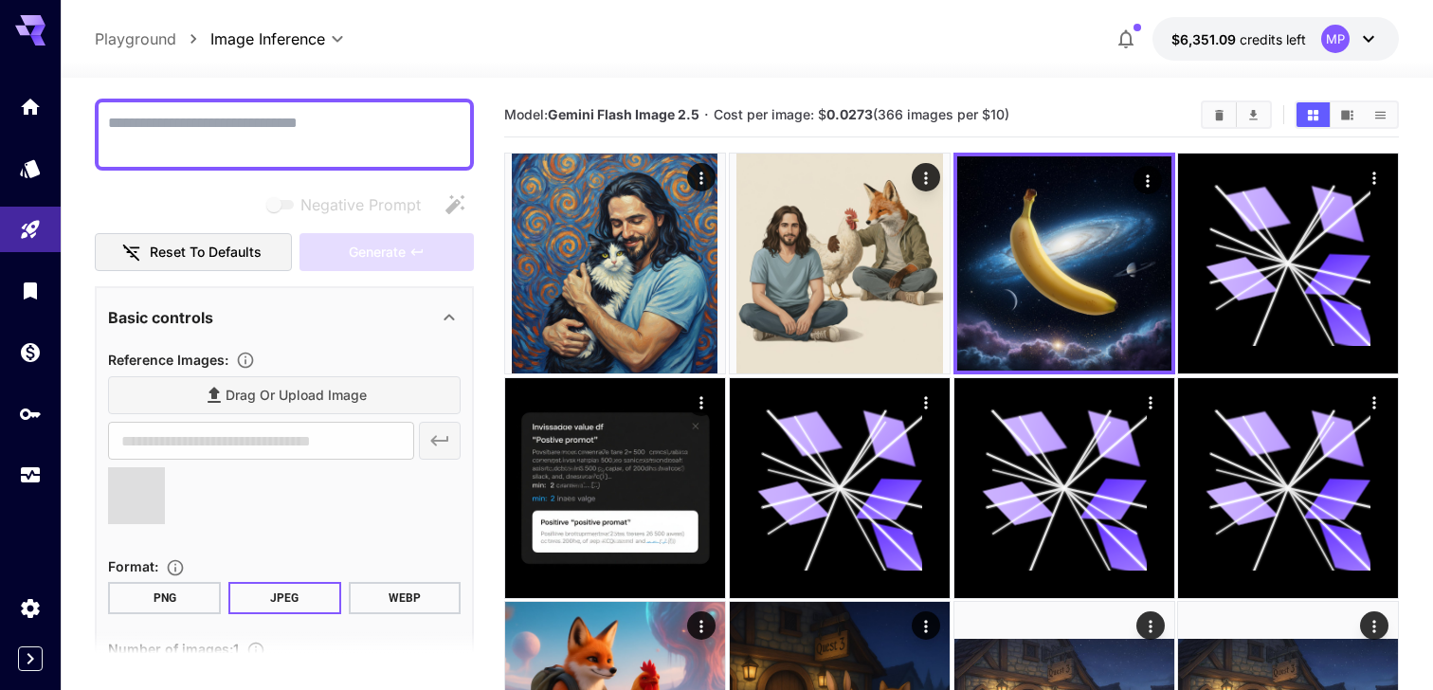
click at [312, 392] on div "Drag or upload image" at bounding box center [284, 395] width 353 height 39
type input "**********"
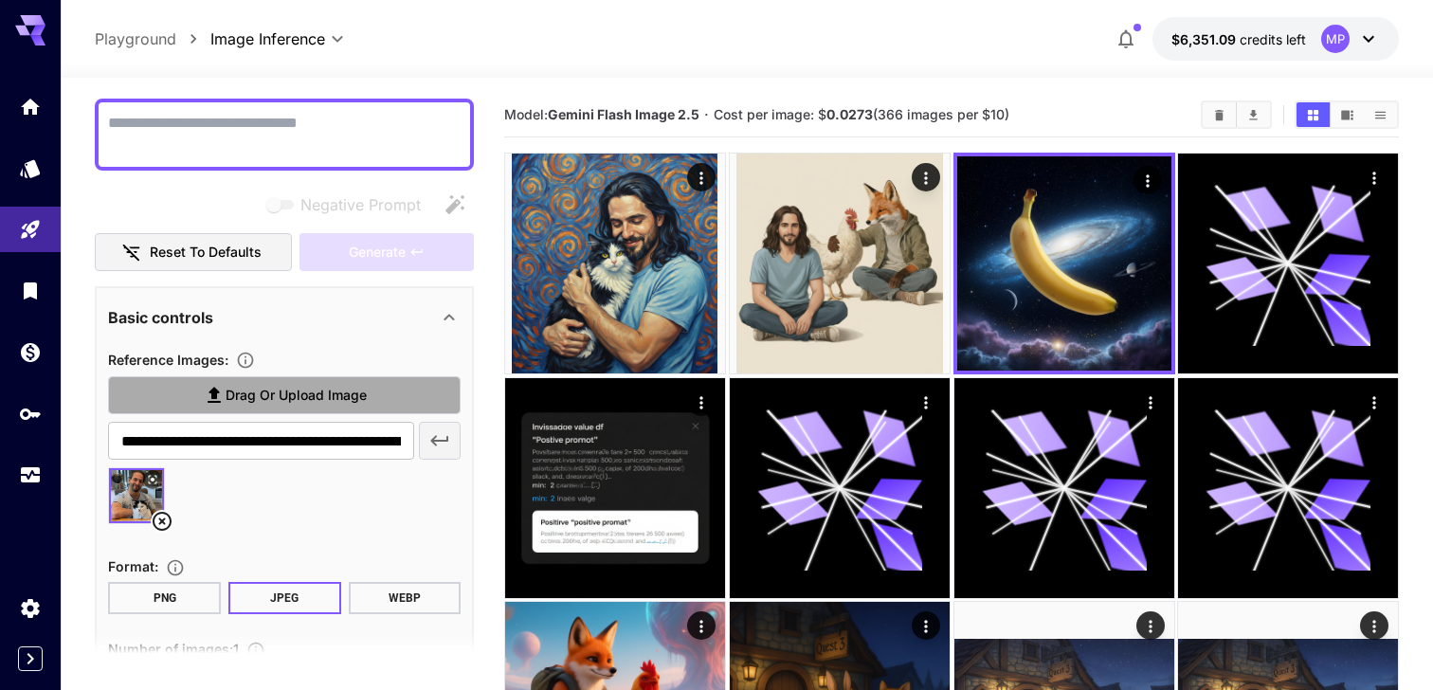
click at [302, 395] on span "Drag or upload image" at bounding box center [296, 396] width 141 height 24
click at [0, 0] on input "Drag or upload image" at bounding box center [0, 0] width 0 height 0
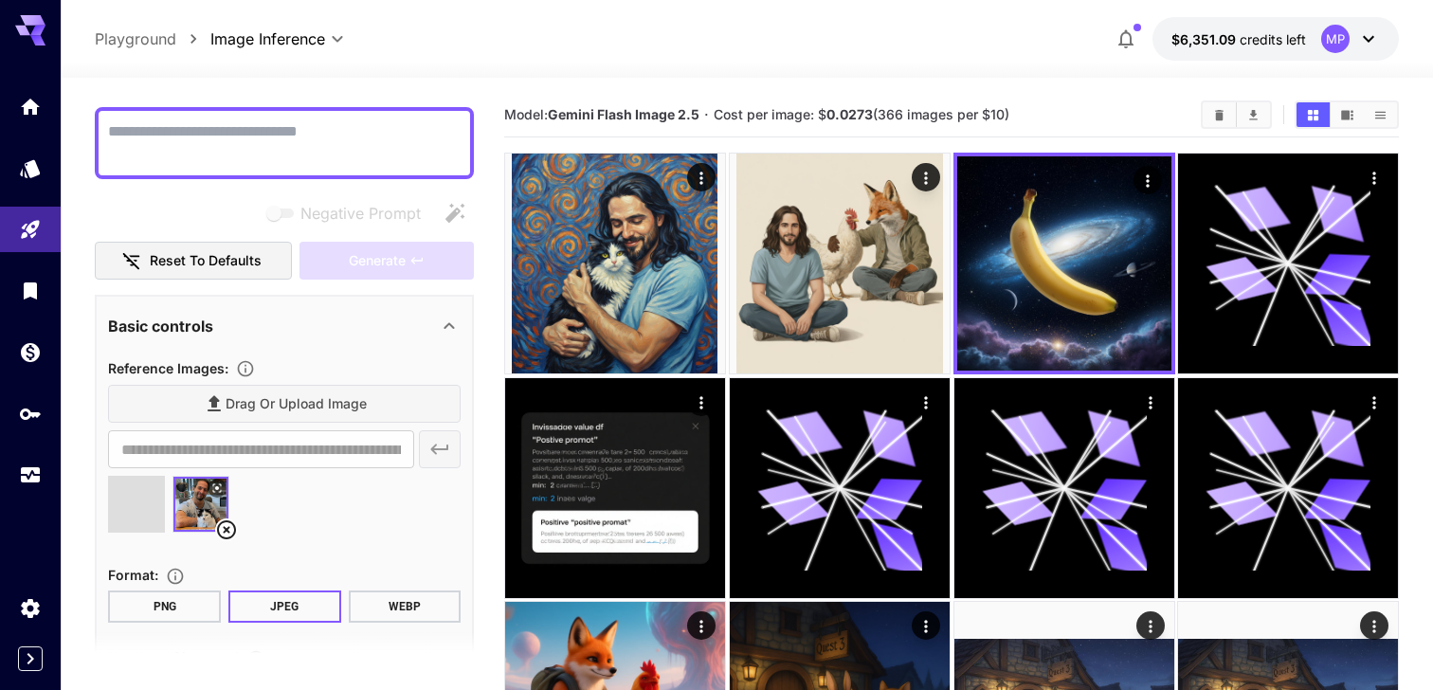
scroll to position [144, 0]
click at [228, 149] on textarea "Negative Prompt" at bounding box center [284, 143] width 353 height 45
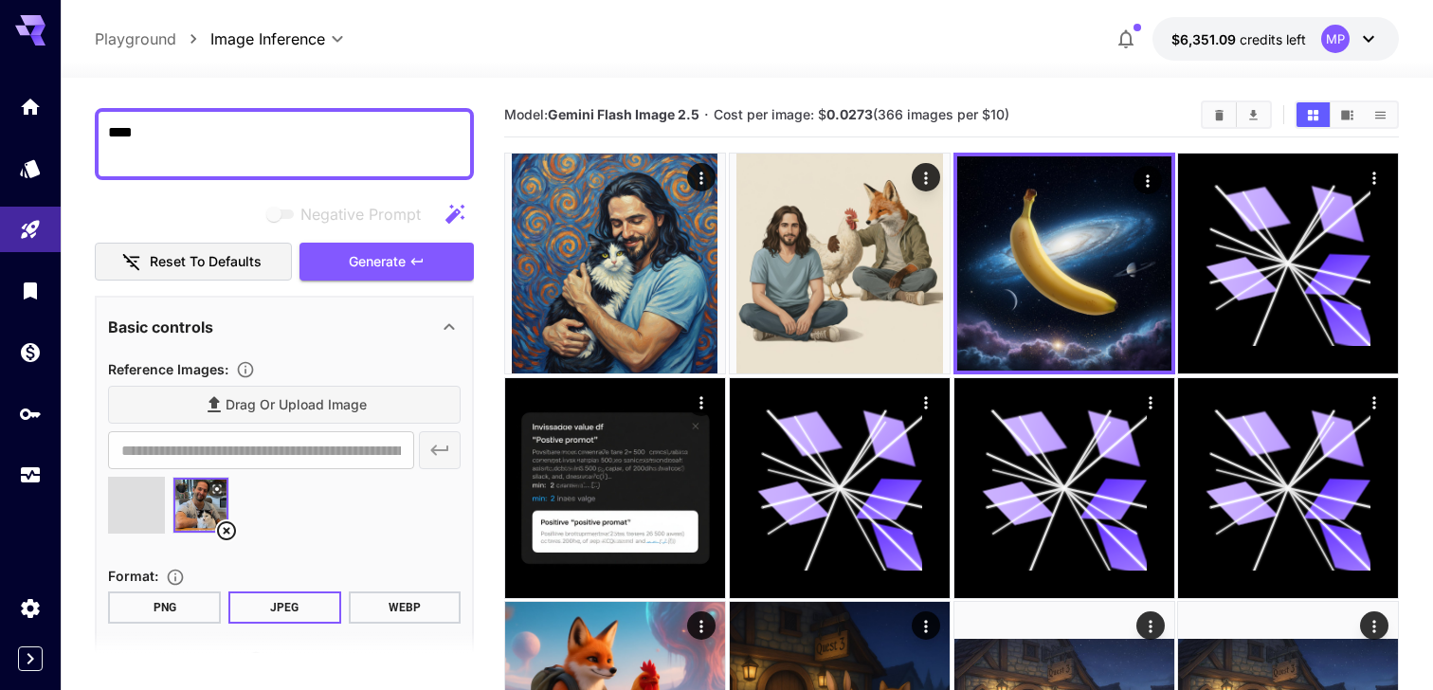
type textarea "*****"
type input "**********"
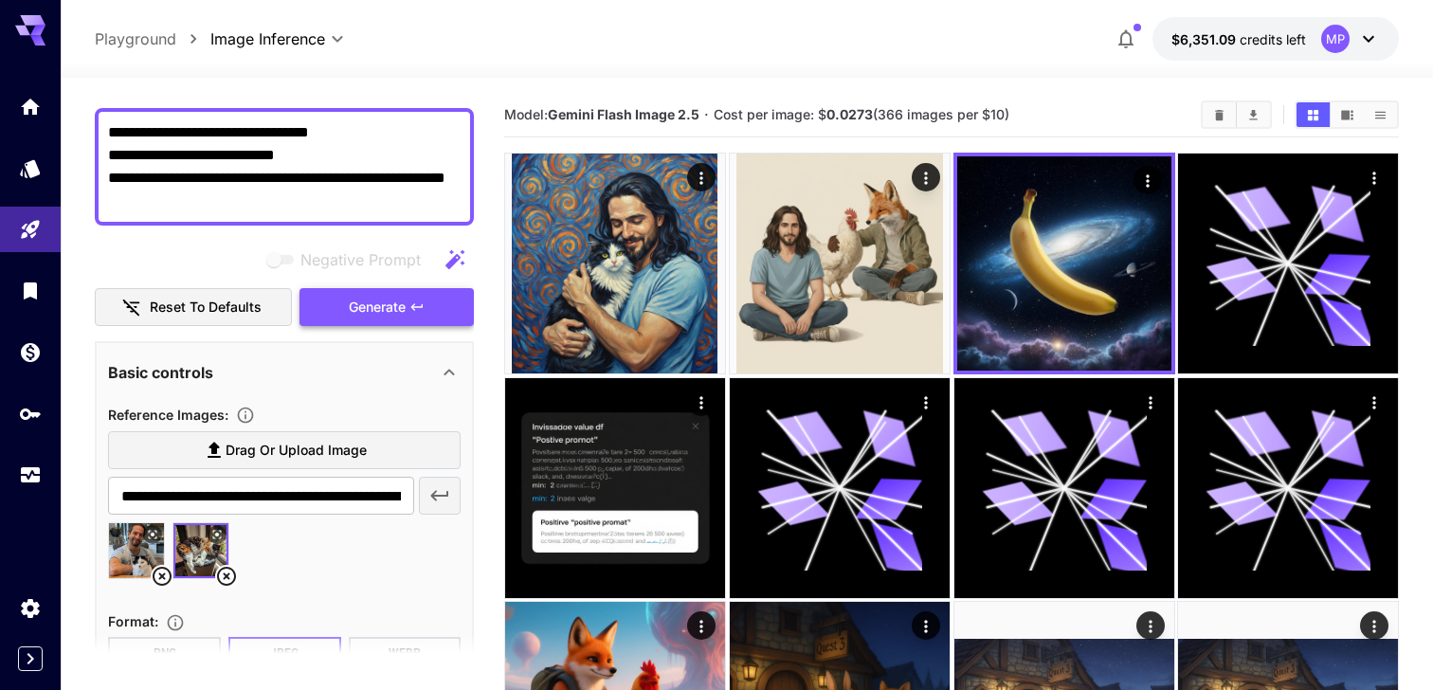
click at [384, 288] on div "Generate" at bounding box center [387, 307] width 174 height 39
click at [380, 304] on span "Generate" at bounding box center [377, 308] width 57 height 24
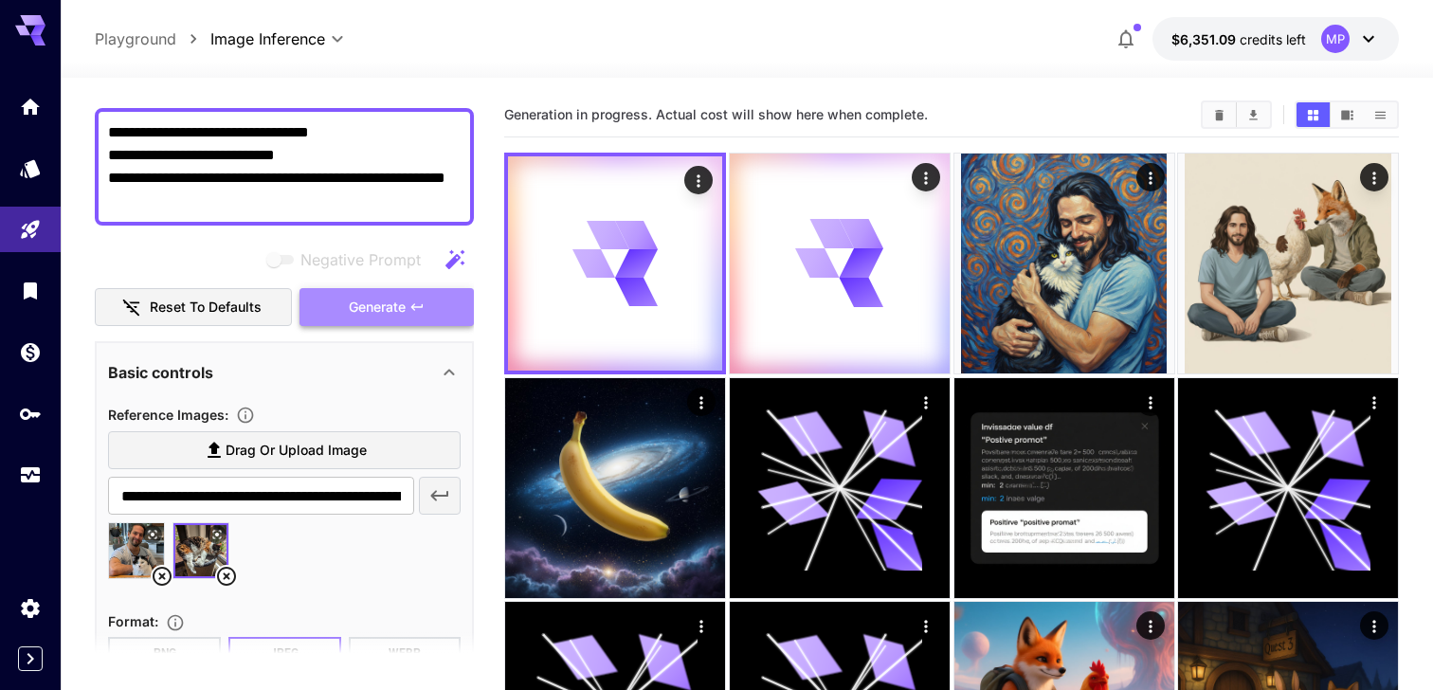
click at [380, 304] on span "Generate" at bounding box center [377, 308] width 57 height 24
click at [154, 191] on textarea "**********" at bounding box center [284, 166] width 353 height 91
click at [171, 192] on textarea "**********" at bounding box center [284, 166] width 353 height 91
click at [122, 193] on textarea "**********" at bounding box center [284, 166] width 353 height 91
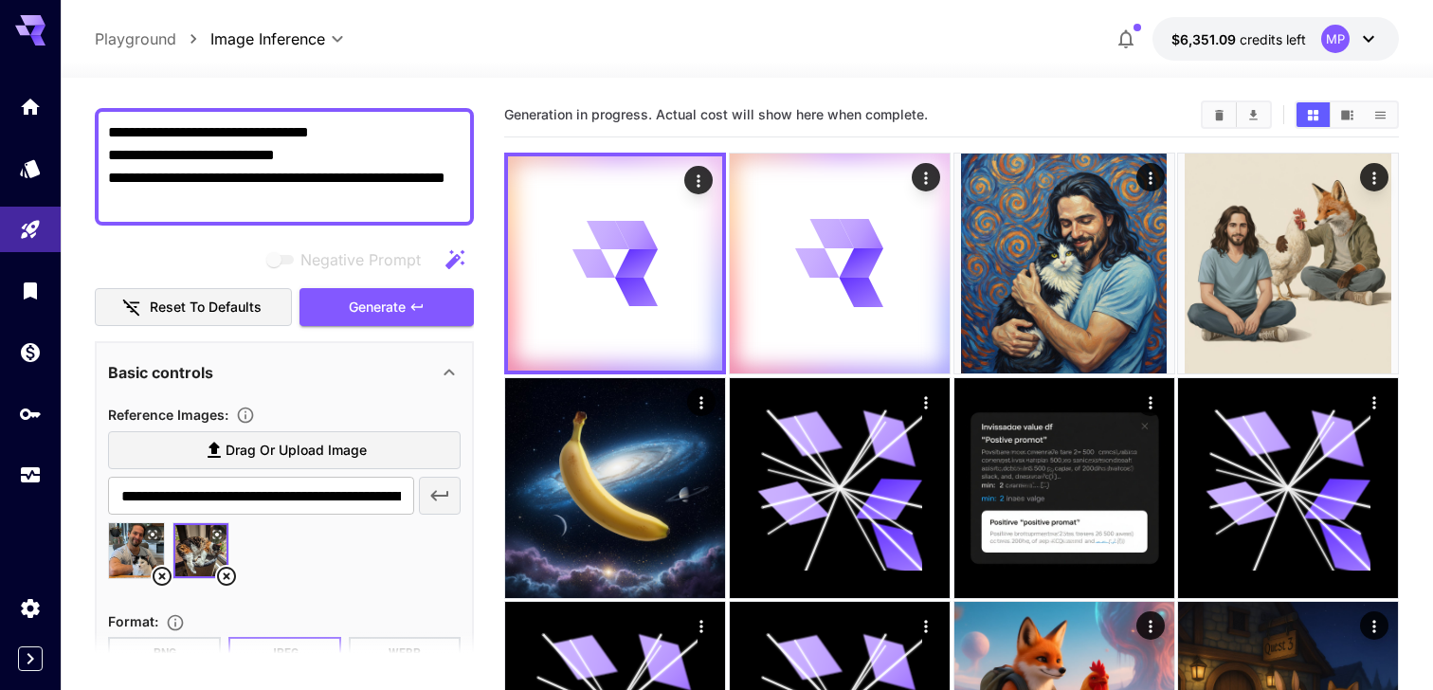
click at [122, 193] on textarea "**********" at bounding box center [284, 166] width 353 height 91
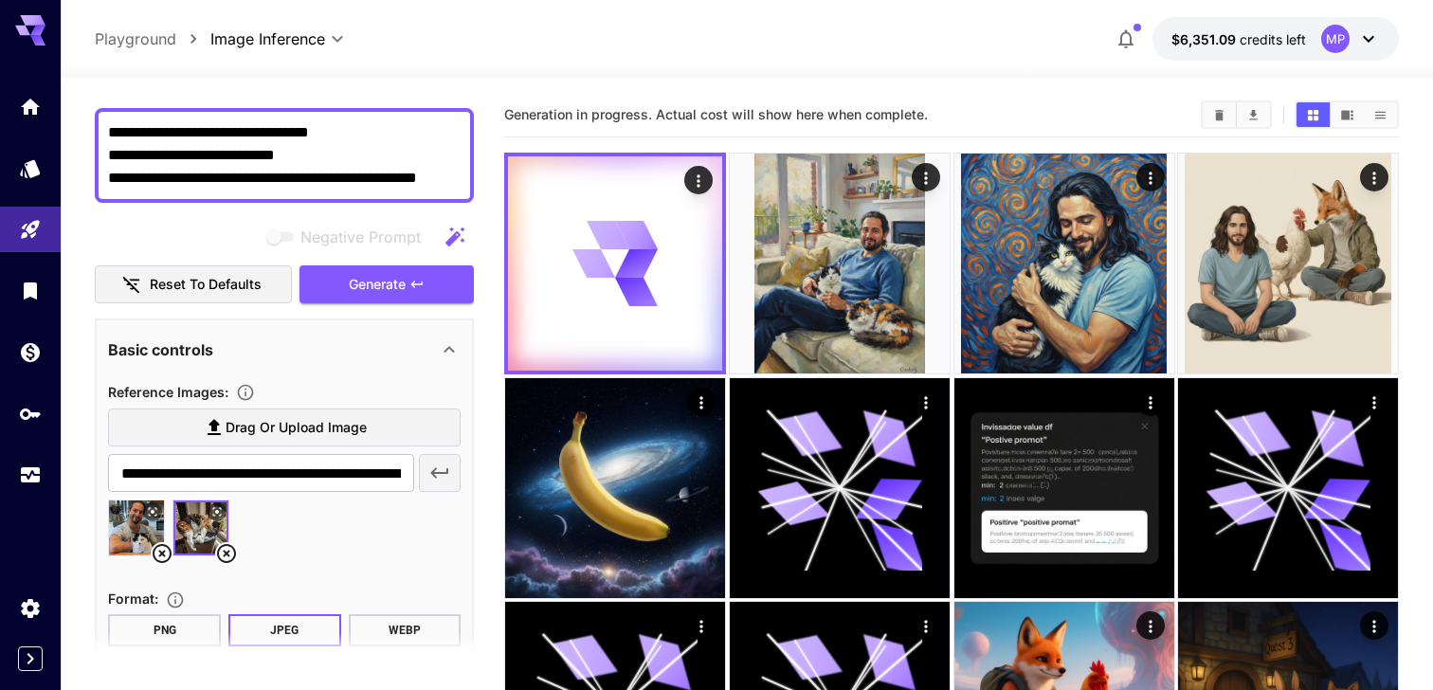
type textarea "**********"
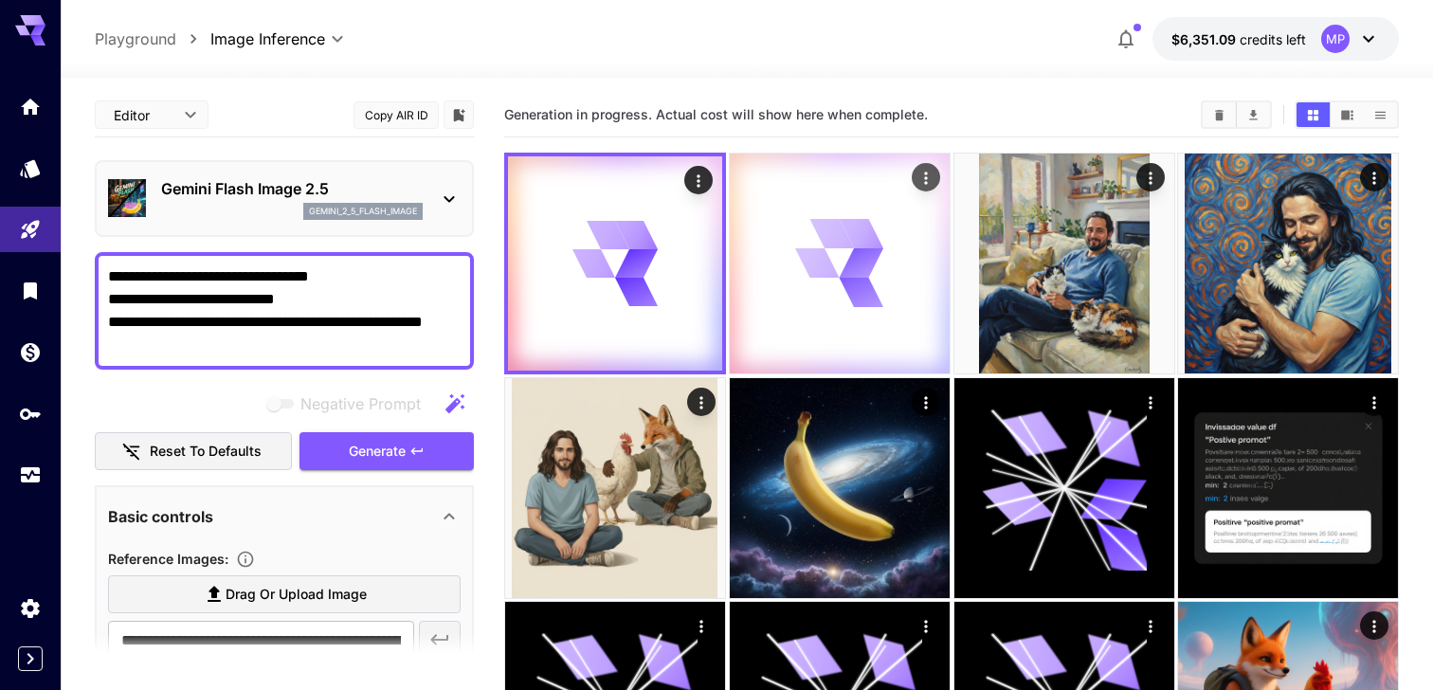
scroll to position [144, 0]
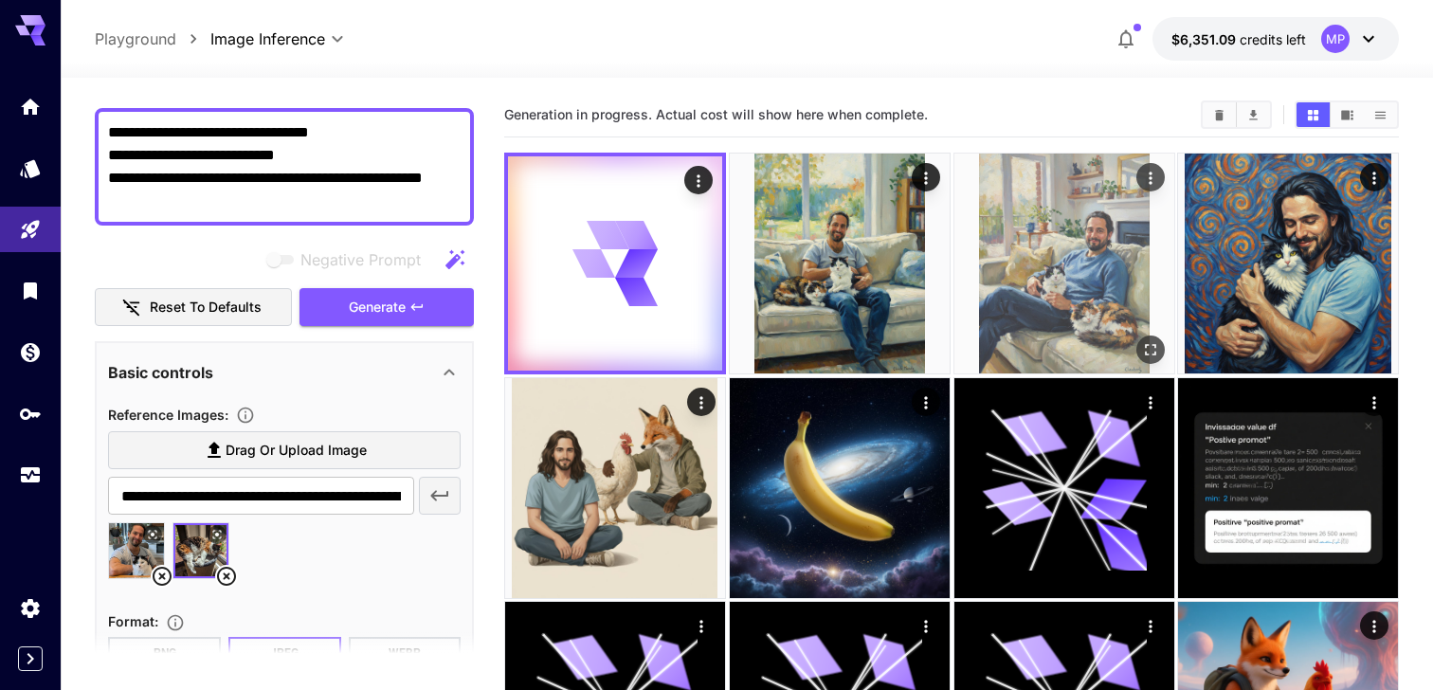
click at [1130, 237] on img at bounding box center [1064, 264] width 220 height 220
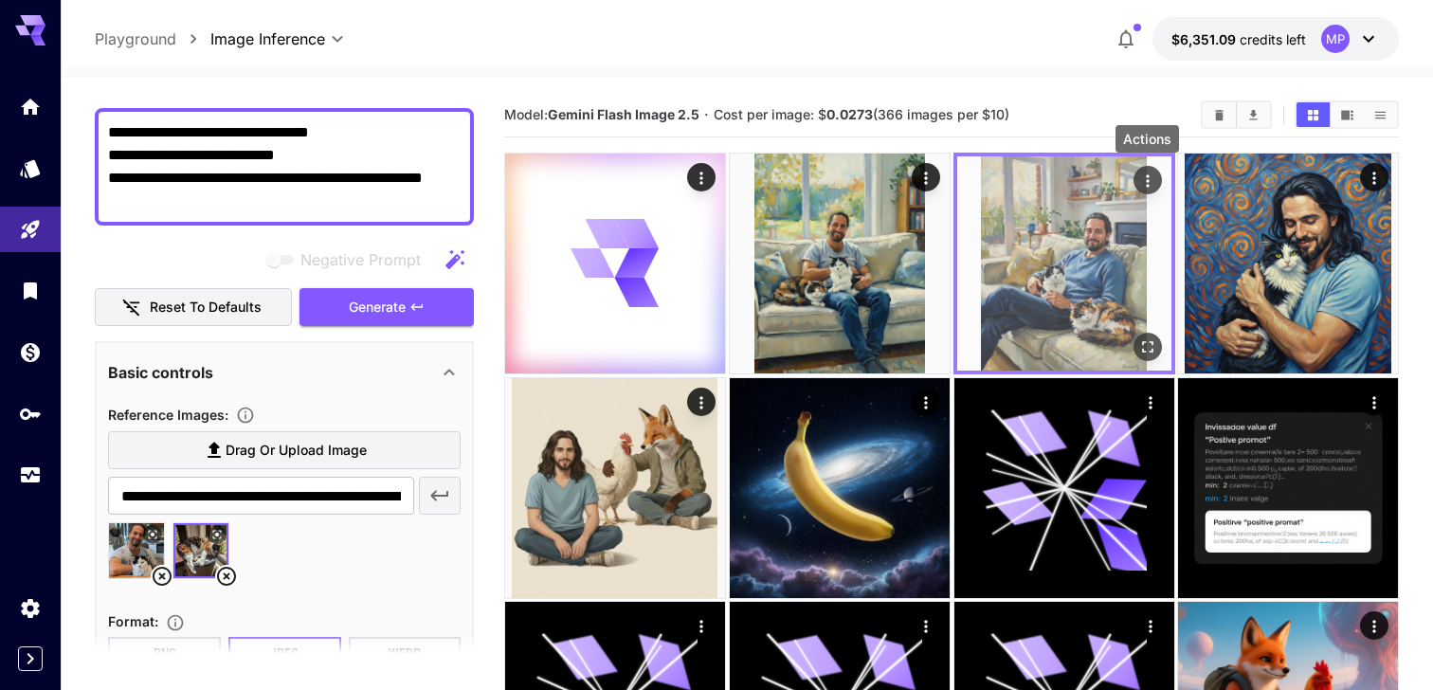
click at [1145, 186] on icon "Actions" at bounding box center [1146, 181] width 19 height 19
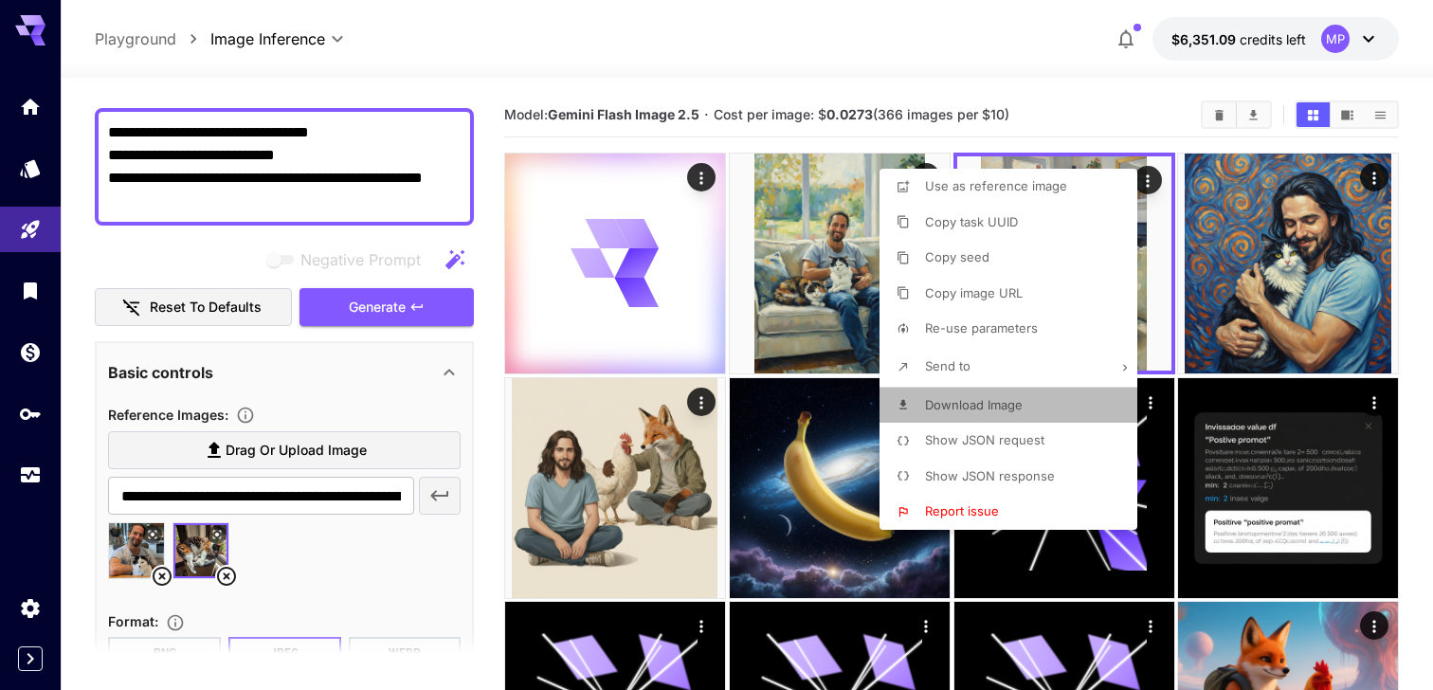
click at [1005, 397] on span "Download Image" at bounding box center [974, 404] width 98 height 15
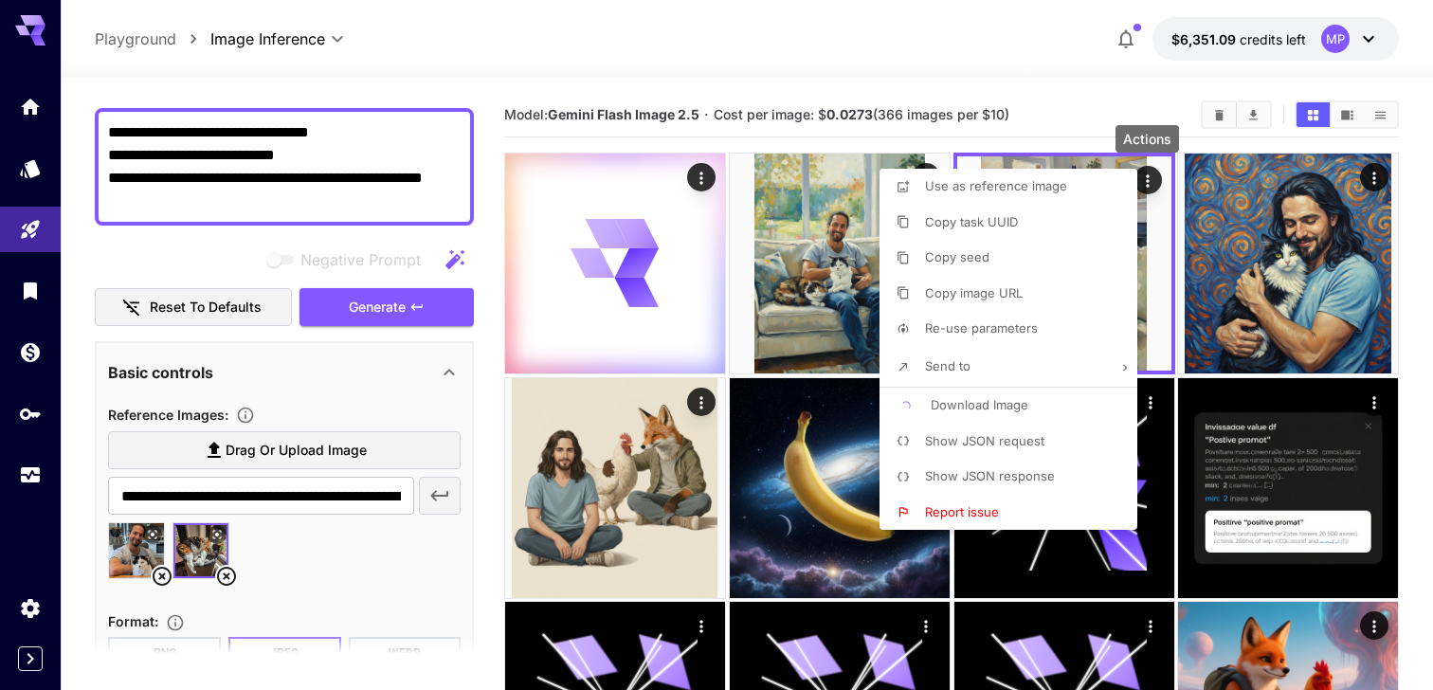
click at [838, 200] on div at bounding box center [716, 345] width 1433 height 690
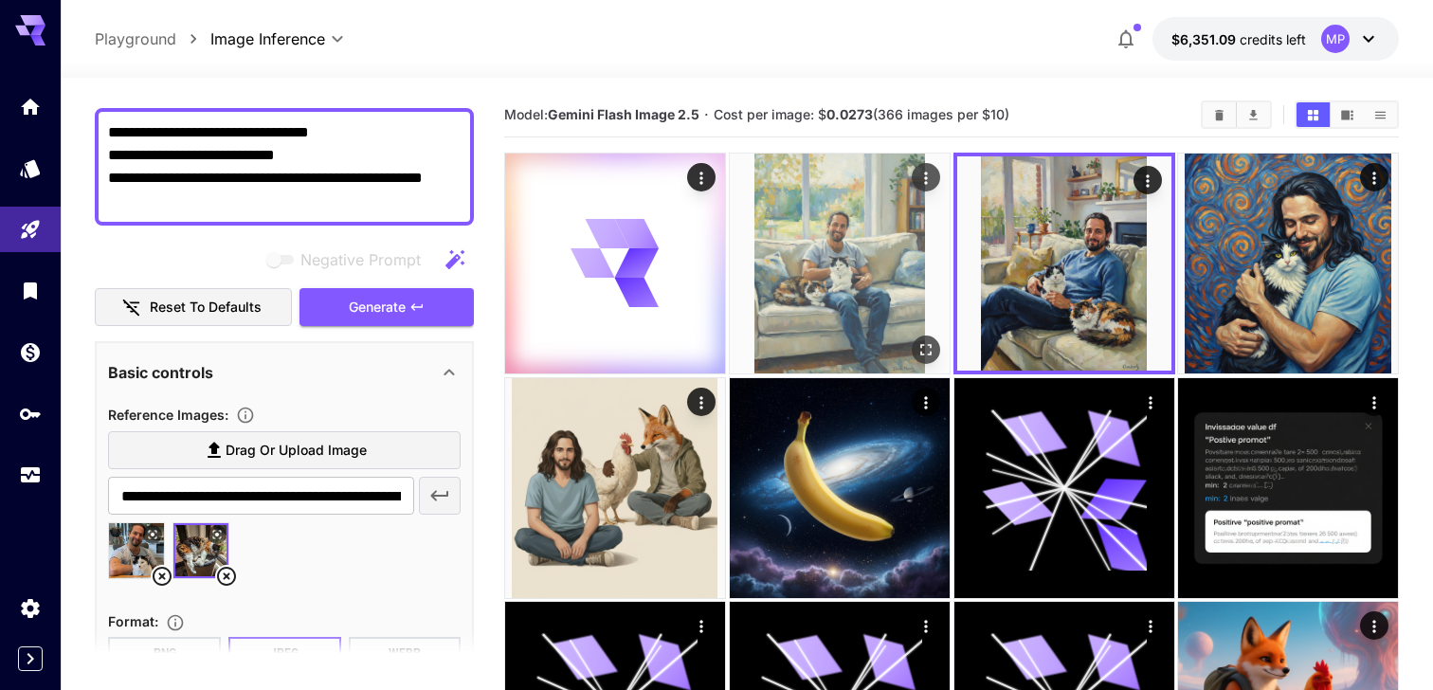
click at [818, 204] on img at bounding box center [840, 264] width 220 height 220
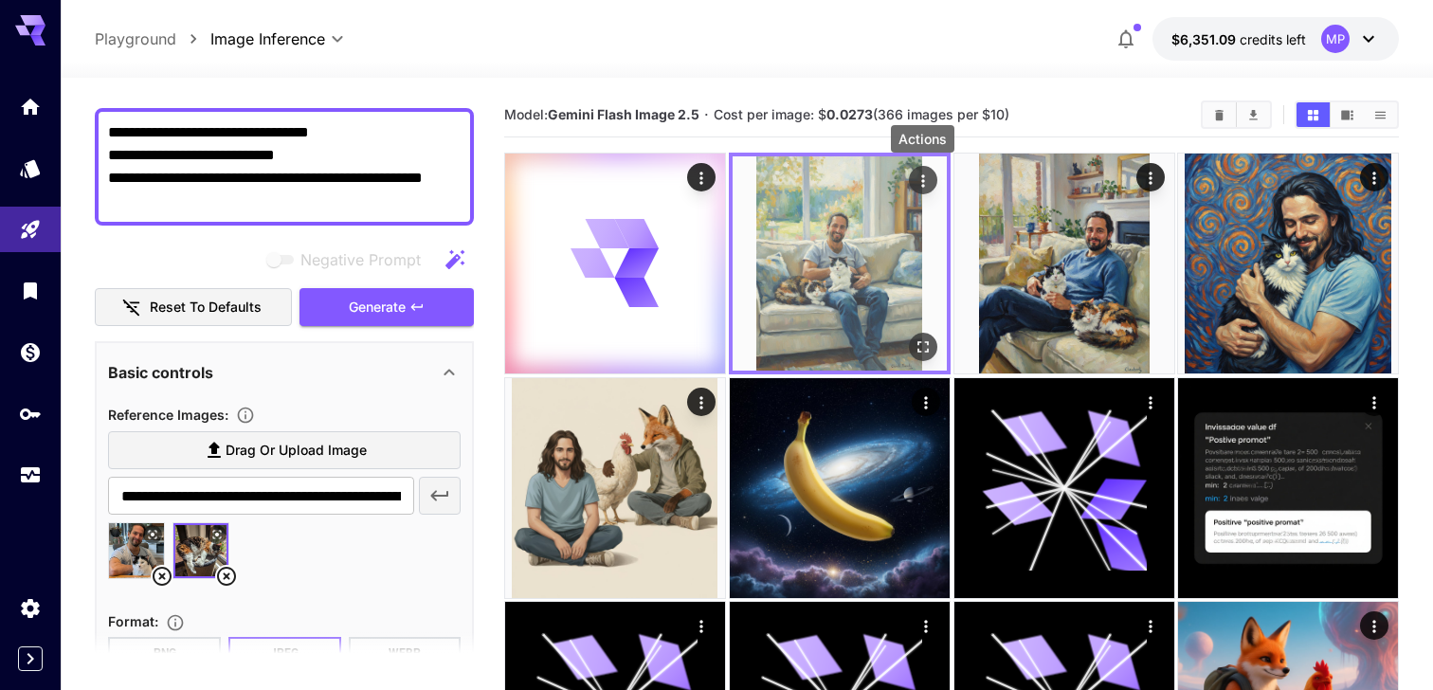
click at [923, 184] on icon "Actions" at bounding box center [922, 181] width 19 height 19
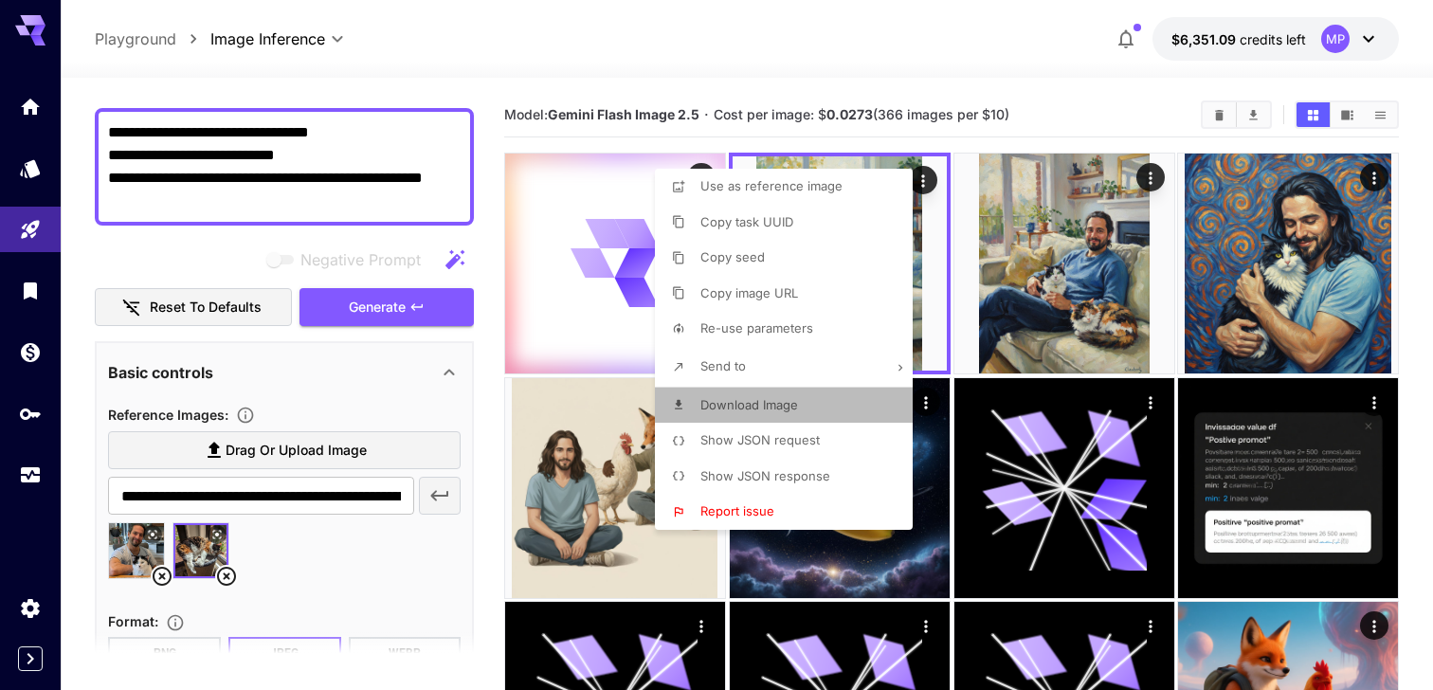
click at [756, 402] on span "Download Image" at bounding box center [749, 404] width 98 height 15
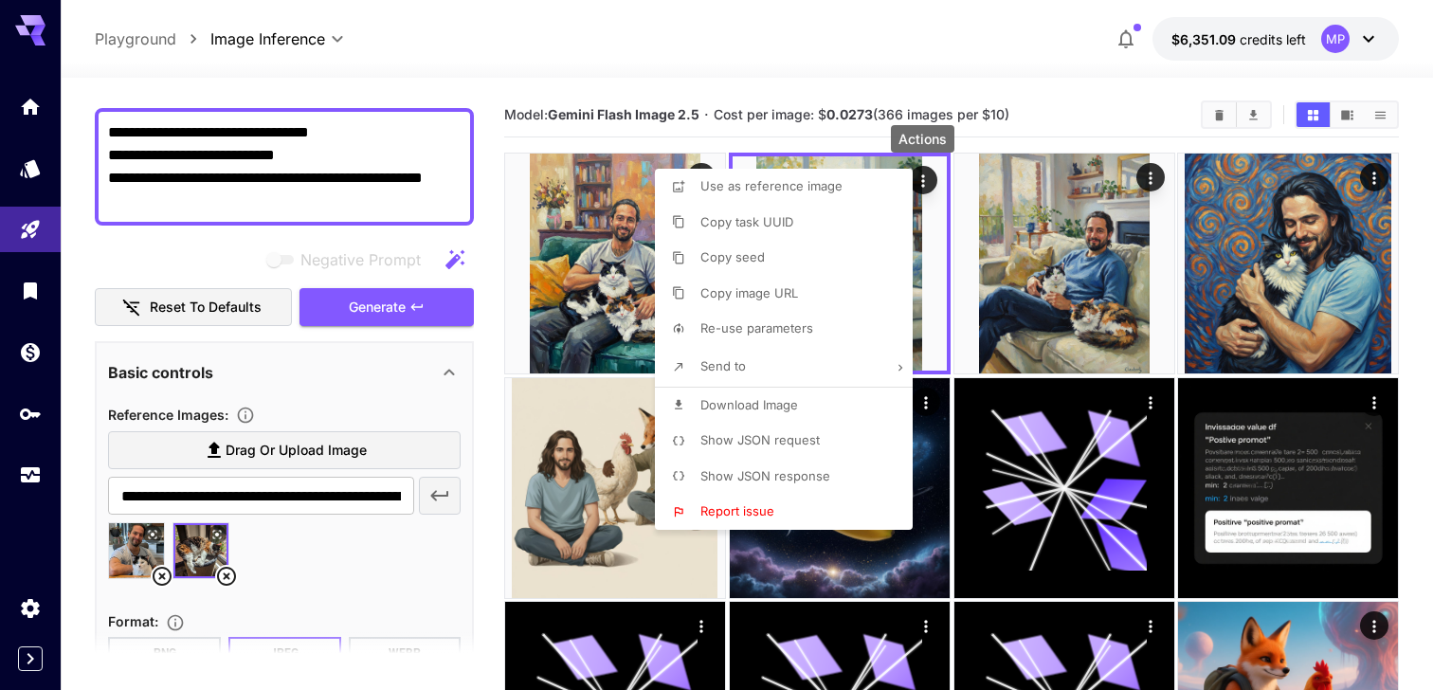
click at [614, 188] on div at bounding box center [716, 345] width 1433 height 690
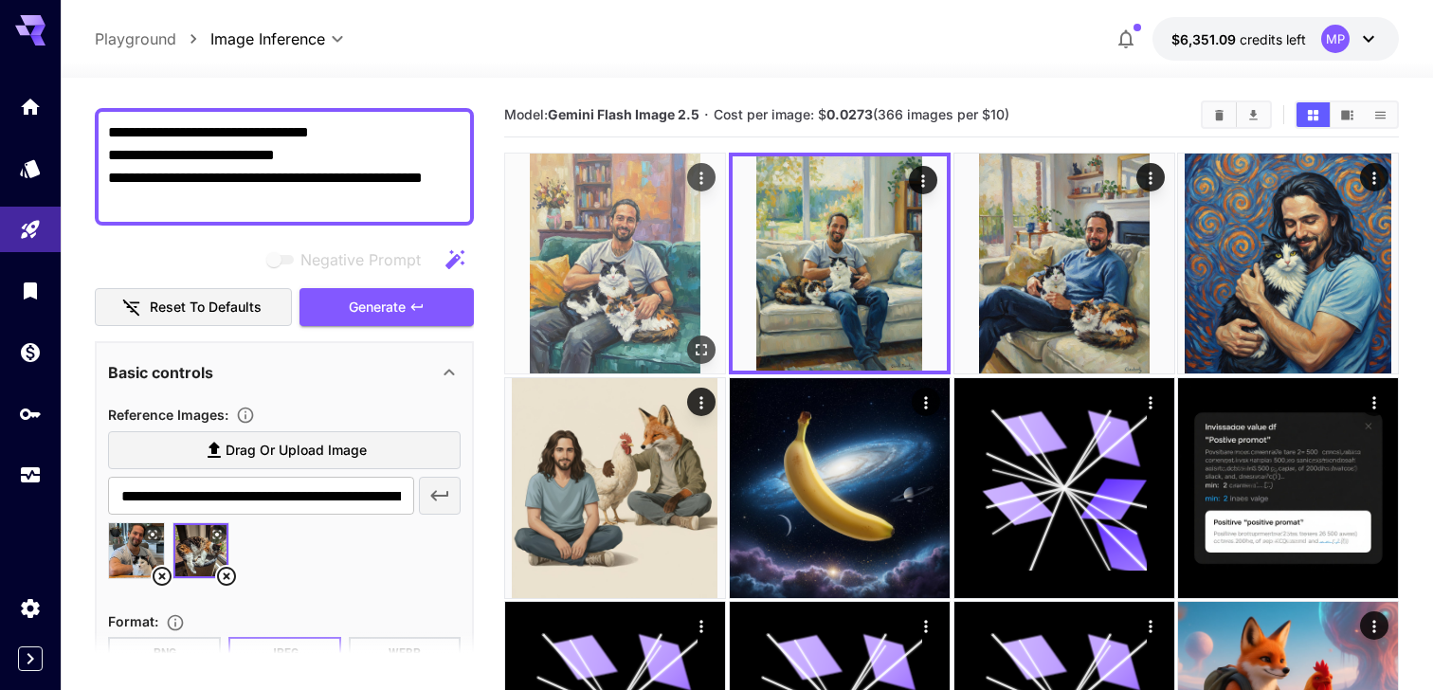
click at [626, 213] on img at bounding box center [615, 264] width 220 height 220
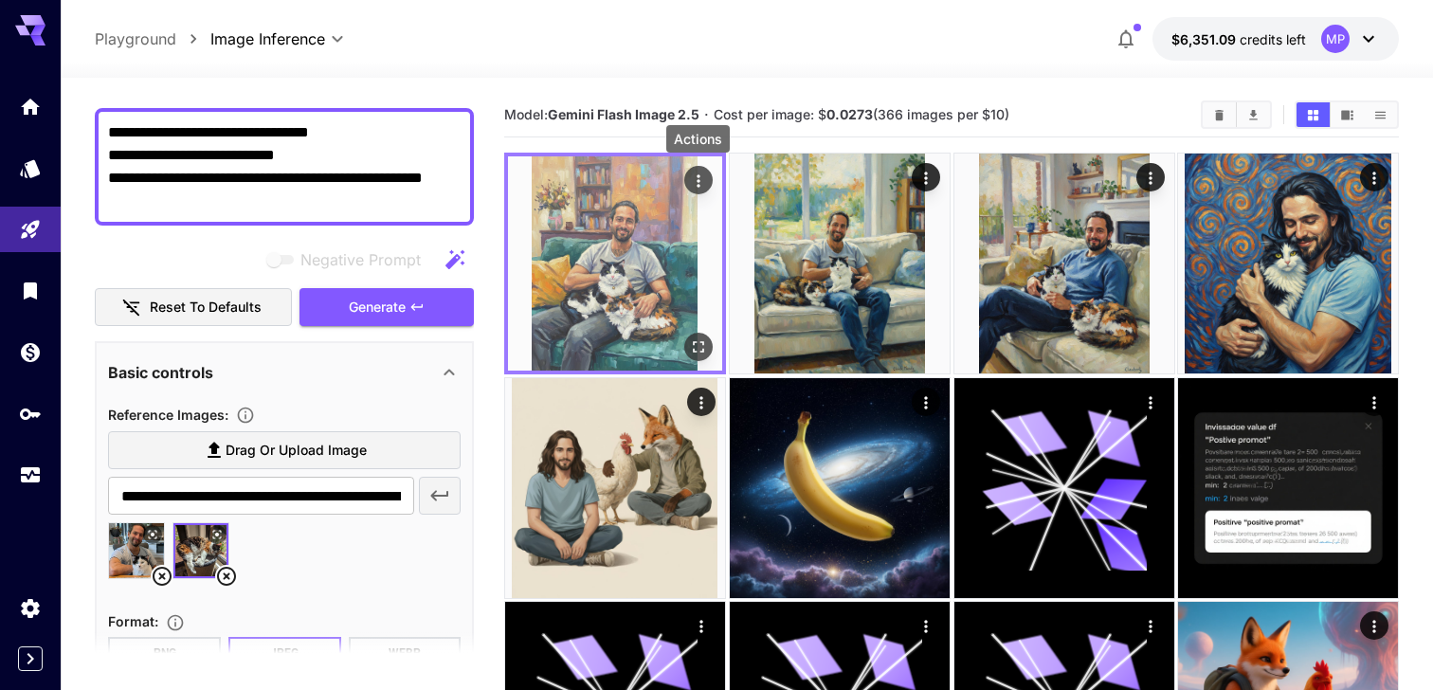
click at [705, 182] on icon "Actions" at bounding box center [698, 181] width 19 height 19
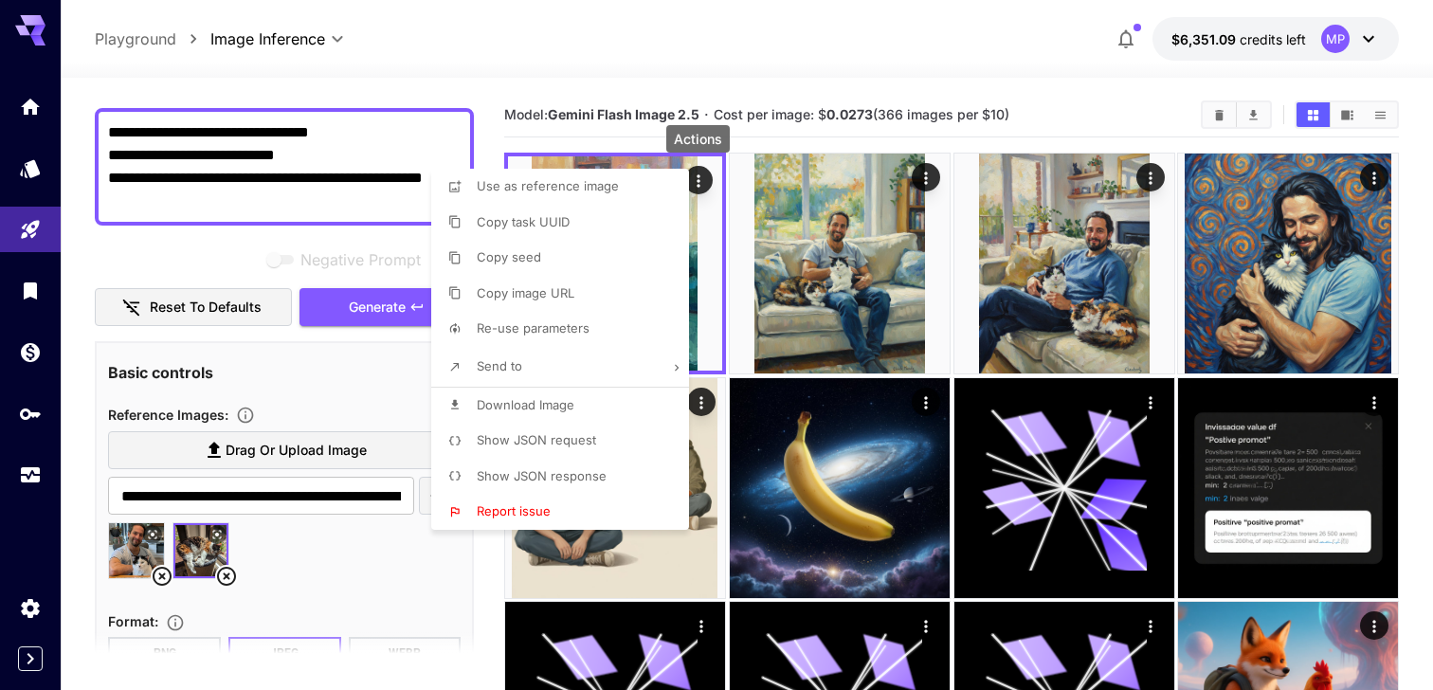
click at [542, 394] on li "Download Image" at bounding box center [565, 406] width 269 height 36
click at [759, 140] on div at bounding box center [716, 345] width 1433 height 690
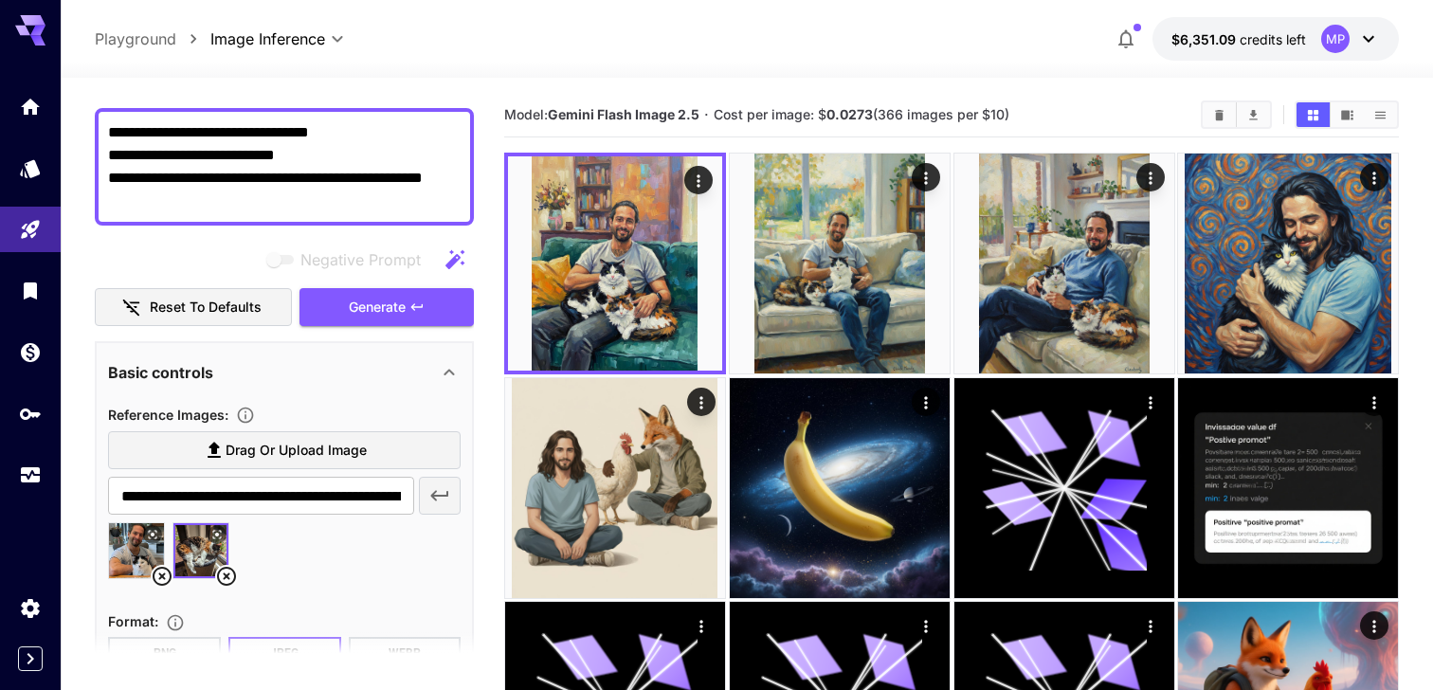
drag, startPoint x: 198, startPoint y: 200, endPoint x: 217, endPoint y: 148, distance: 55.5
click at [216, 148] on textarea "**********" at bounding box center [284, 166] width 353 height 91
click at [318, 162] on textarea "**********" at bounding box center [284, 166] width 353 height 91
drag, startPoint x: 300, startPoint y: 154, endPoint x: 157, endPoint y: 156, distance: 142.2
click at [157, 156] on textarea "**********" at bounding box center [284, 166] width 353 height 91
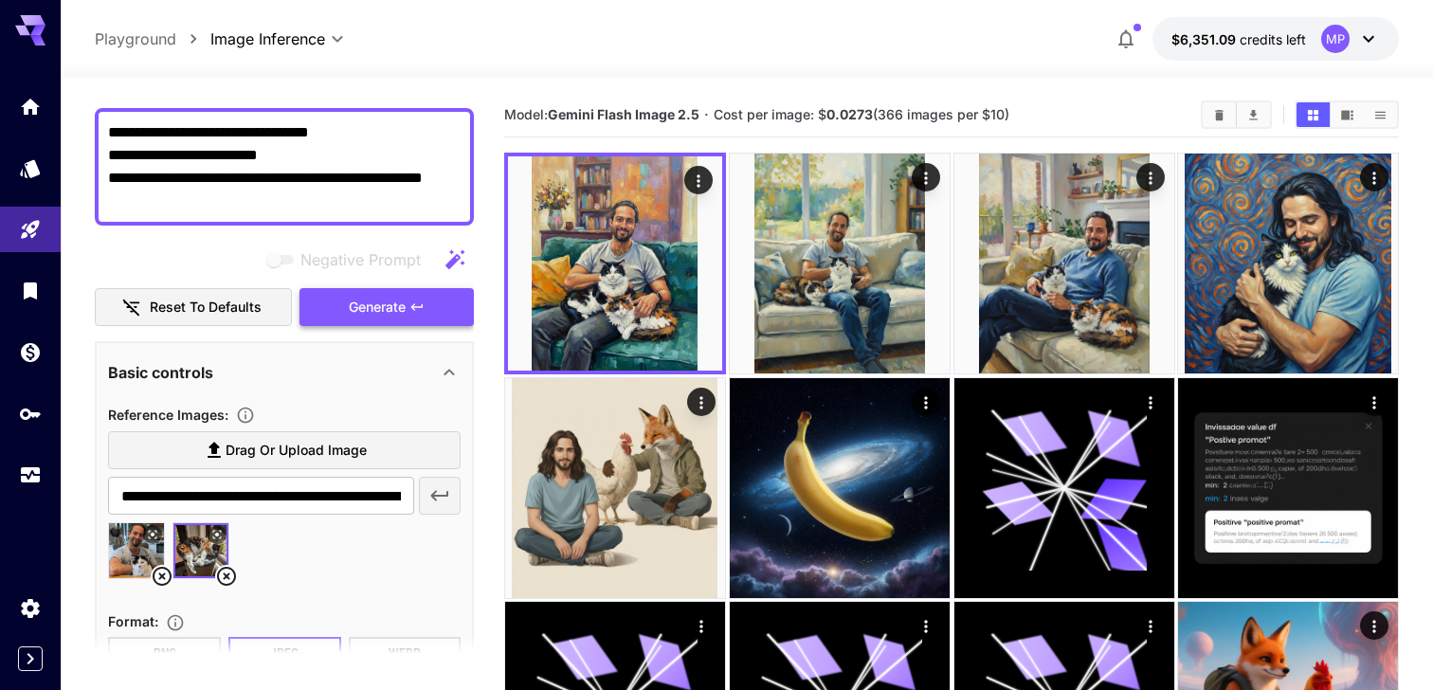
click at [340, 323] on button "Generate" at bounding box center [387, 307] width 174 height 39
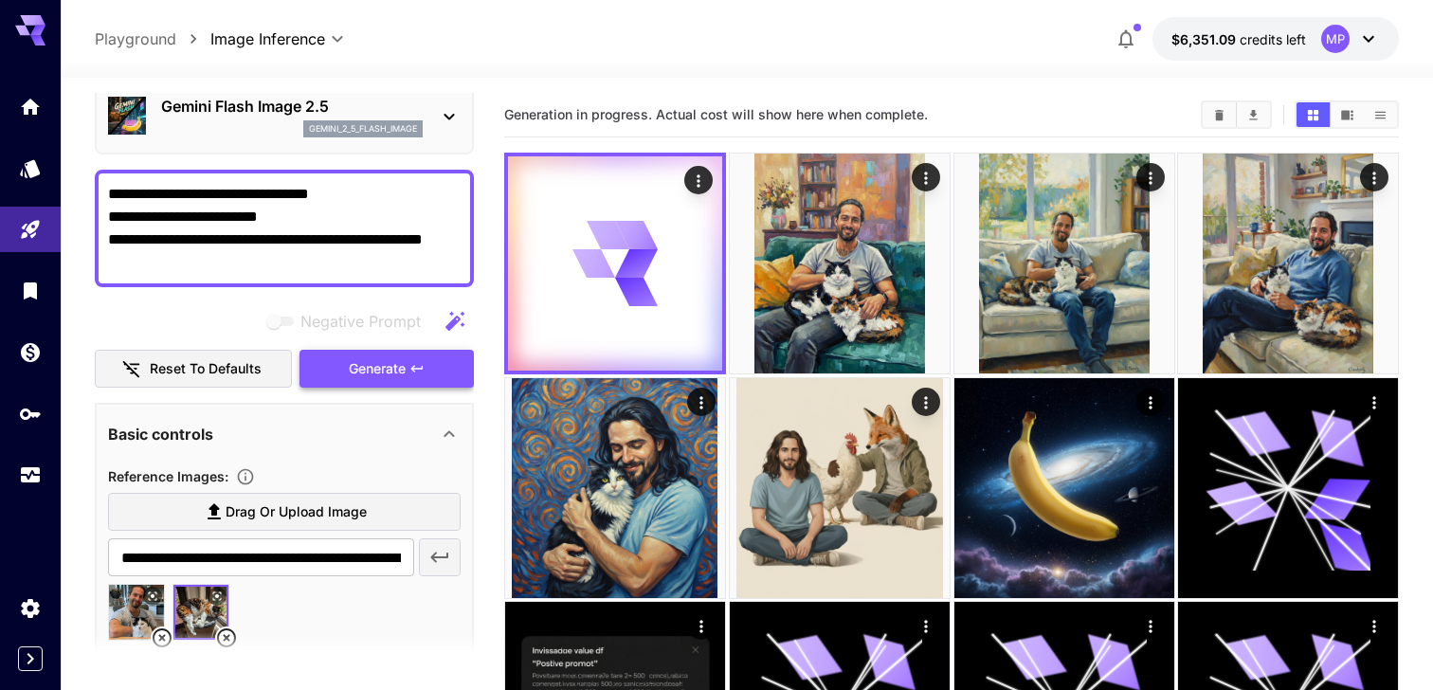
scroll to position [75, 0]
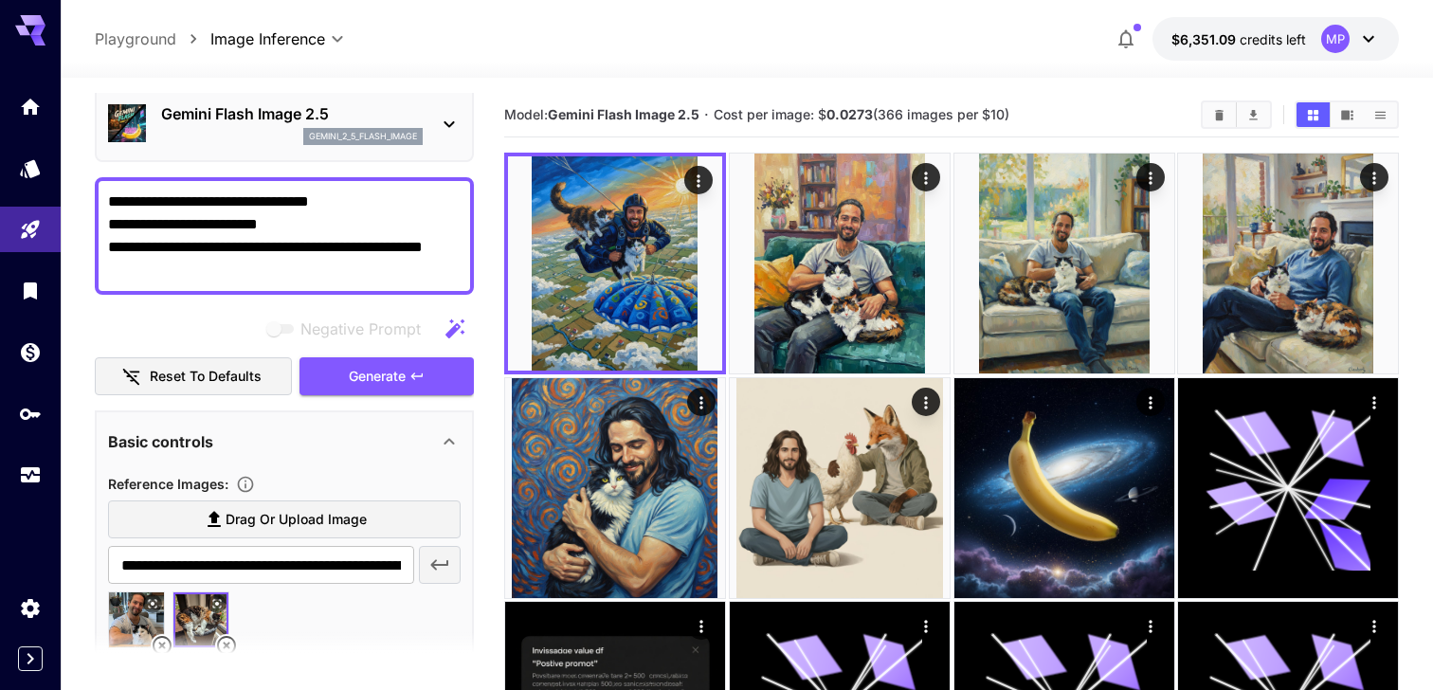
click at [219, 206] on textarea "**********" at bounding box center [284, 236] width 353 height 91
click at [188, 218] on textarea "**********" at bounding box center [284, 236] width 353 height 91
drag, startPoint x: 290, startPoint y: 226, endPoint x: 154, endPoint y: 218, distance: 136.7
click at [154, 218] on textarea "**********" at bounding box center [284, 236] width 353 height 91
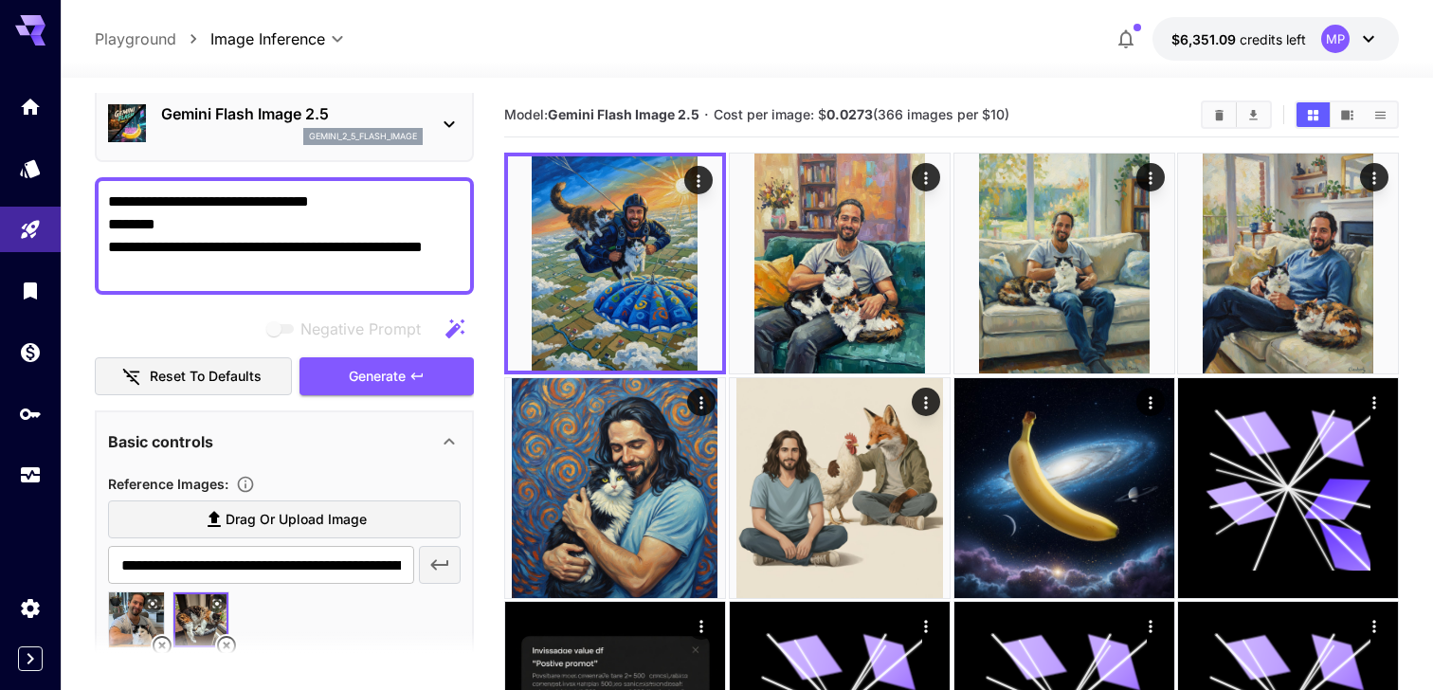
type textarea "**********"
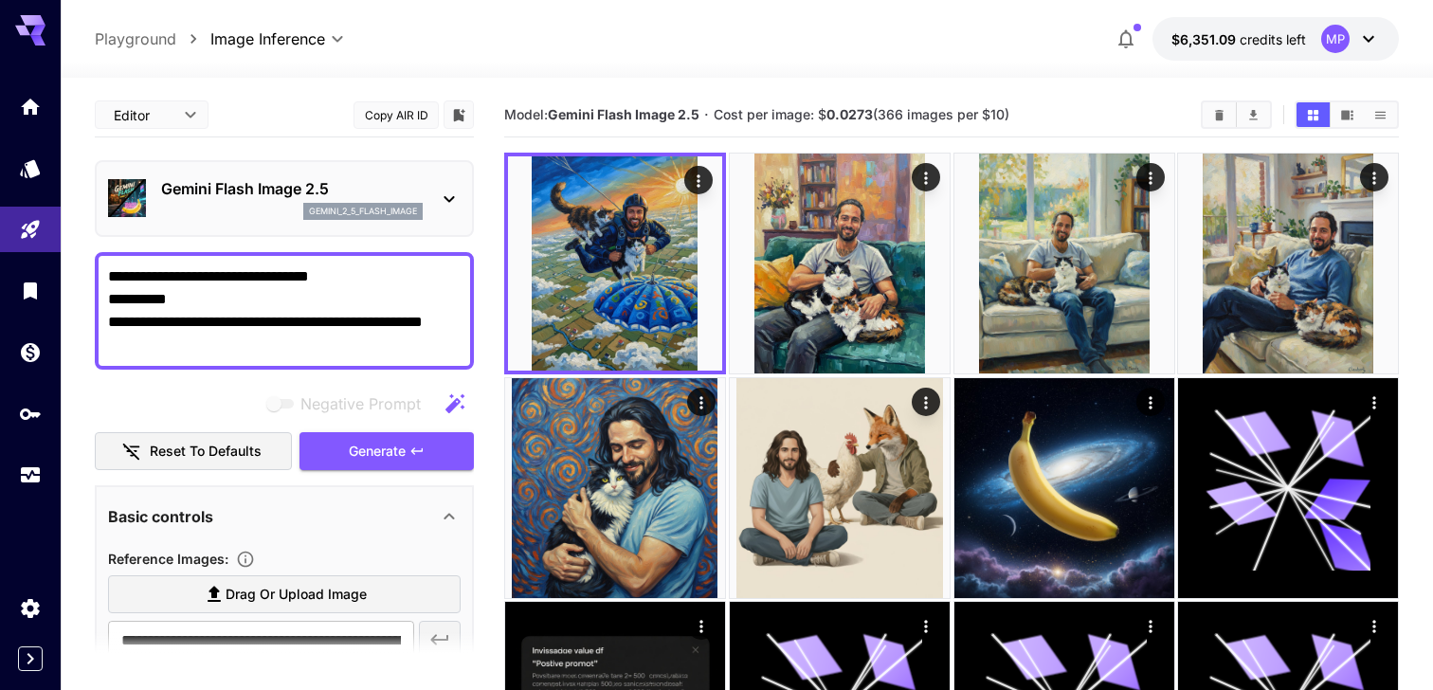
scroll to position [75, 0]
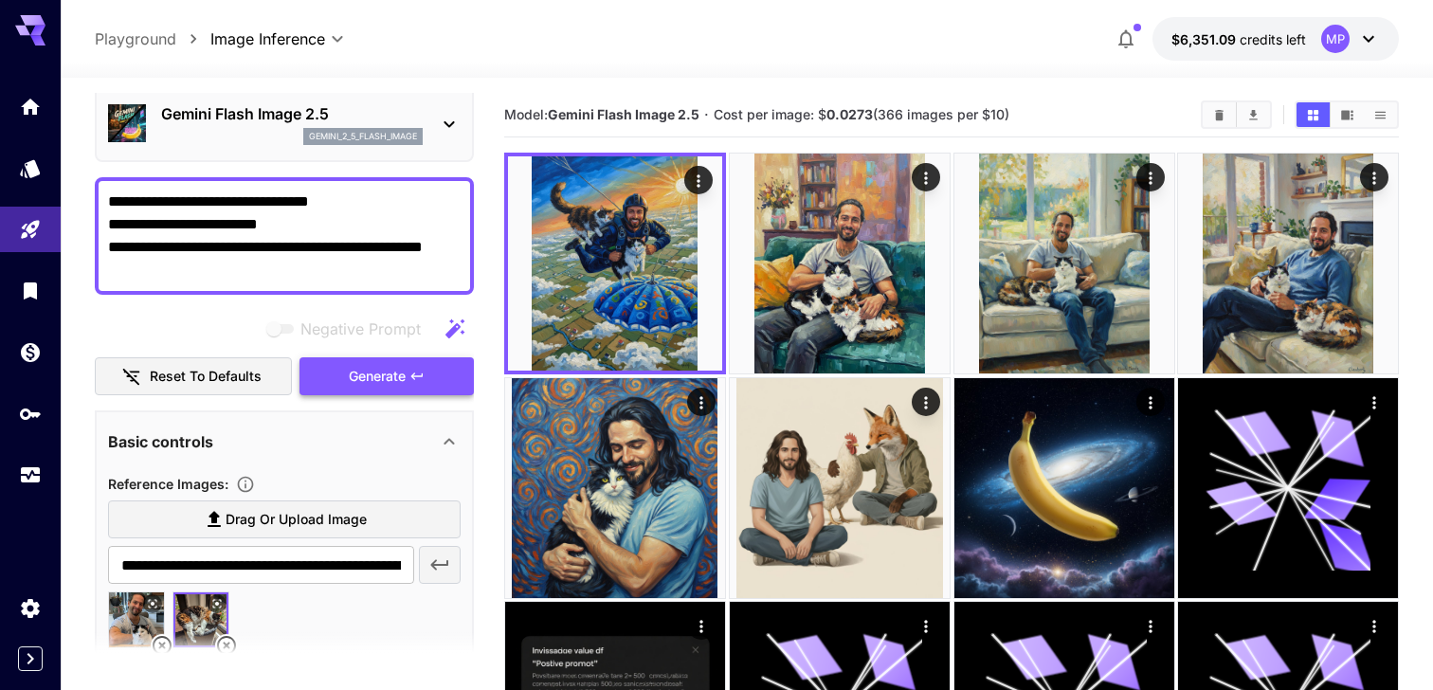
click at [334, 372] on button "Generate" at bounding box center [387, 376] width 174 height 39
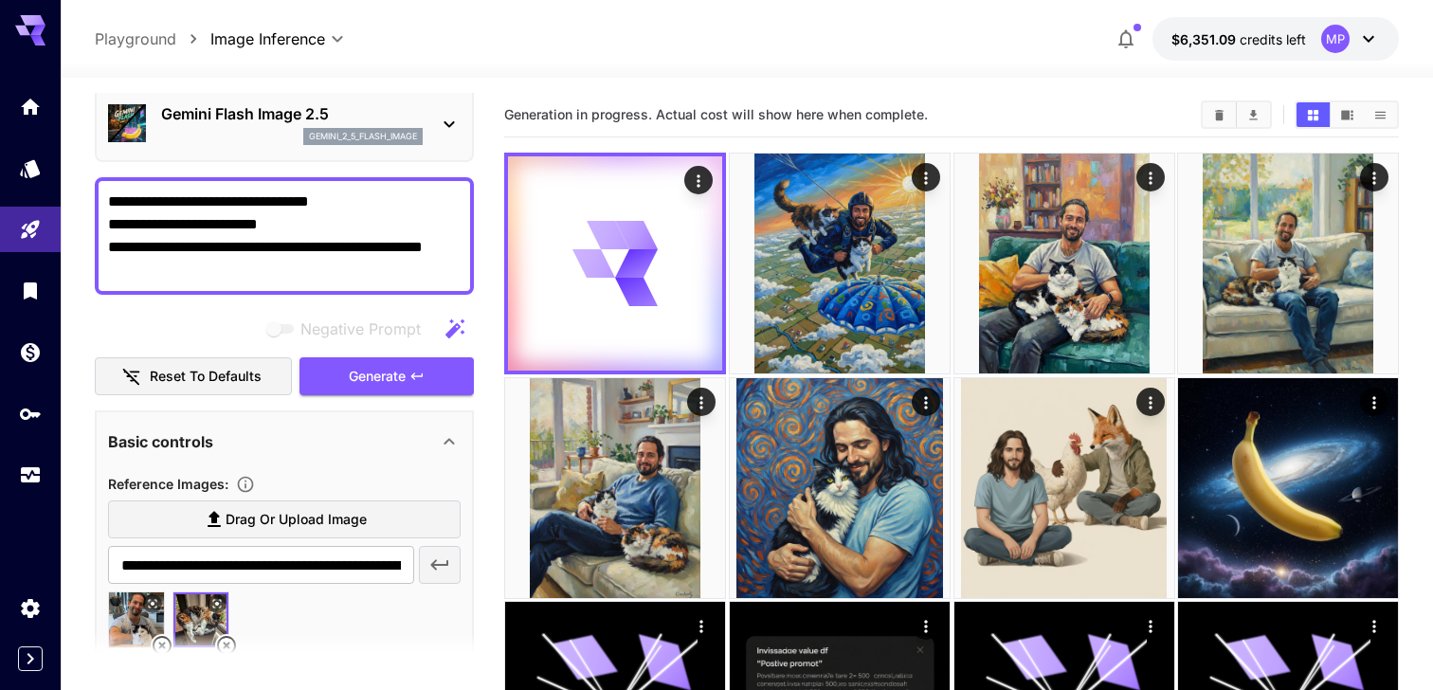
click at [175, 263] on textarea "**********" at bounding box center [284, 236] width 353 height 91
drag, startPoint x: 214, startPoint y: 271, endPoint x: 271, endPoint y: 242, distance: 64.0
click at [271, 242] on textarea "**********" at bounding box center [284, 236] width 353 height 91
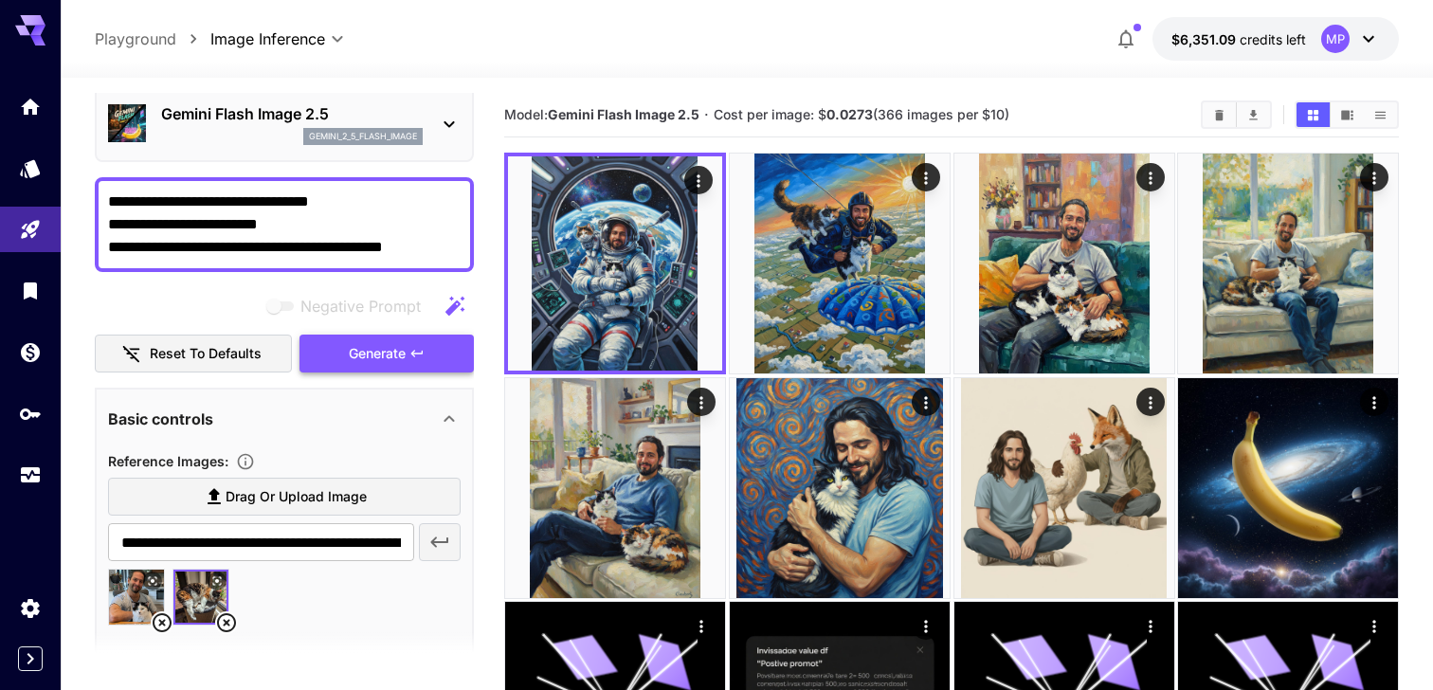
type textarea "**********"
click at [401, 342] on span "Generate" at bounding box center [377, 354] width 57 height 24
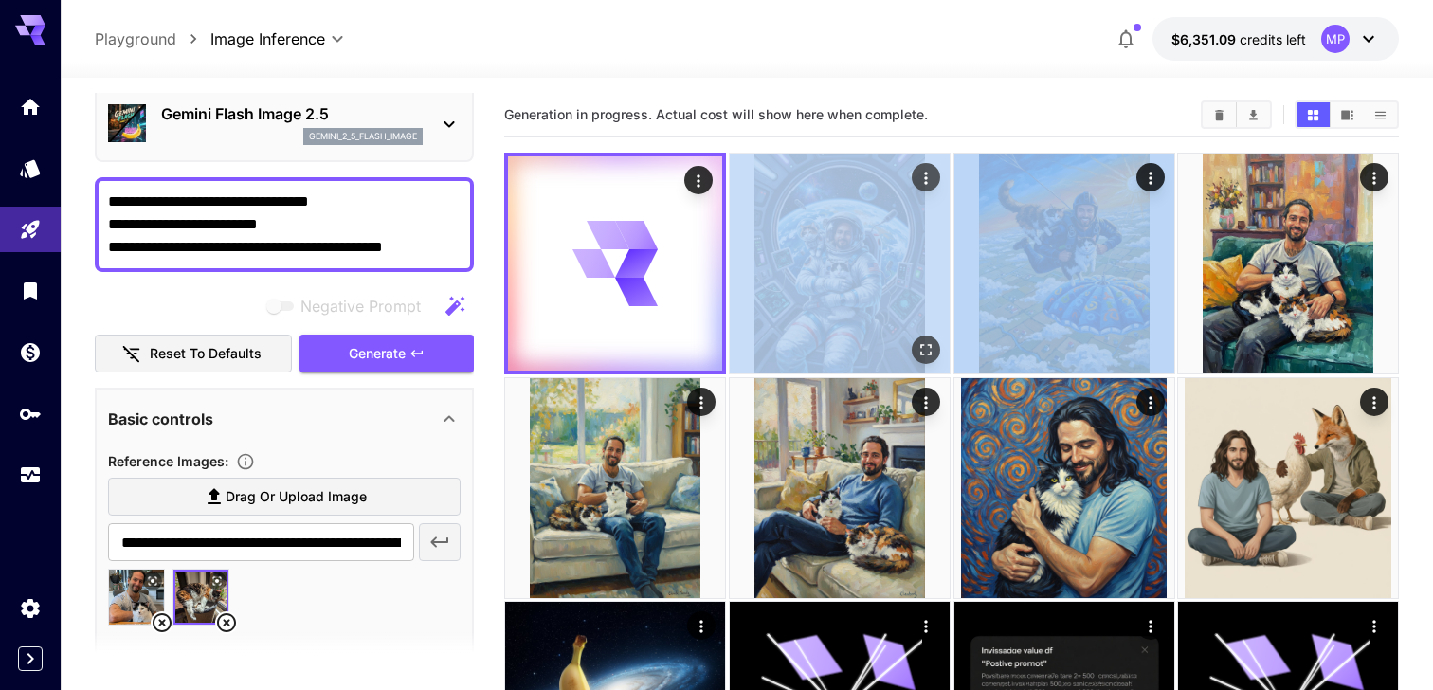
click at [827, 180] on img at bounding box center [840, 264] width 220 height 220
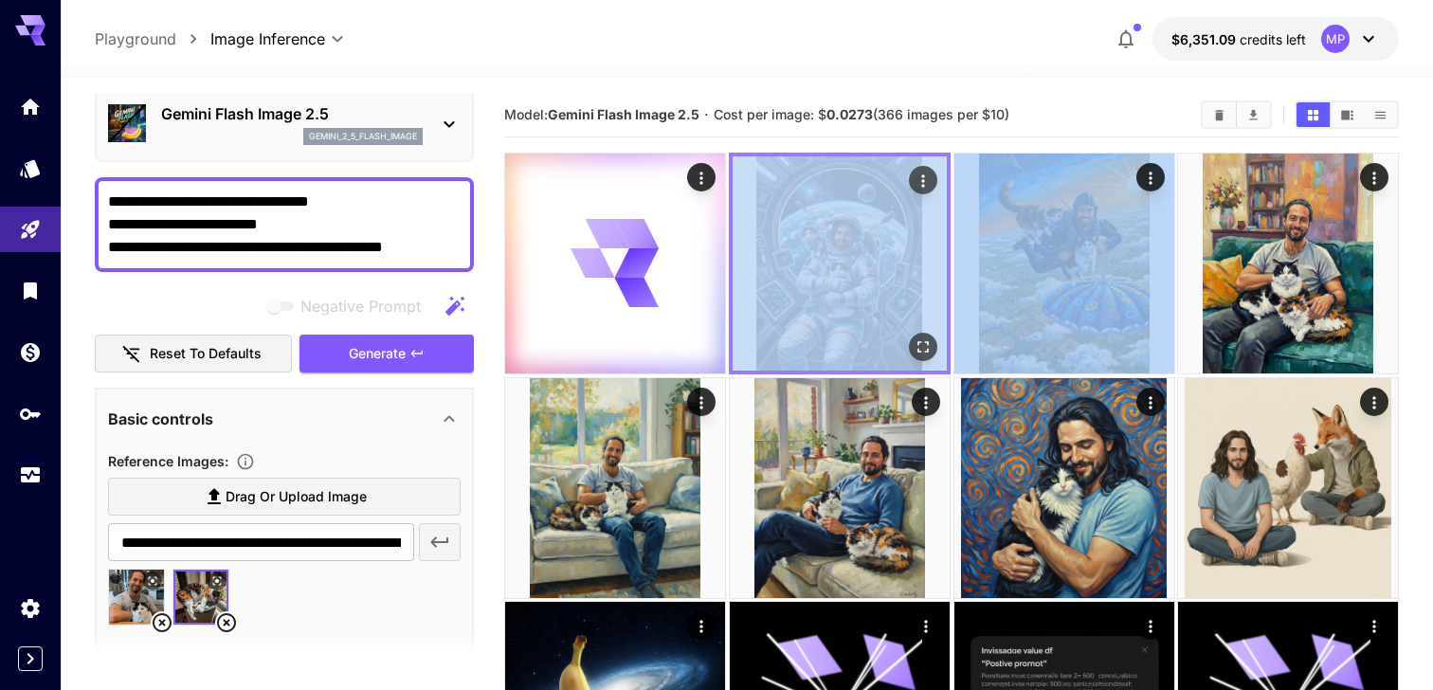
click at [927, 178] on icon "Actions" at bounding box center [922, 181] width 19 height 19
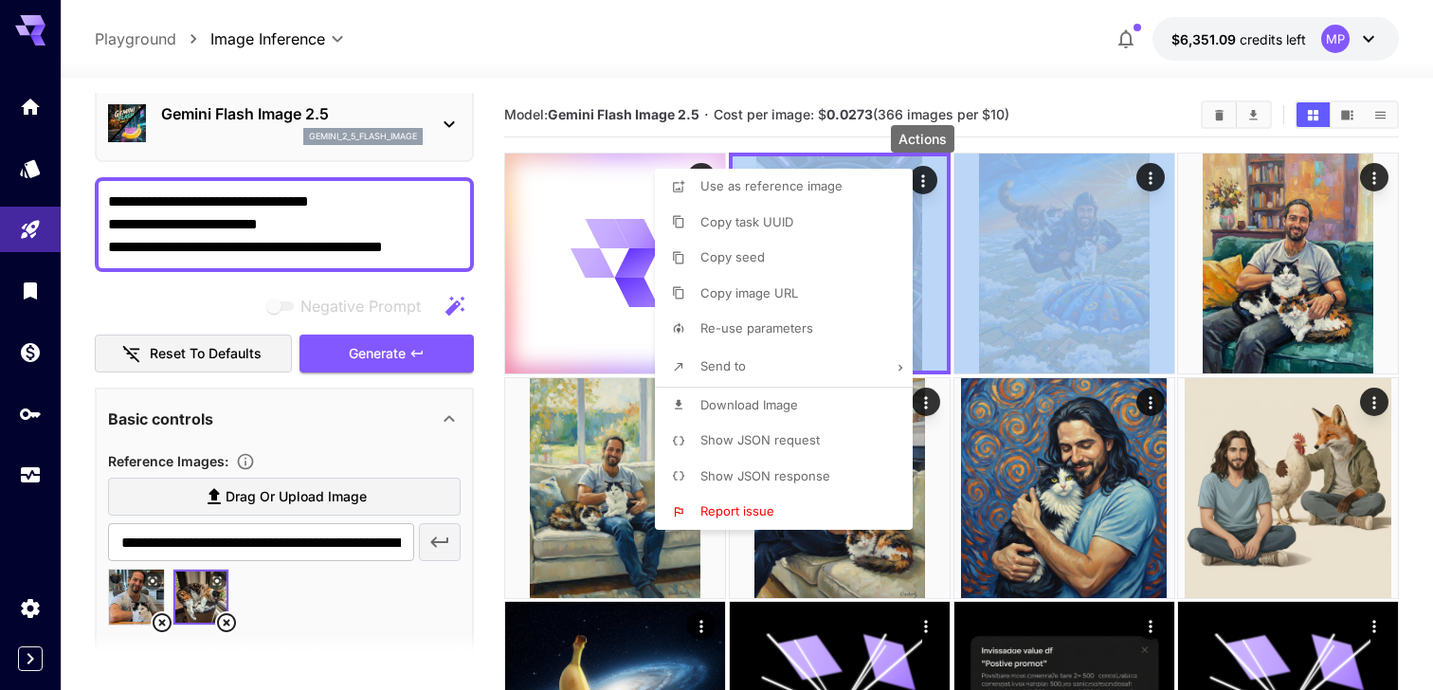
click at [774, 413] on p "Download Image" at bounding box center [749, 405] width 98 height 19
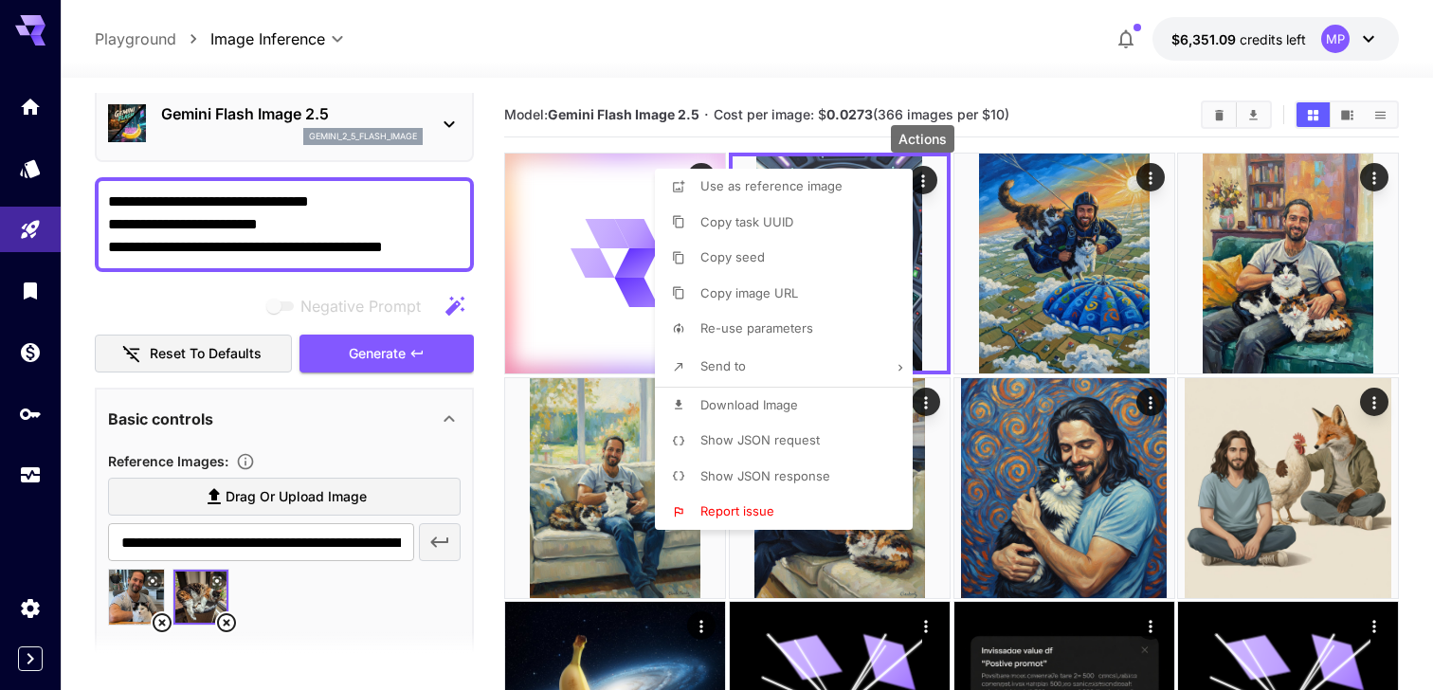
click at [664, 87] on div at bounding box center [716, 345] width 1433 height 690
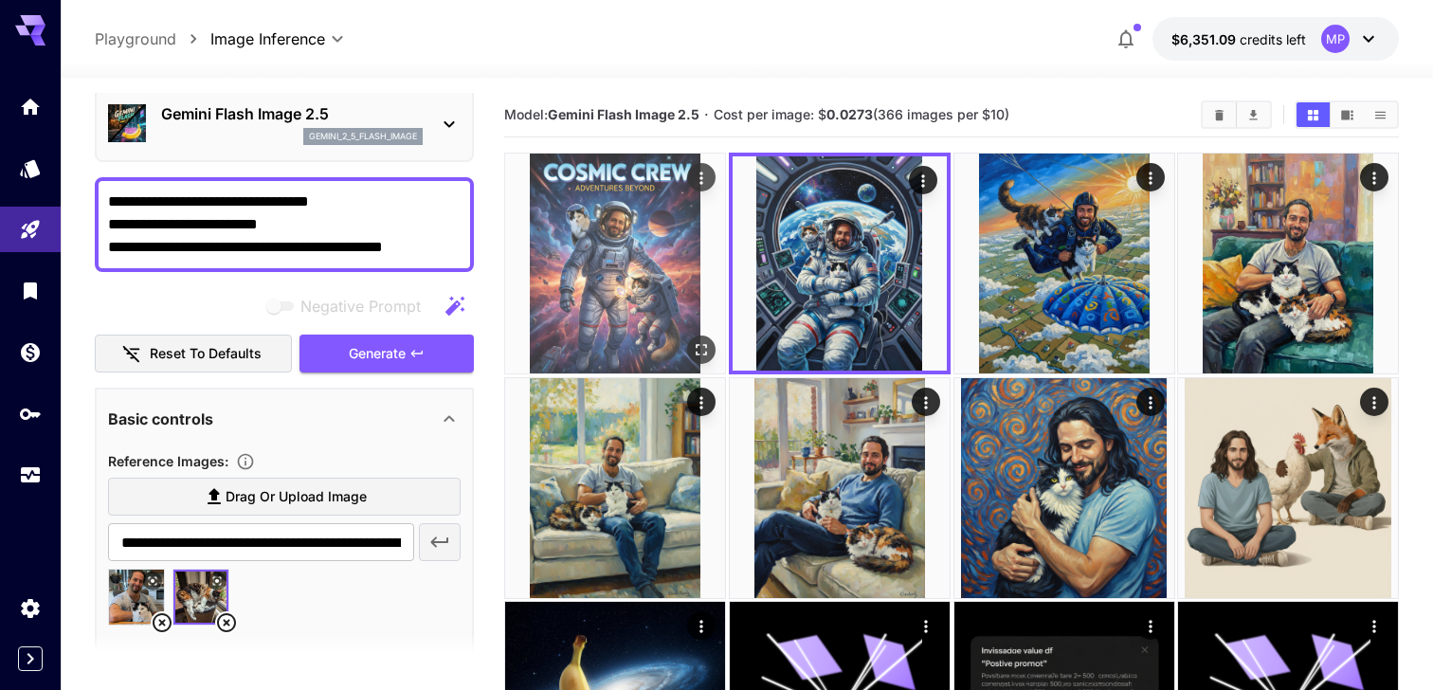
click at [655, 255] on img at bounding box center [615, 264] width 220 height 220
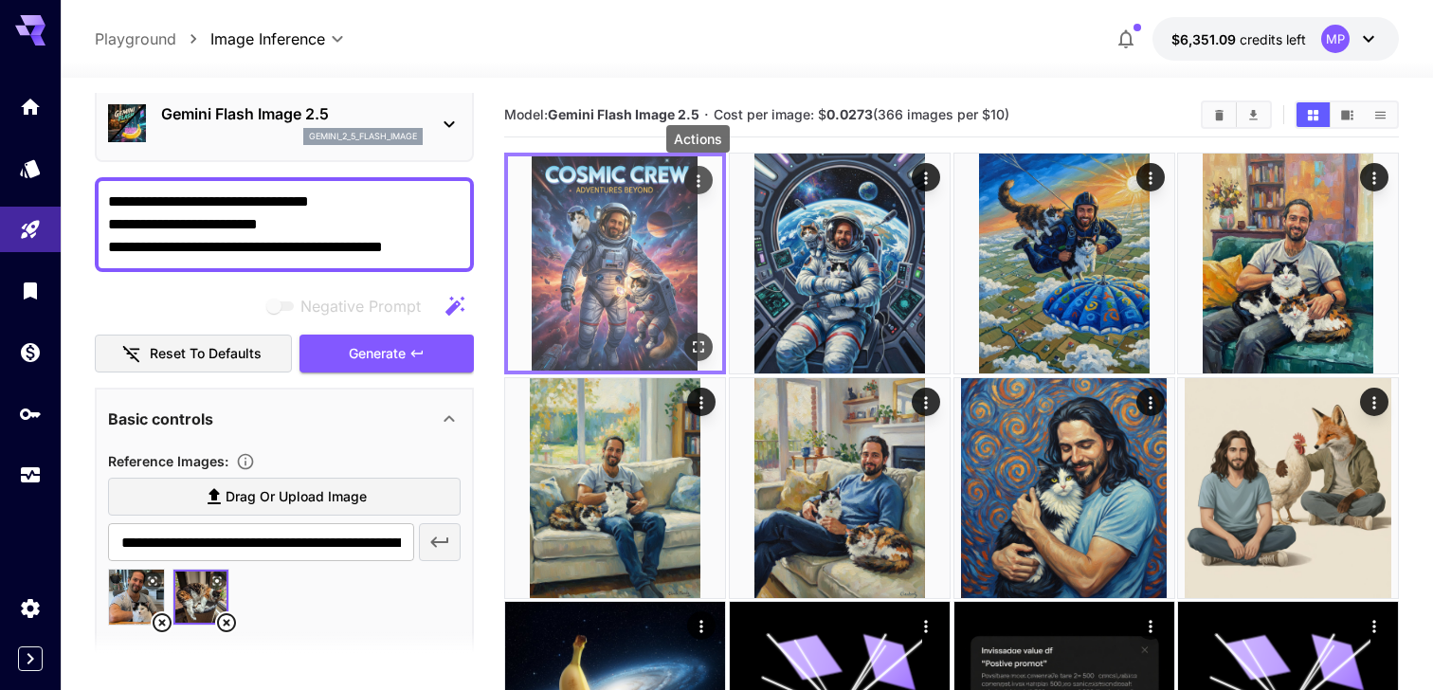
click at [692, 182] on icon "Actions" at bounding box center [698, 181] width 19 height 19
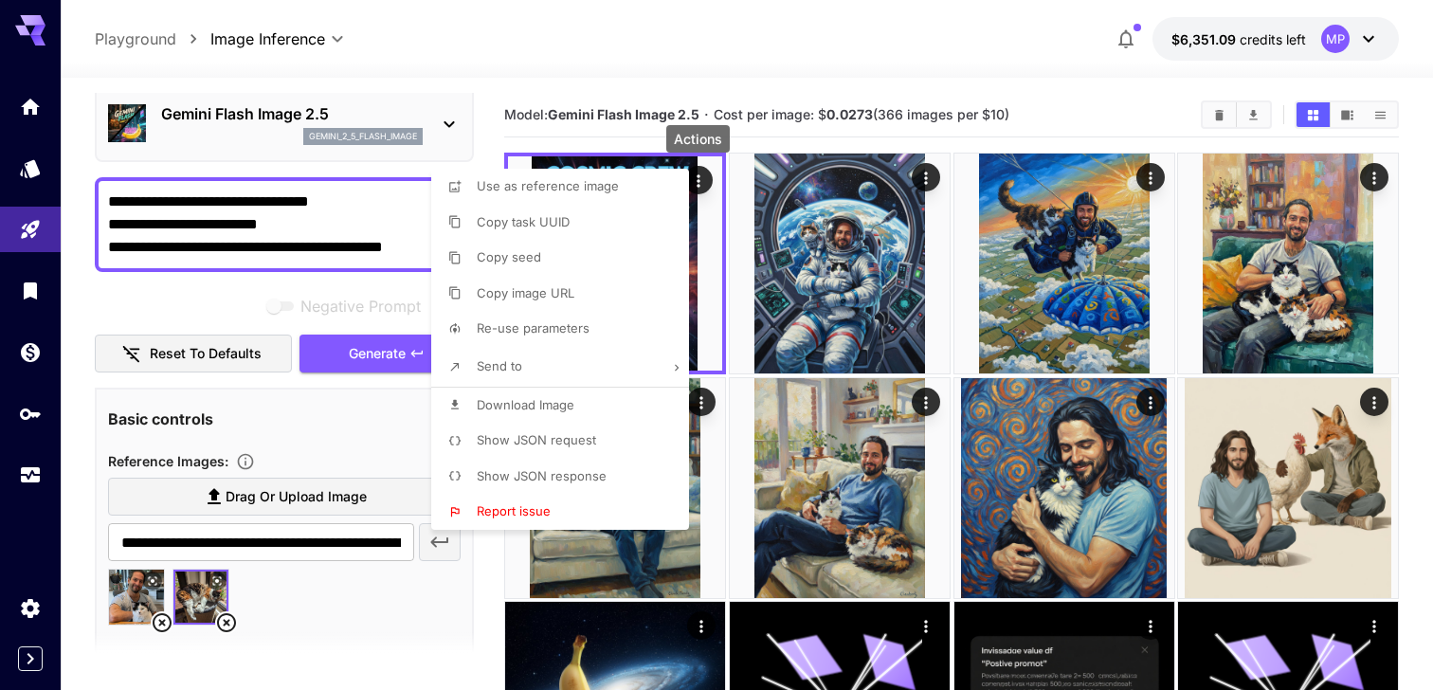
click at [569, 406] on span "Download Image" at bounding box center [526, 404] width 98 height 15
click at [319, 267] on div at bounding box center [716, 345] width 1433 height 690
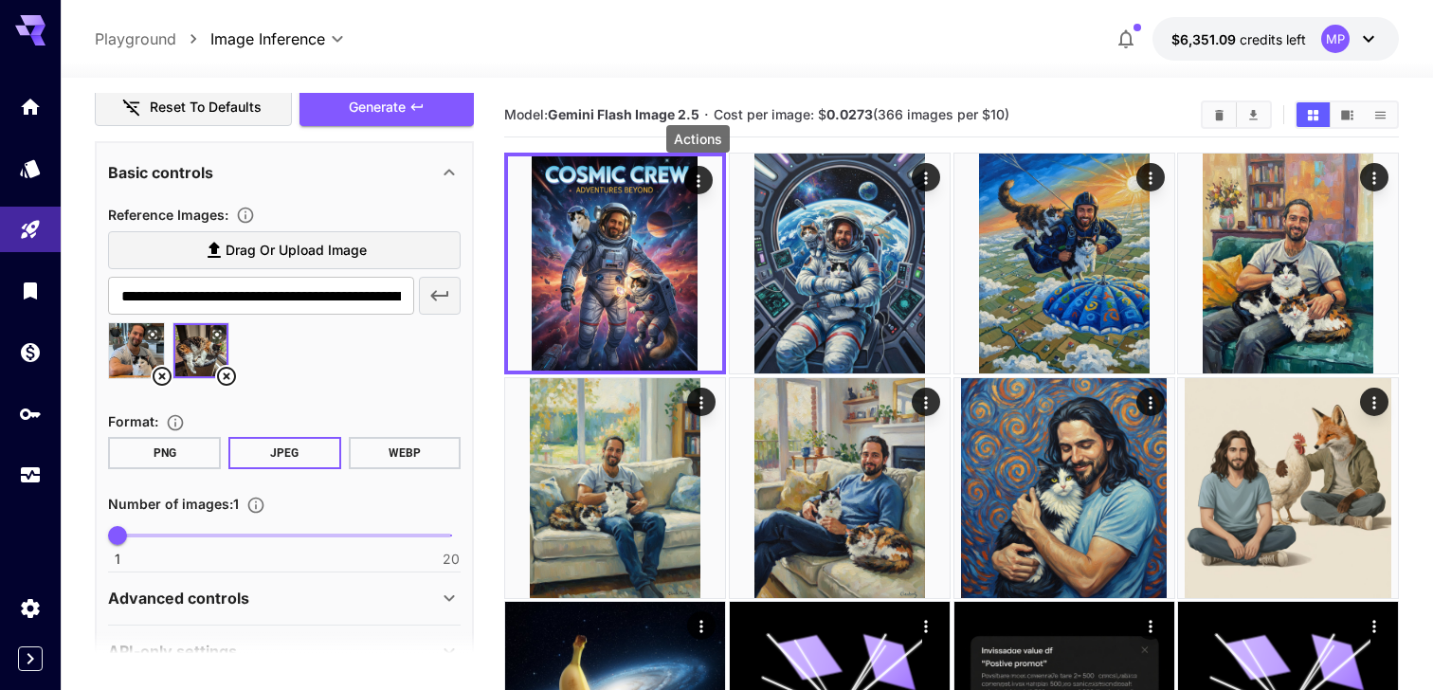
scroll to position [352, 0]
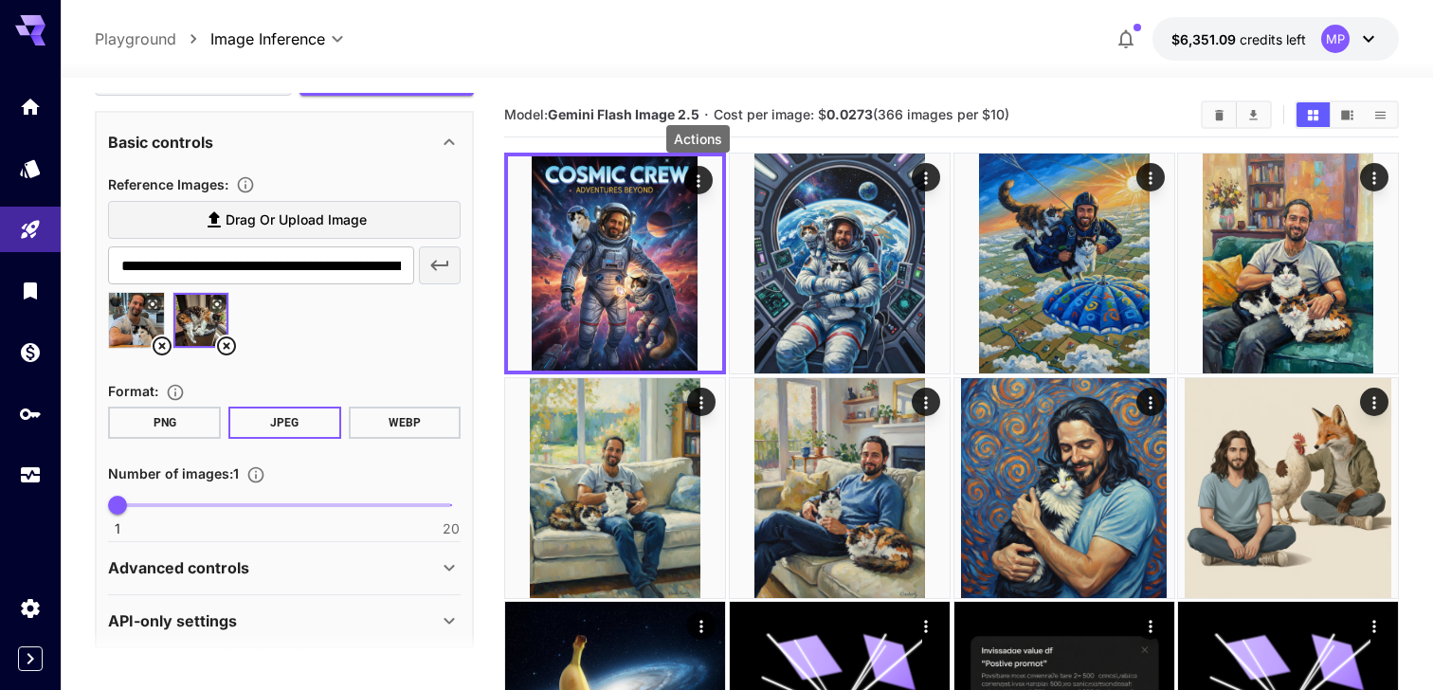
click at [149, 503] on span at bounding box center [285, 505] width 334 height 4
type input "*"
click at [167, 504] on span "4" at bounding box center [170, 505] width 19 height 19
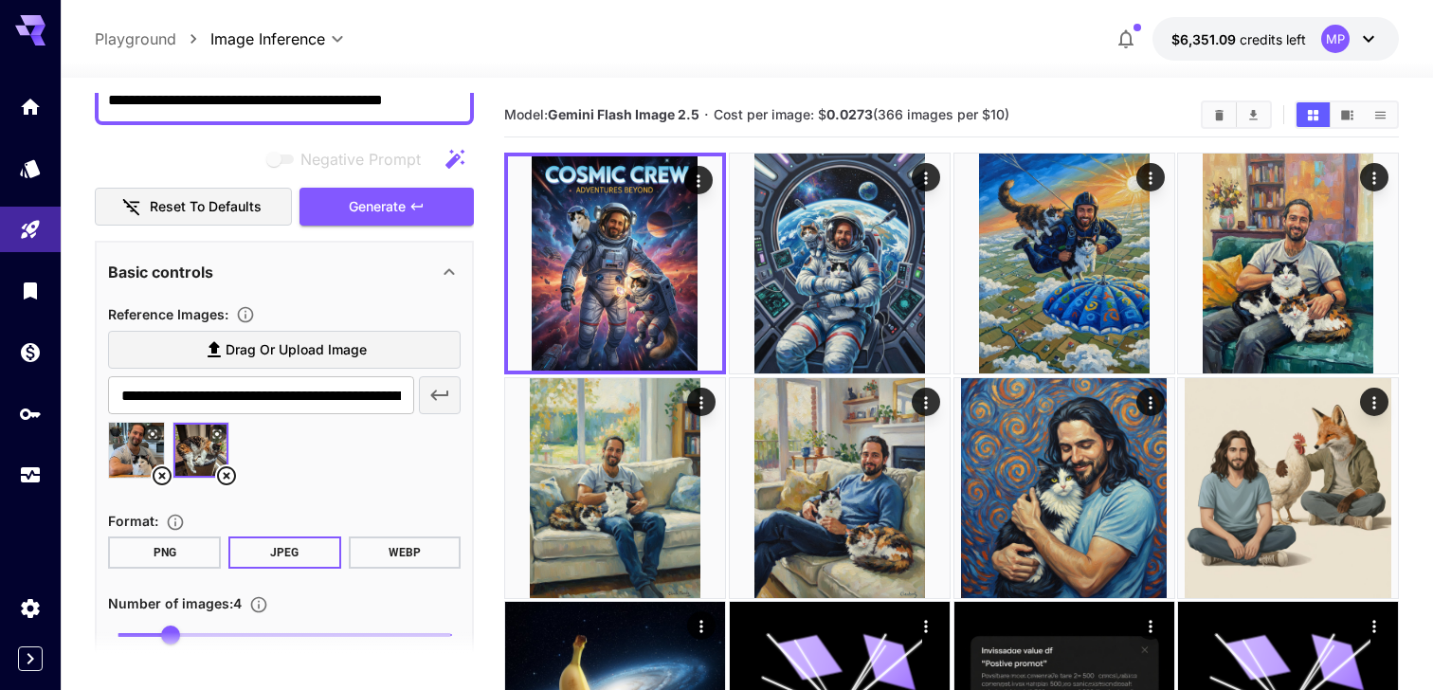
scroll to position [167, 0]
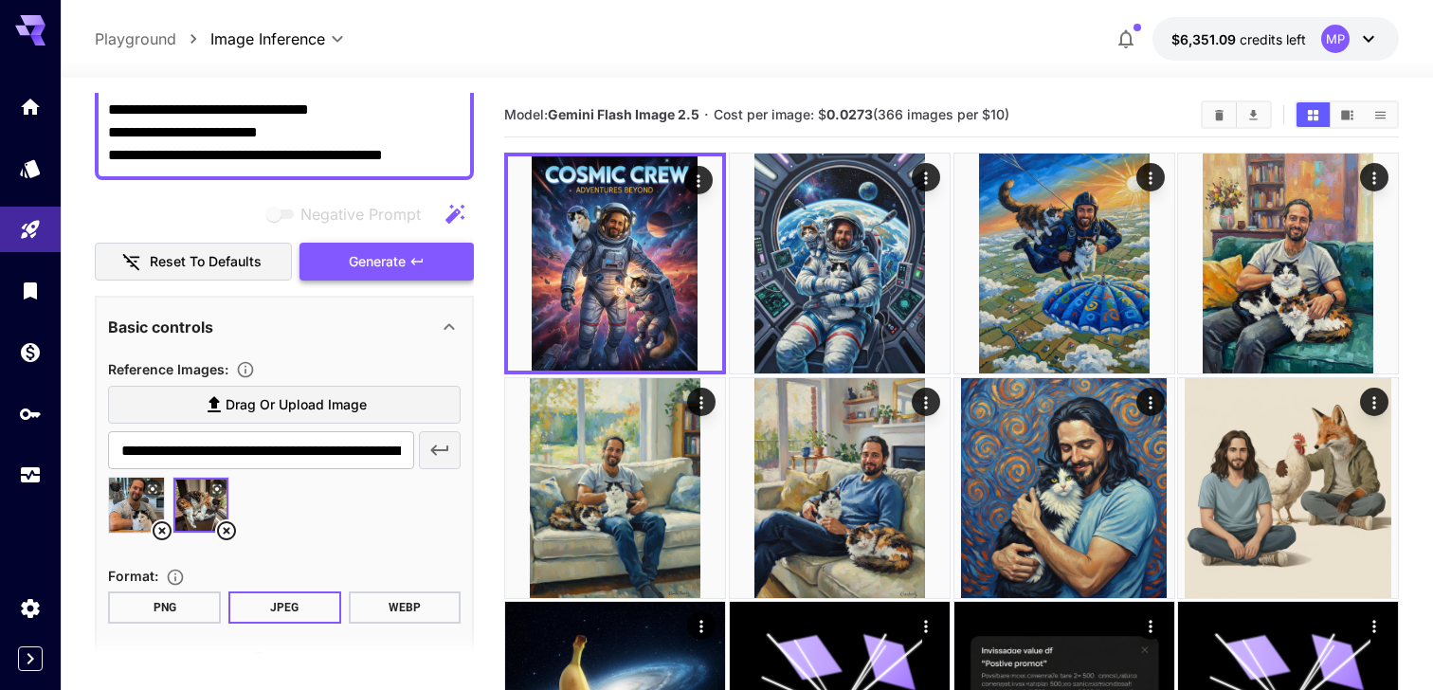
click at [336, 263] on button "Generate" at bounding box center [387, 262] width 174 height 39
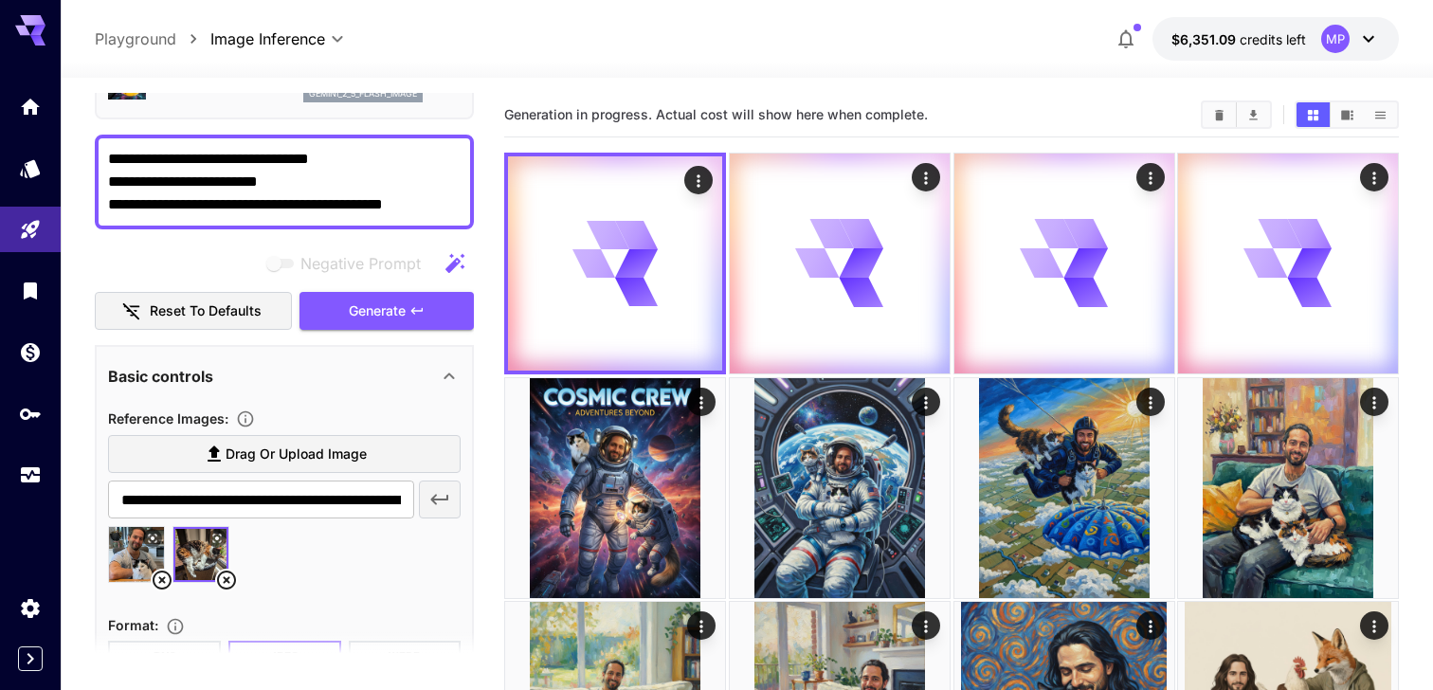
scroll to position [114, 0]
